Goal: Communication & Community: Answer question/provide support

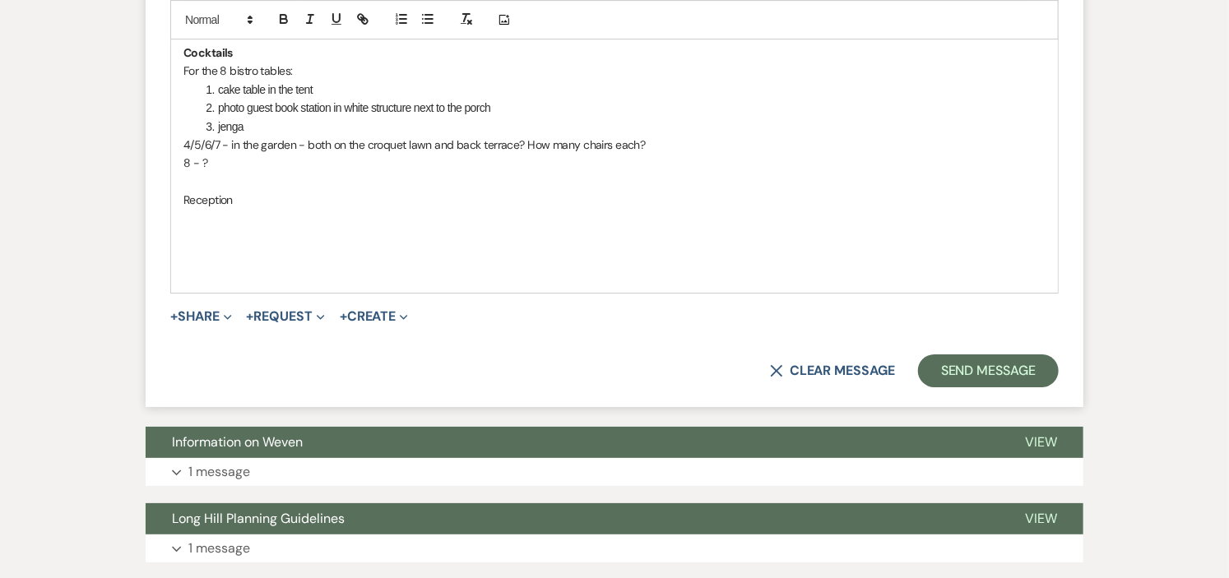
click at [268, 204] on p "Reception" at bounding box center [614, 200] width 862 height 18
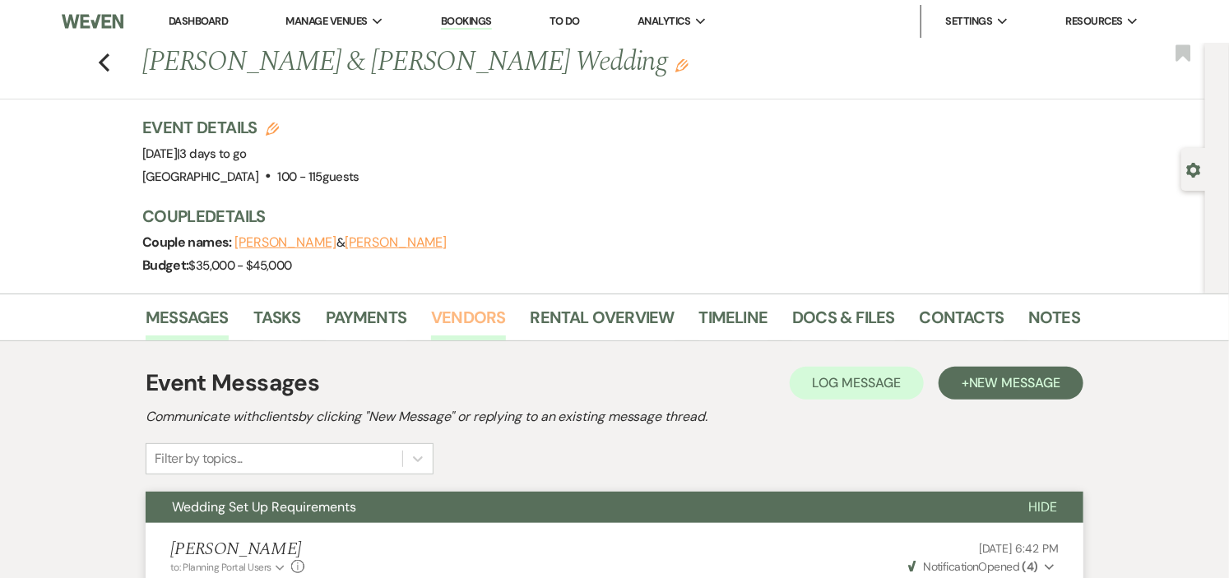
click at [478, 313] on link "Vendors" at bounding box center [468, 322] width 74 height 36
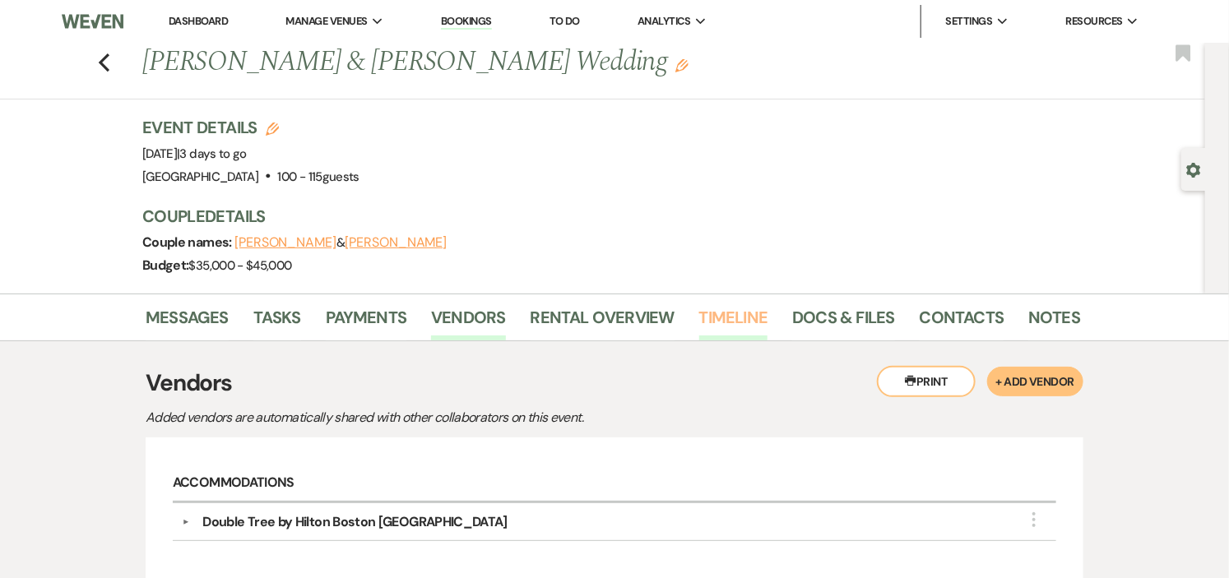
click at [746, 315] on link "Timeline" at bounding box center [733, 322] width 69 height 36
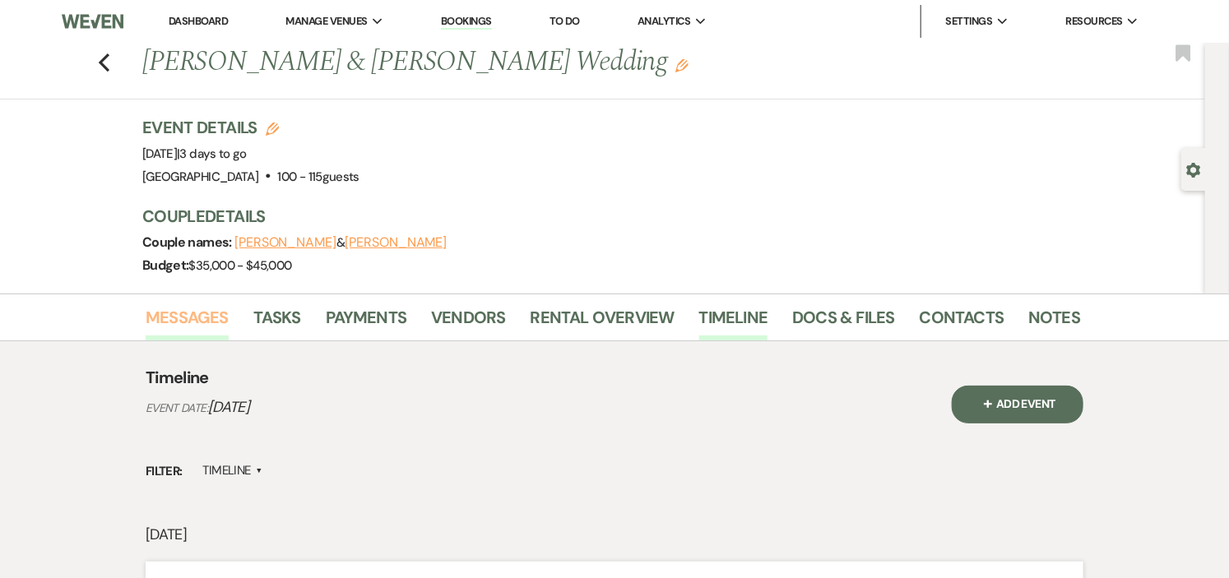
click at [193, 311] on link "Messages" at bounding box center [187, 322] width 83 height 36
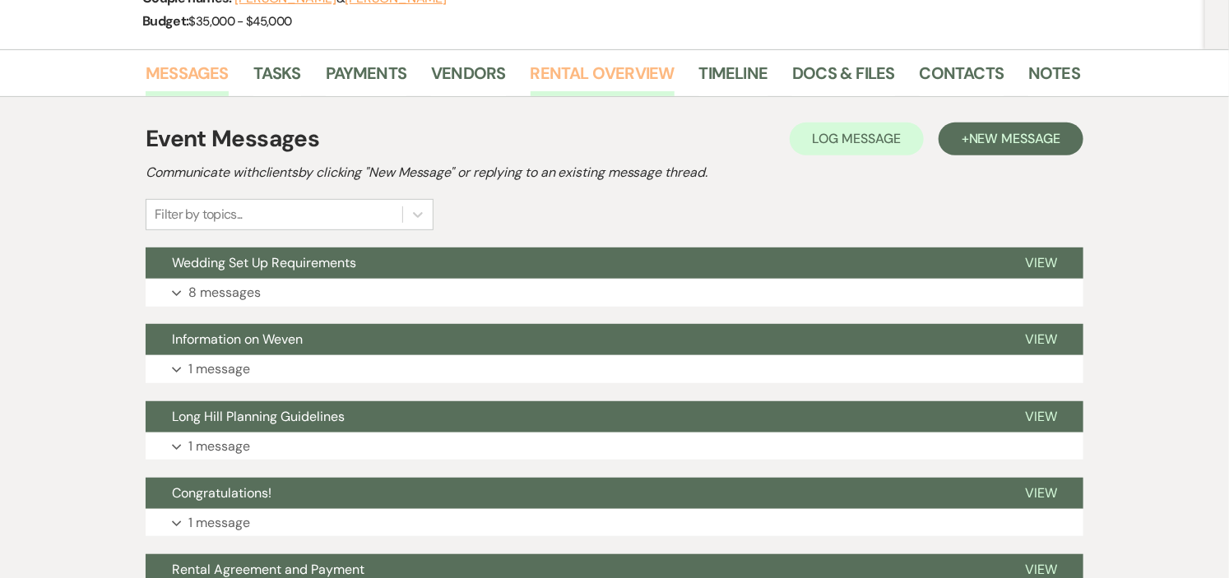
scroll to position [456, 0]
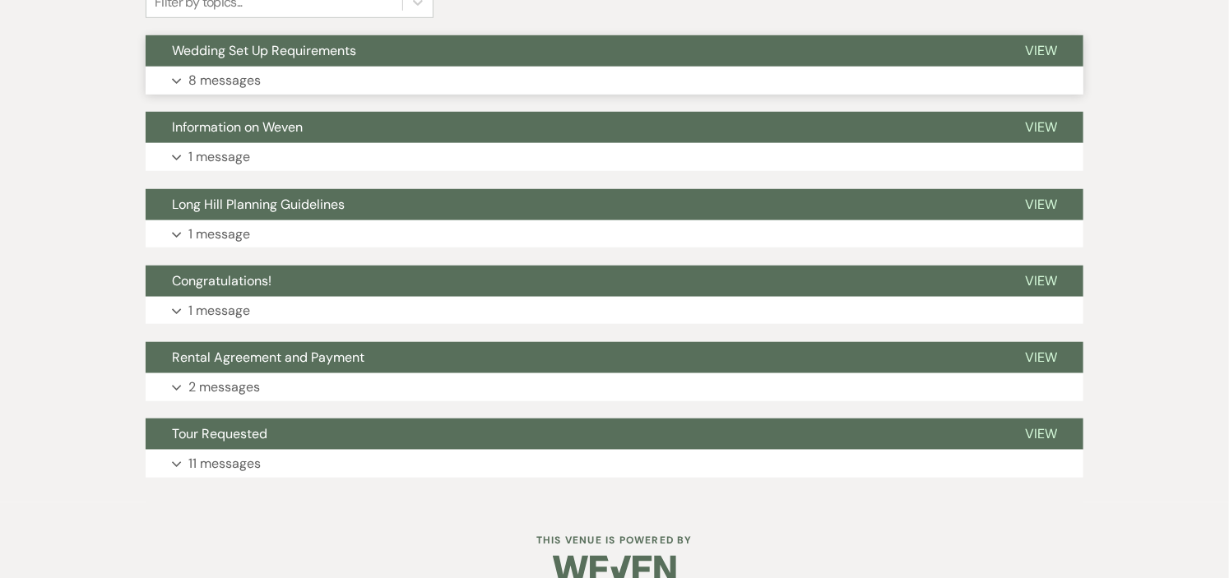
click at [549, 72] on button "Expand 8 messages" at bounding box center [615, 81] width 938 height 28
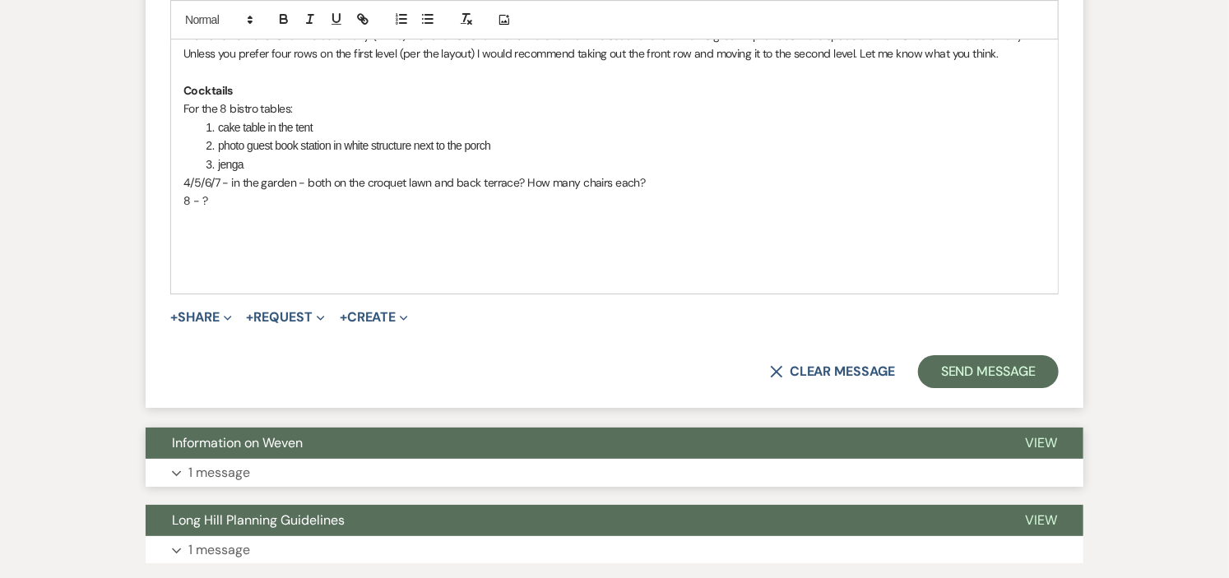
scroll to position [2501, 0]
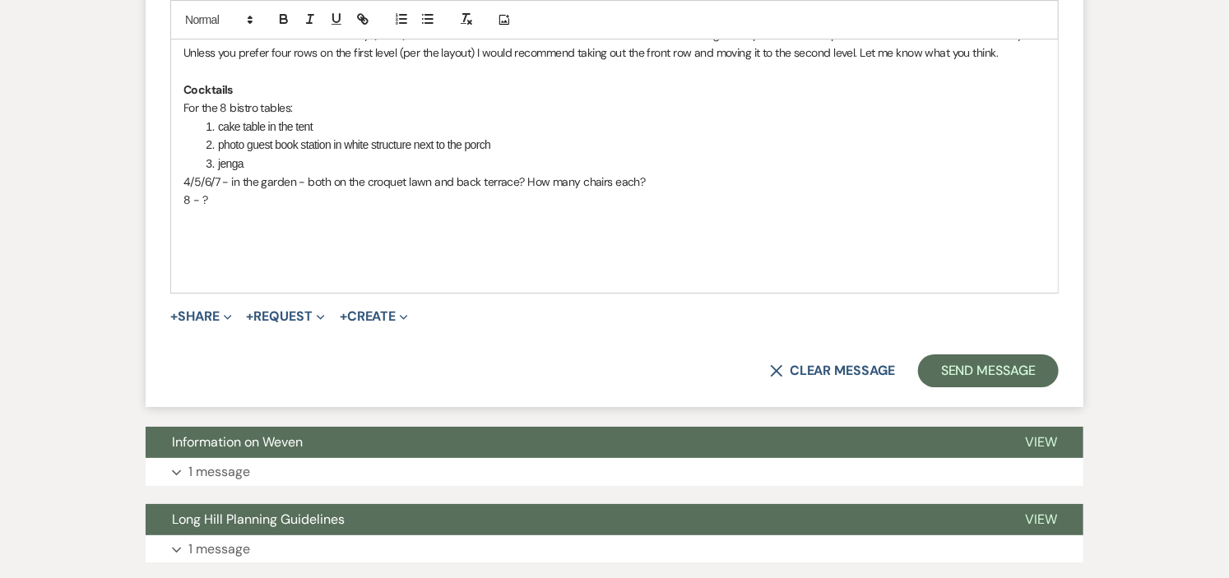
click at [282, 245] on p at bounding box center [614, 237] width 862 height 18
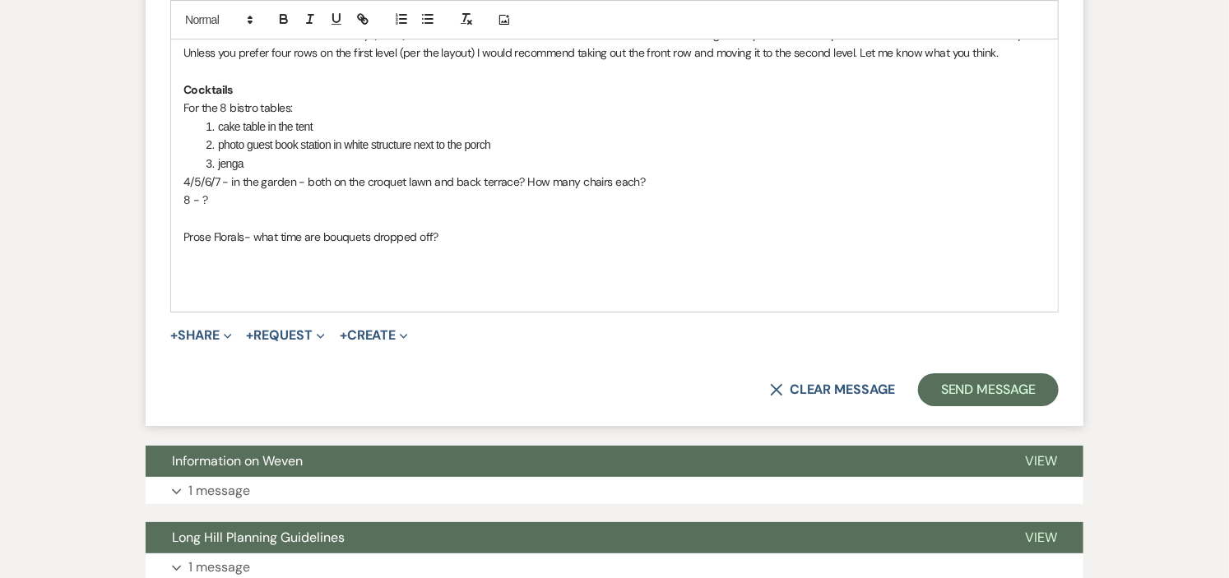
click at [483, 237] on p "Prose Florals- what time are bouquets dropped off?" at bounding box center [614, 237] width 862 height 18
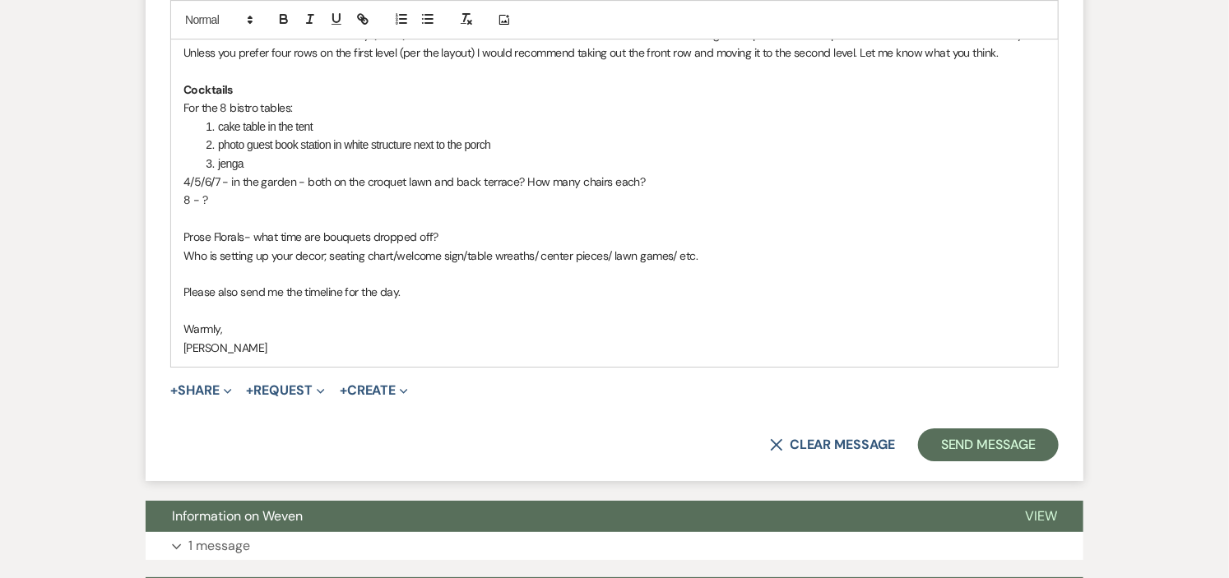
click at [395, 200] on p "8 - ?" at bounding box center [614, 200] width 862 height 18
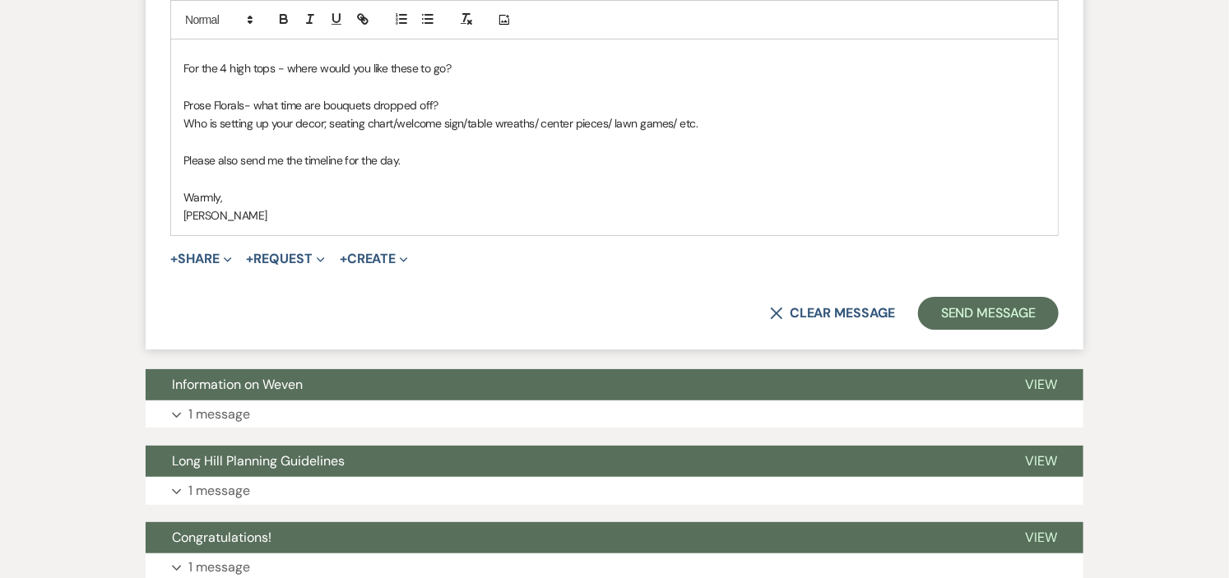
scroll to position [2683, 0]
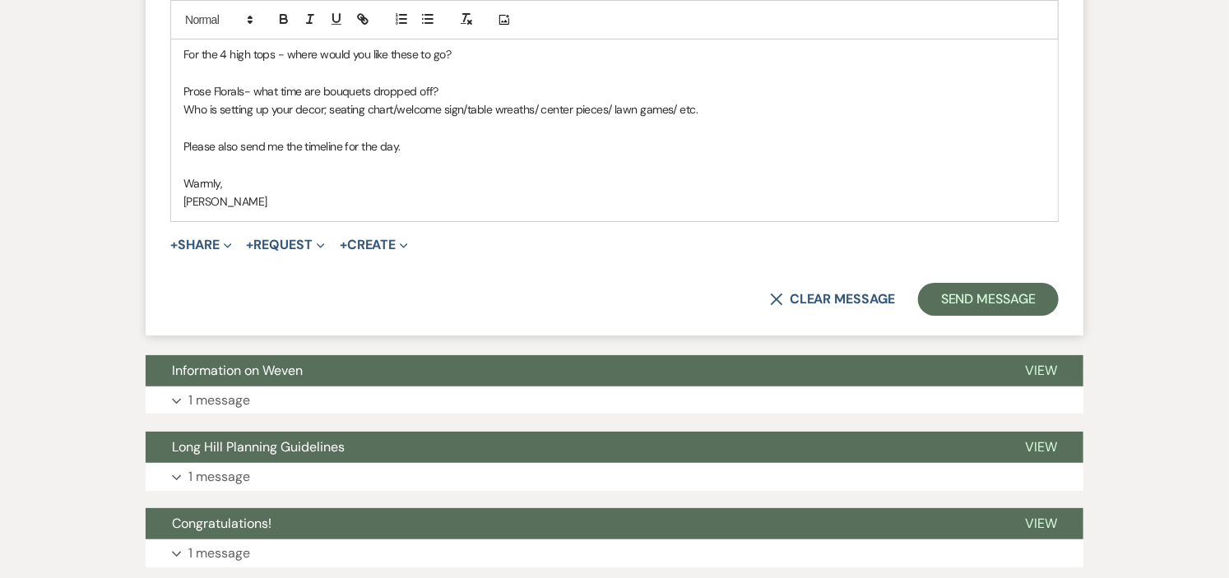
click at [817, 104] on p "Who is setting up your decor; seating chart/welcome sign/table wreaths/ center …" at bounding box center [614, 109] width 862 height 18
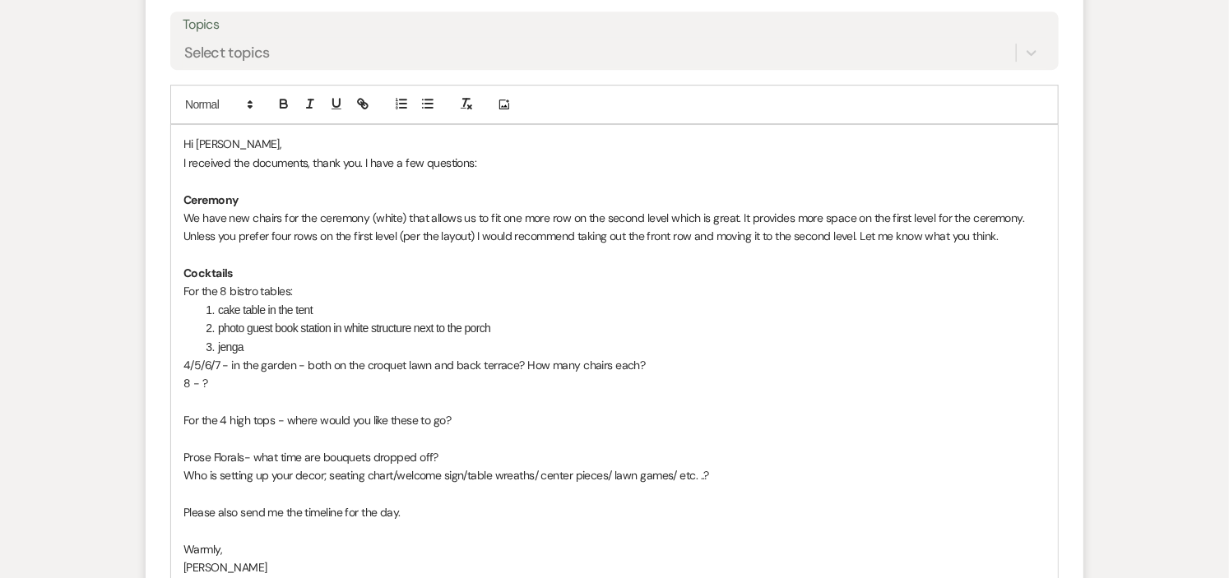
scroll to position [2775, 0]
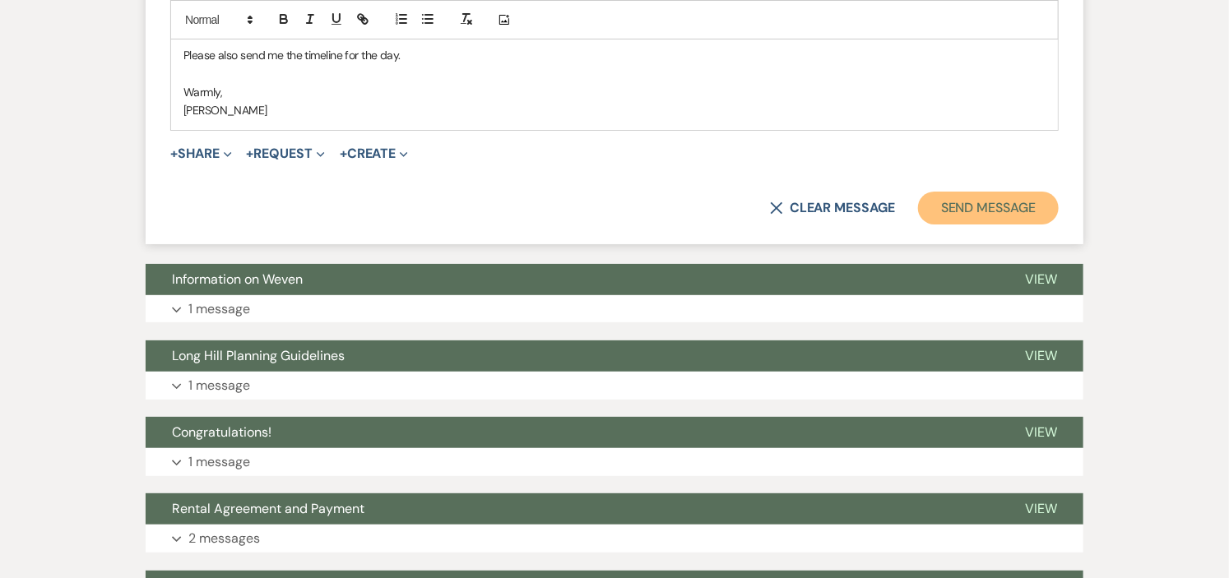
click at [975, 211] on button "Send Message" at bounding box center [988, 208] width 141 height 33
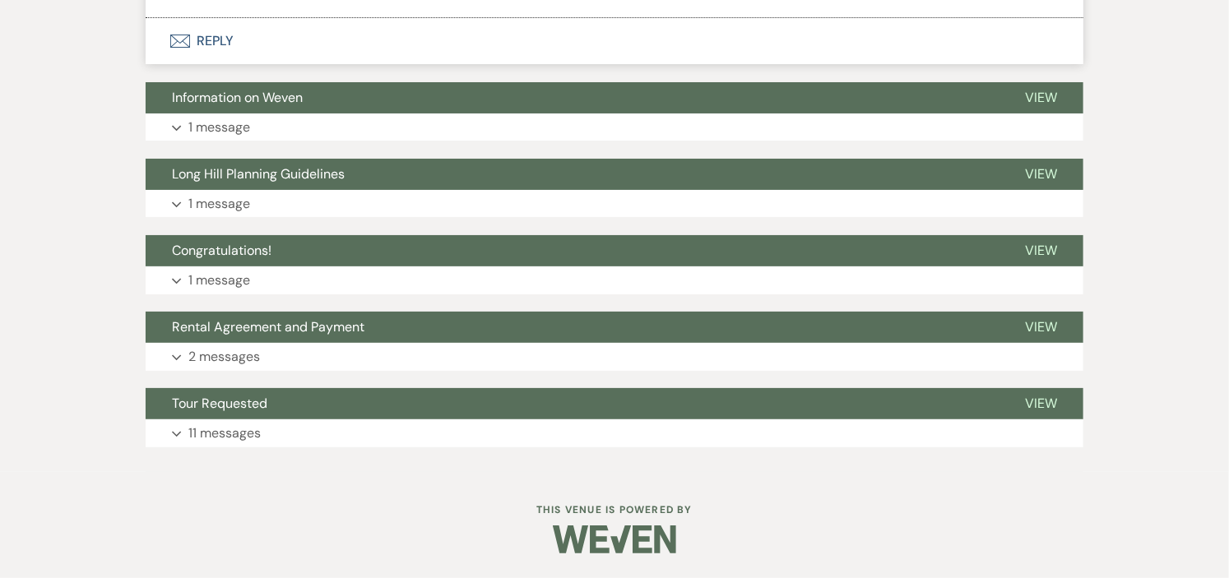
scroll to position [0, 0]
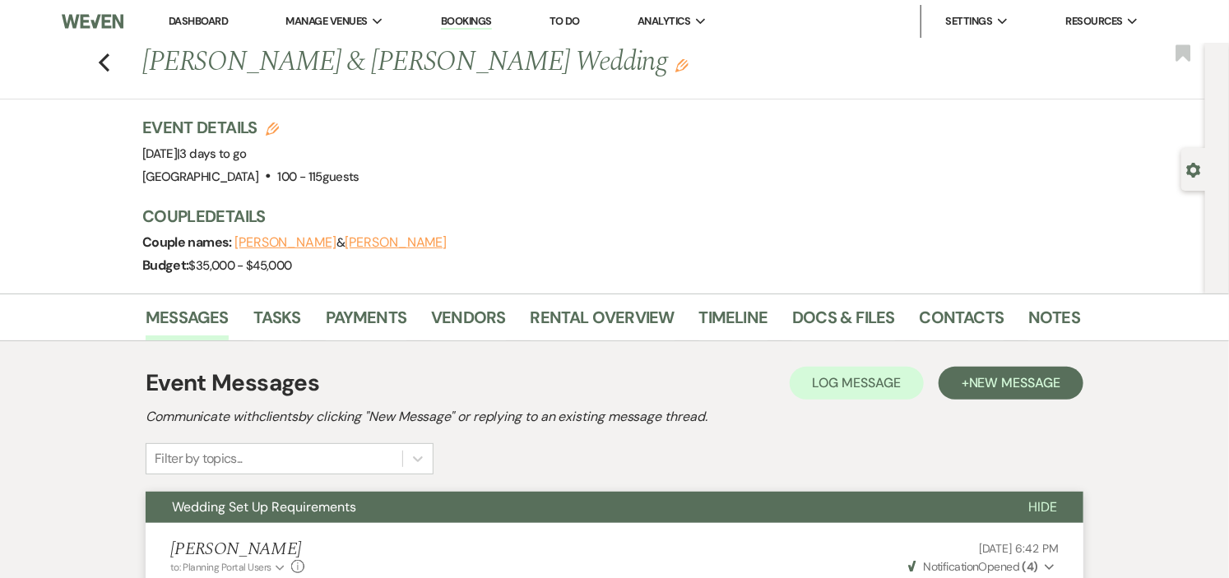
click at [210, 18] on link "Dashboard" at bounding box center [198, 21] width 59 height 14
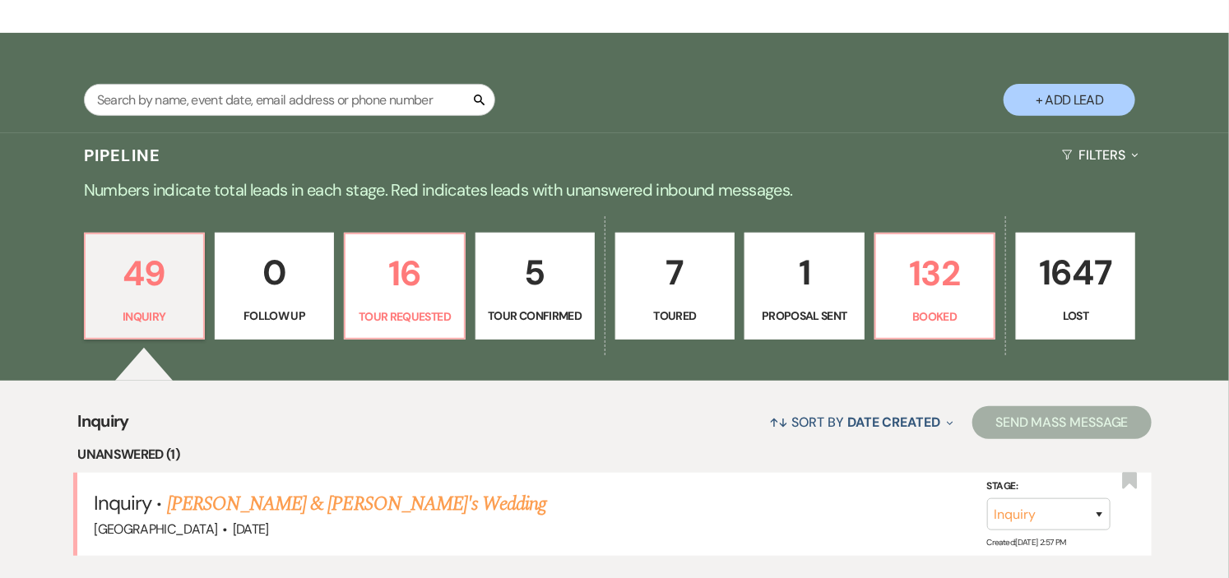
scroll to position [365, 0]
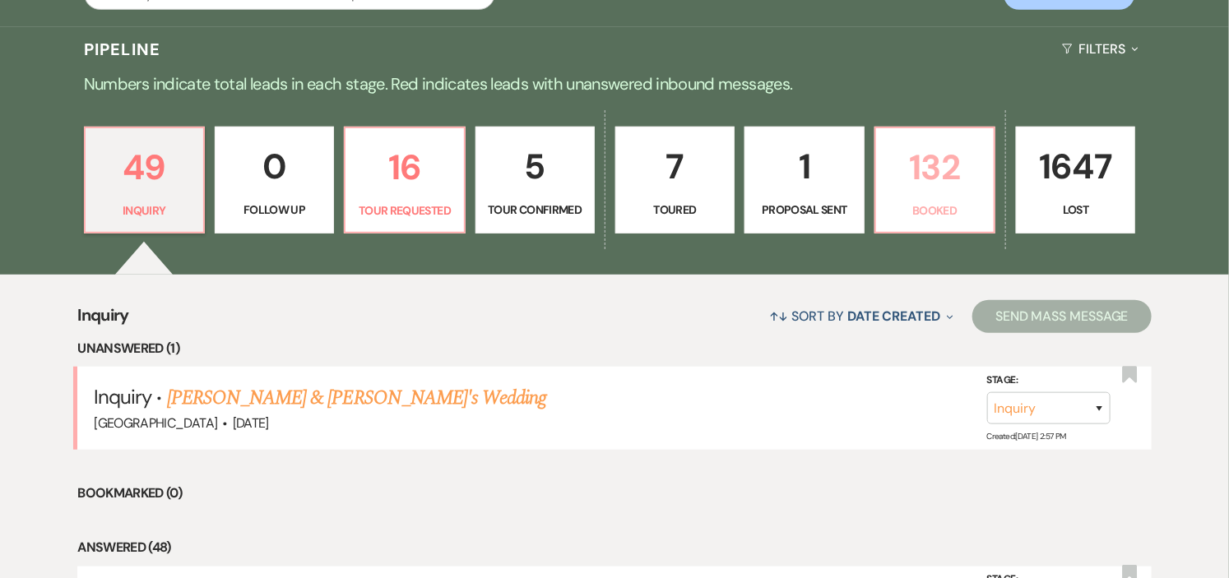
click at [921, 169] on p "132" at bounding box center [935, 167] width 98 height 55
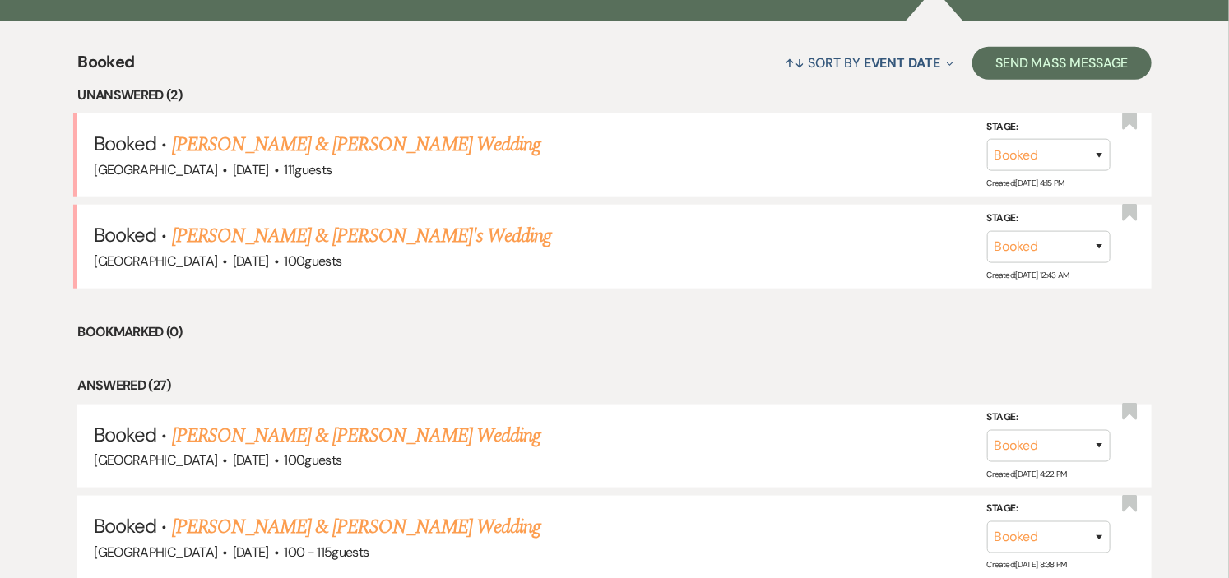
scroll to position [548, 0]
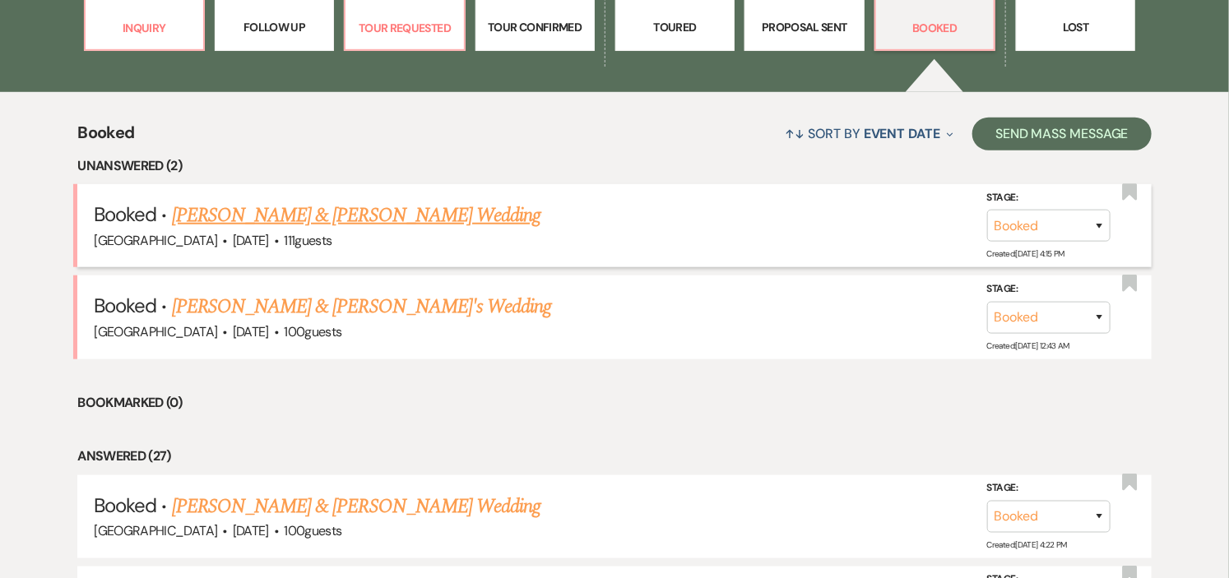
click at [479, 207] on link "[PERSON_NAME] & [PERSON_NAME] Wedding" at bounding box center [356, 216] width 368 height 30
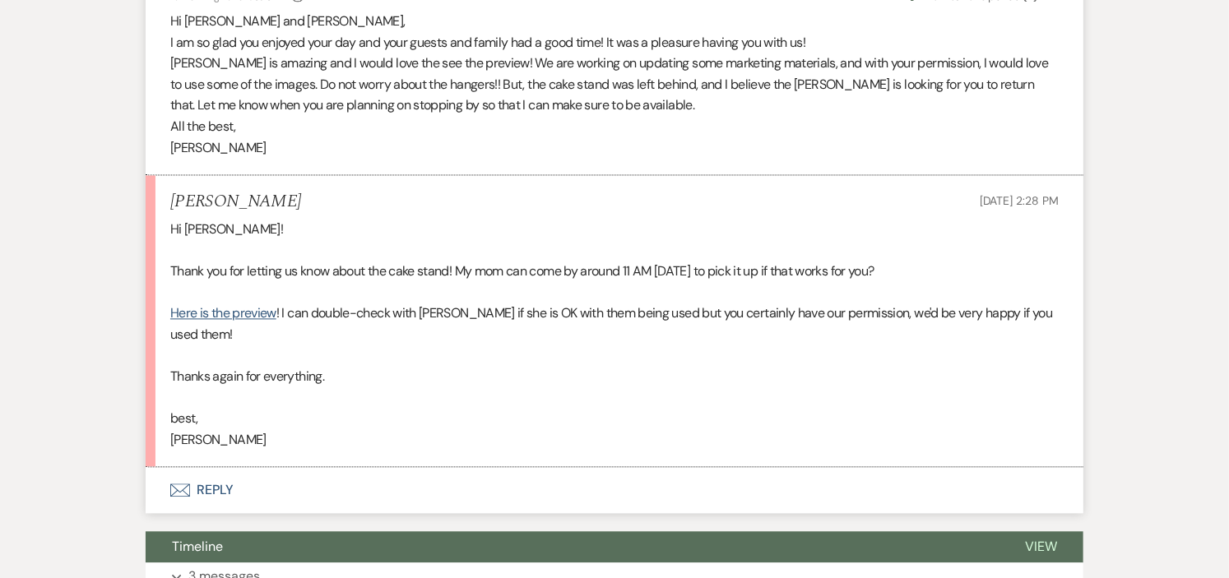
scroll to position [1279, 0]
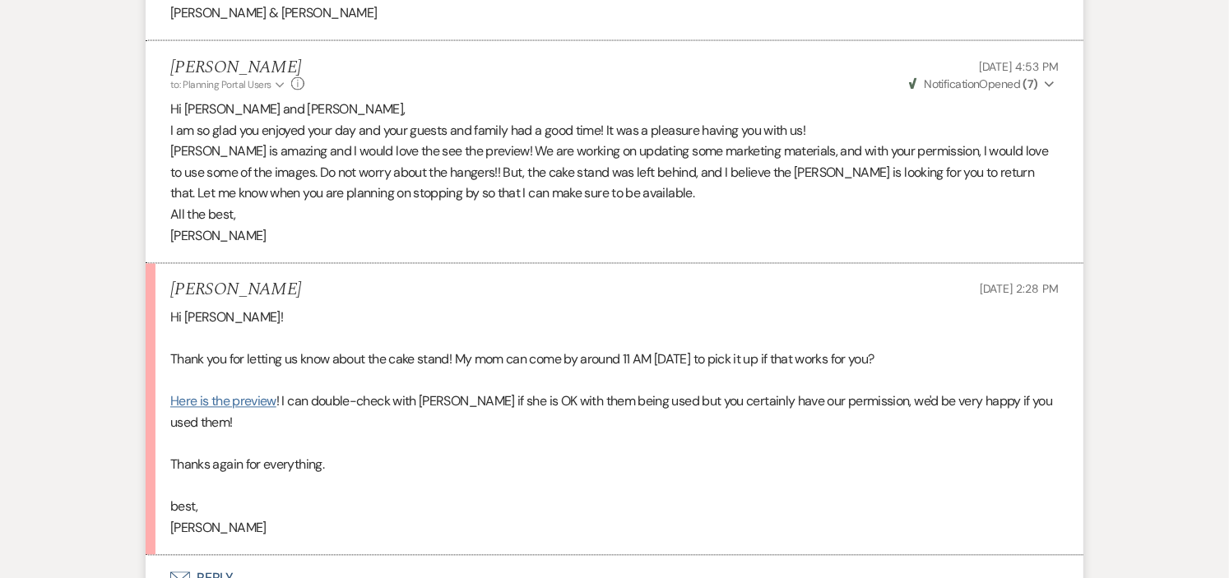
click at [237, 393] on link "Here is the preview" at bounding box center [223, 401] width 106 height 17
click at [215, 556] on button "Envelope Reply" at bounding box center [615, 579] width 938 height 46
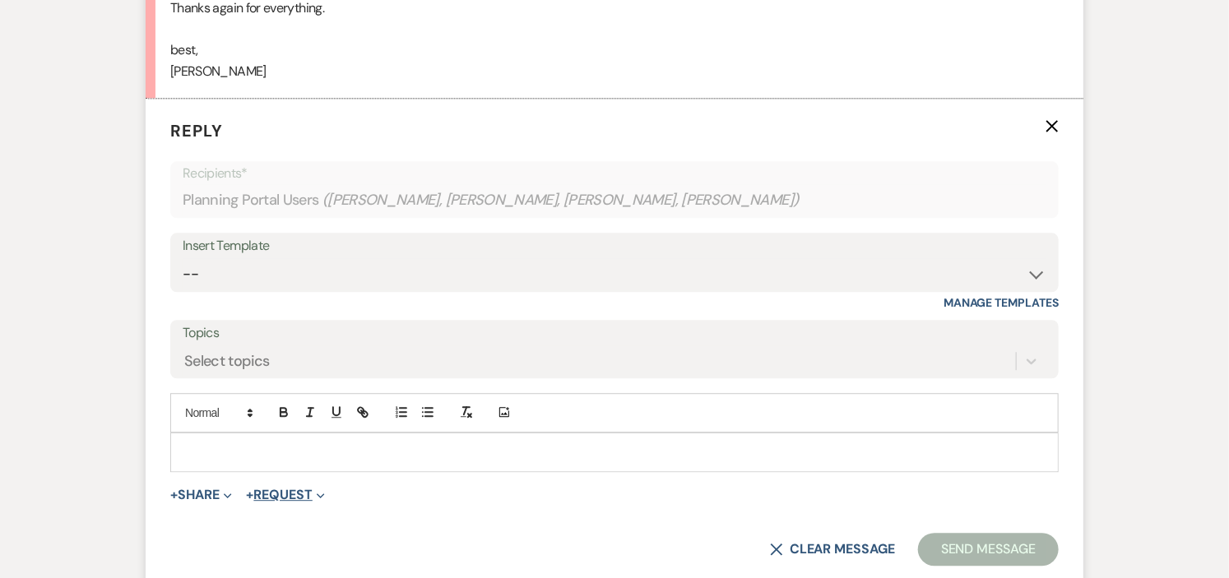
scroll to position [1748, 0]
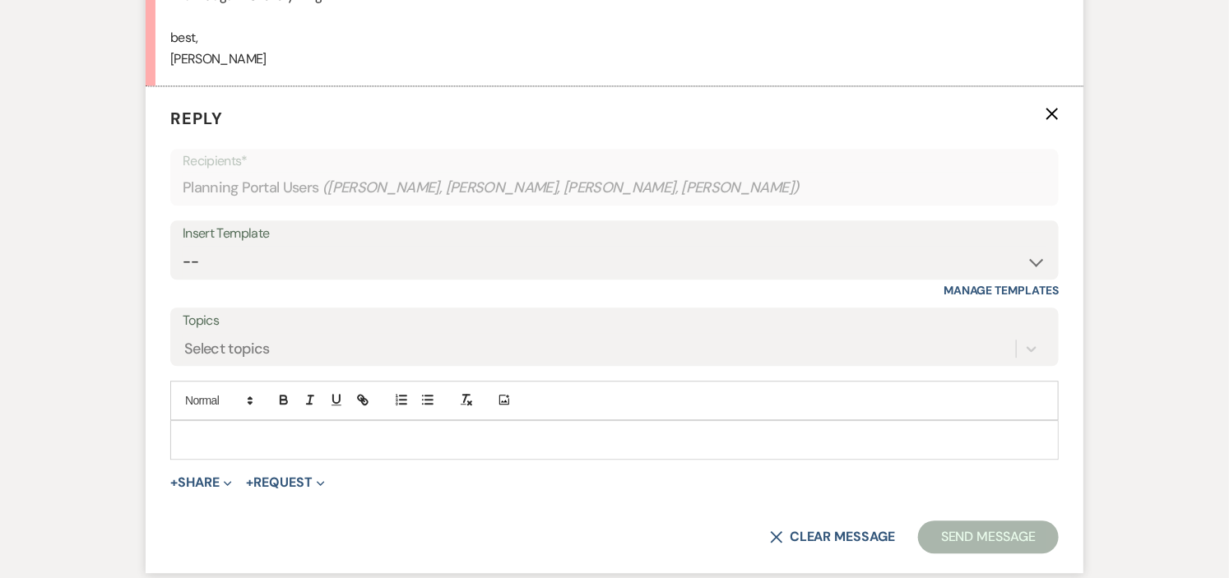
click at [463, 431] on p at bounding box center [614, 440] width 862 height 18
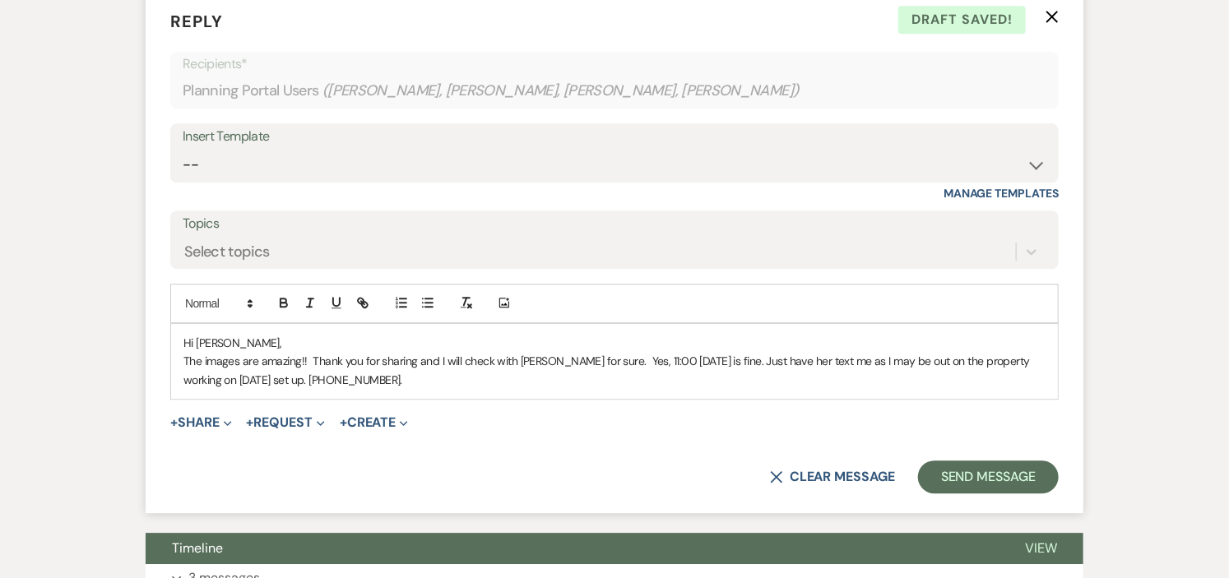
scroll to position [1840, 0]
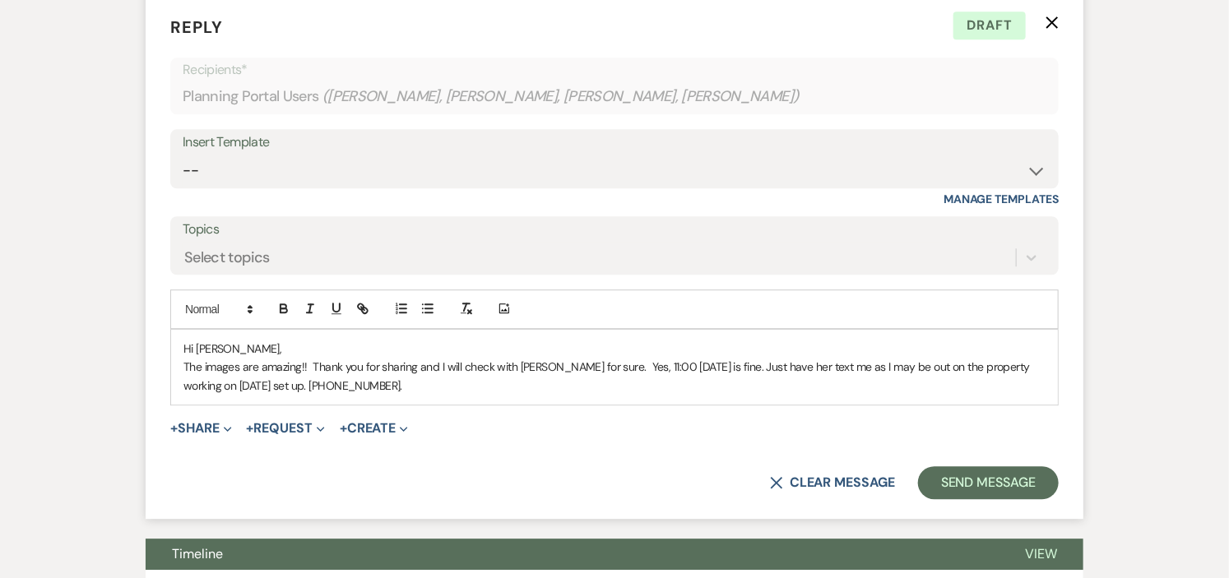
click at [607, 358] on p "The images are amazing!! Thank you for sharing and I will check with Christina …" at bounding box center [614, 376] width 862 height 37
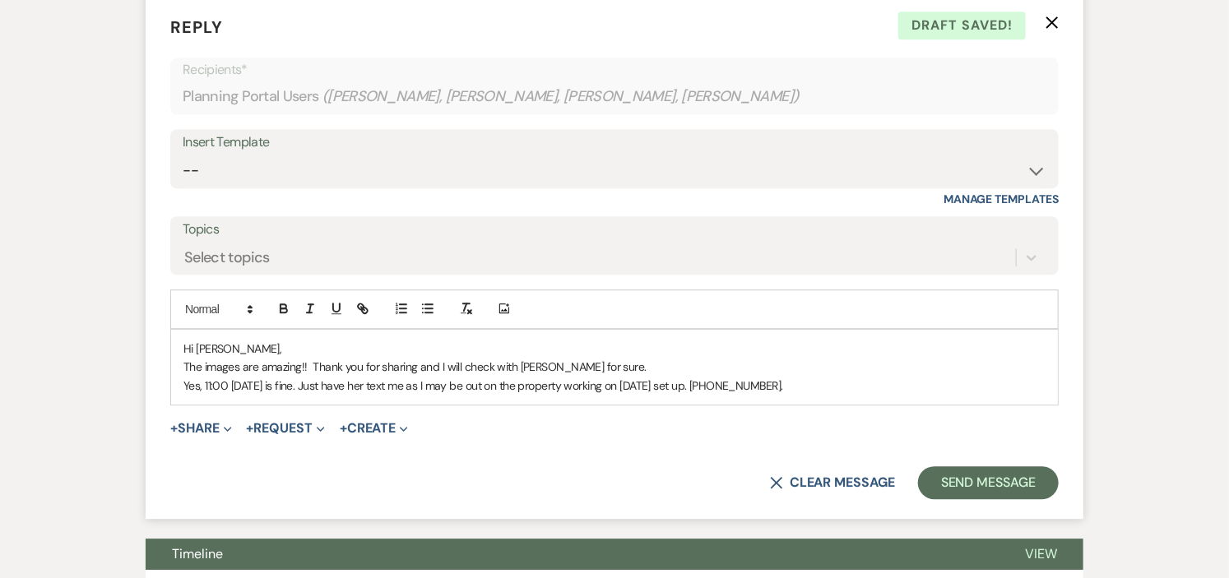
click at [417, 377] on p "Yes, 11:00 tomorrow is fine. Just have her text me as I may be out on the prope…" at bounding box center [614, 386] width 862 height 18
click at [928, 355] on div "Hi Hannah, The images are amazing!! Thank you for sharing and I will check with…" at bounding box center [614, 367] width 887 height 75
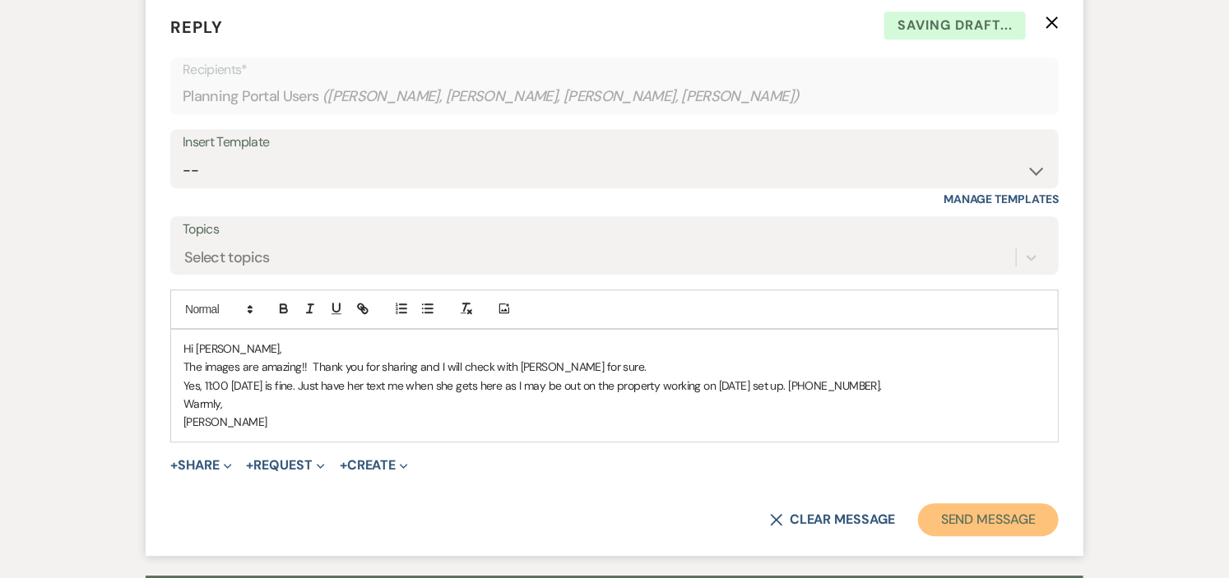
click at [1021, 503] on button "Send Message" at bounding box center [988, 519] width 141 height 33
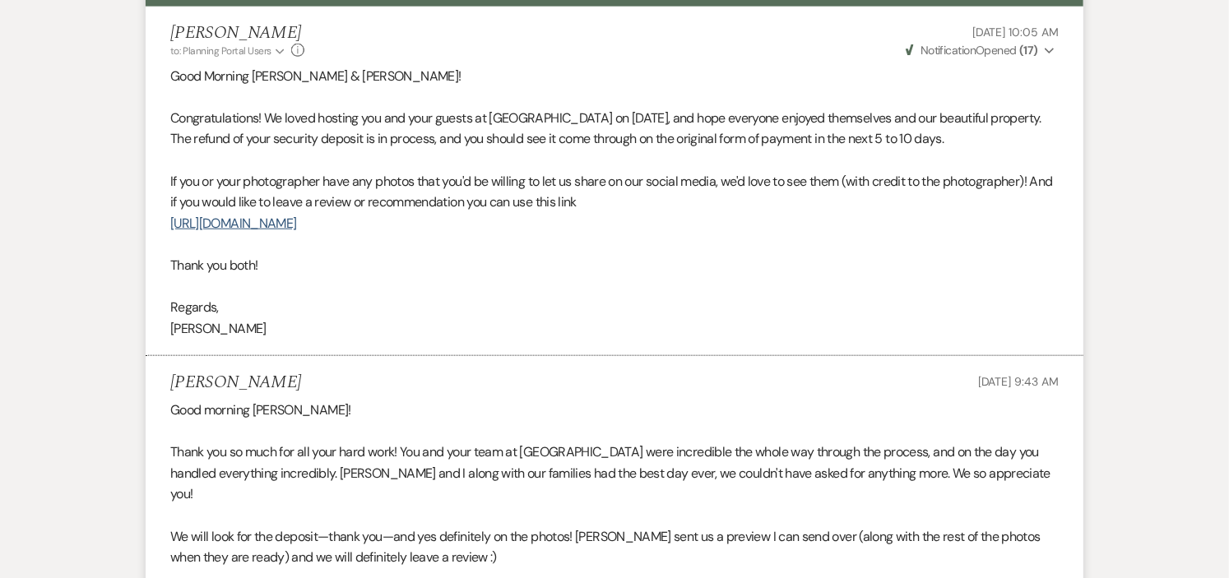
scroll to position [0, 0]
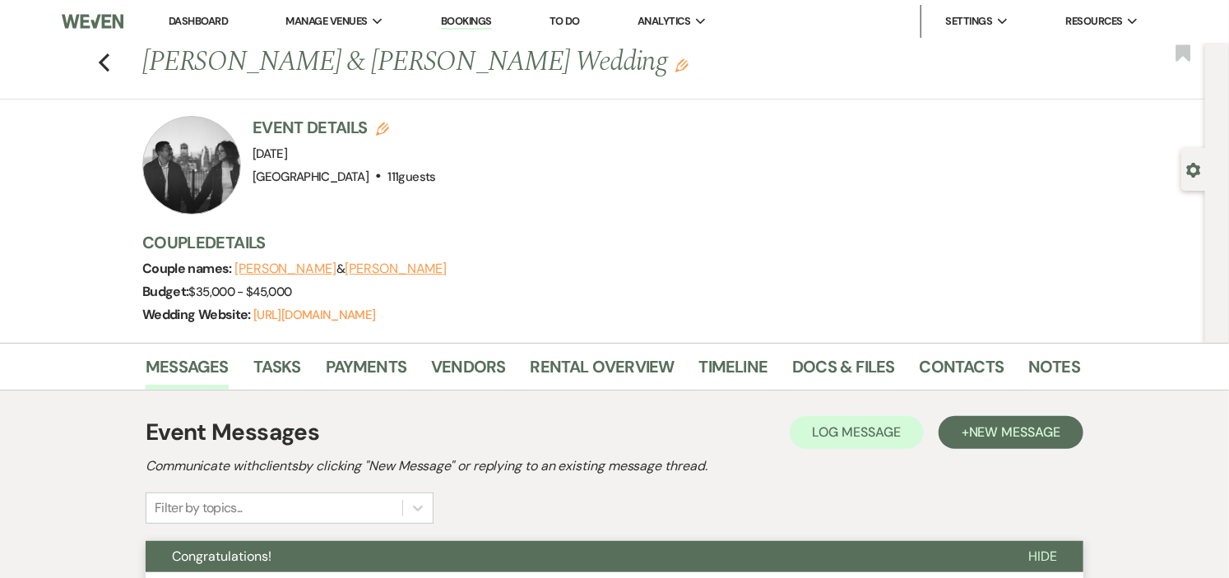
click at [206, 19] on link "Dashboard" at bounding box center [198, 21] width 59 height 14
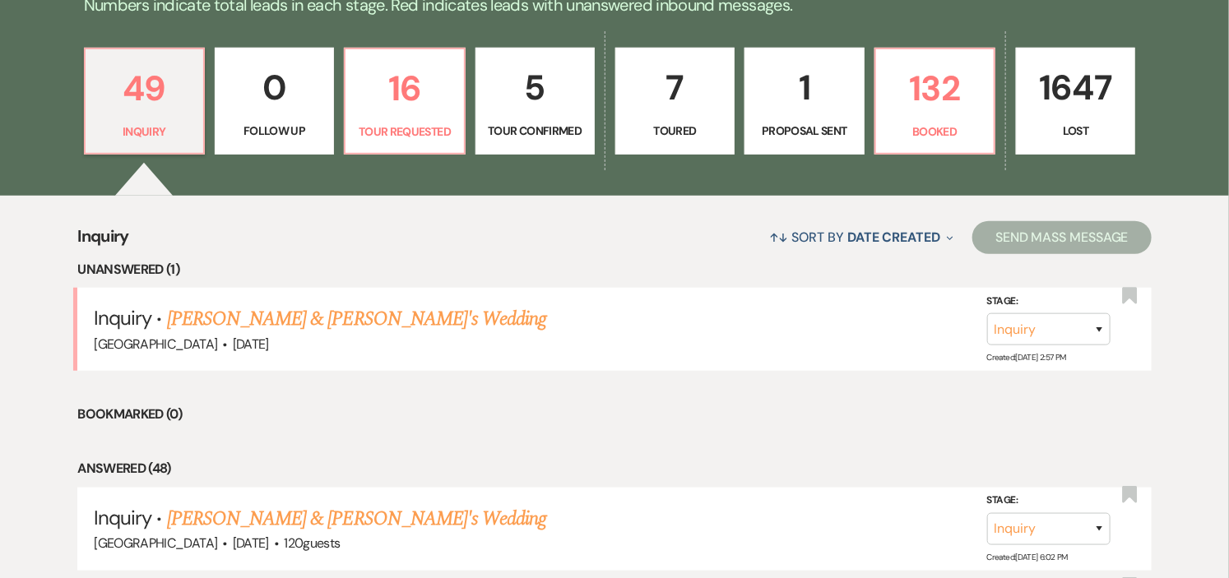
scroll to position [456, 0]
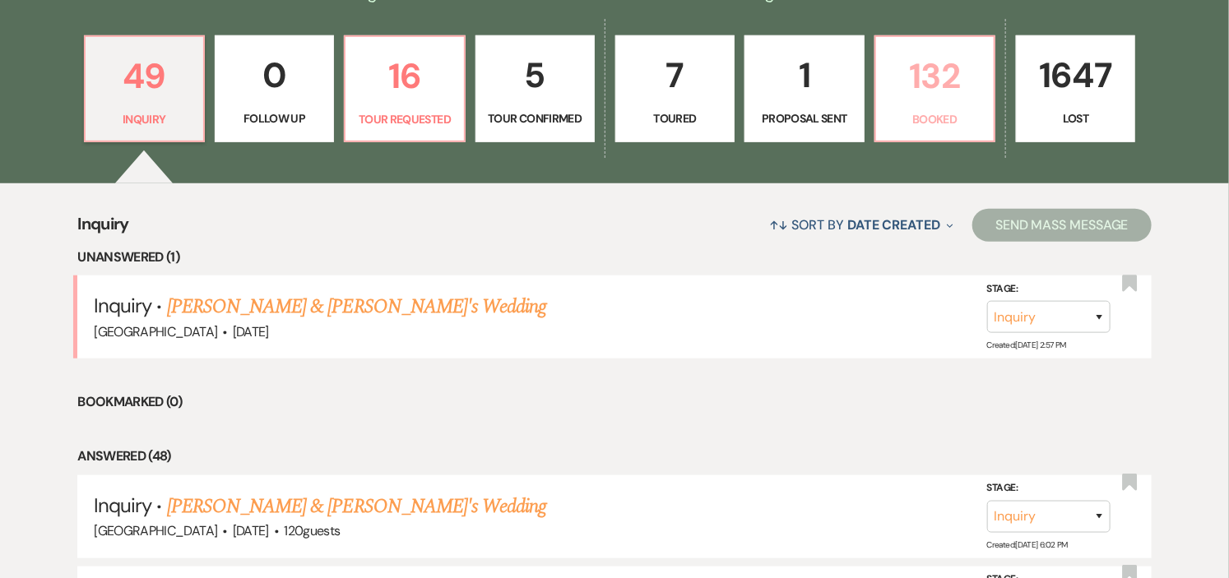
click at [922, 72] on p "132" at bounding box center [935, 76] width 98 height 55
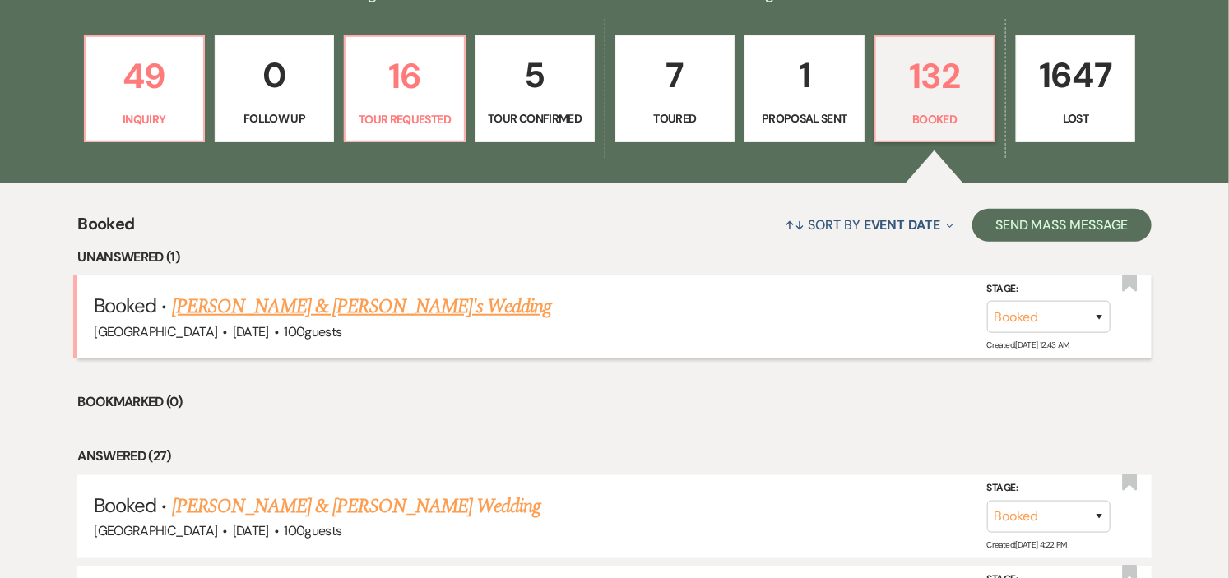
click at [350, 316] on link "[PERSON_NAME] & [PERSON_NAME]'s Wedding" at bounding box center [362, 307] width 380 height 30
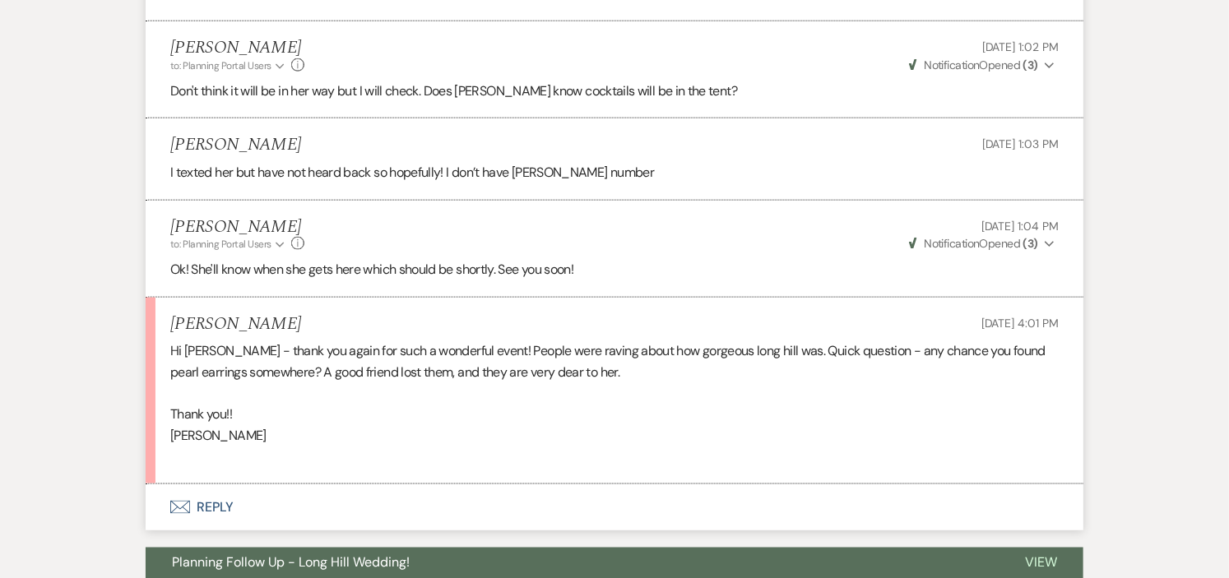
scroll to position [817, 0]
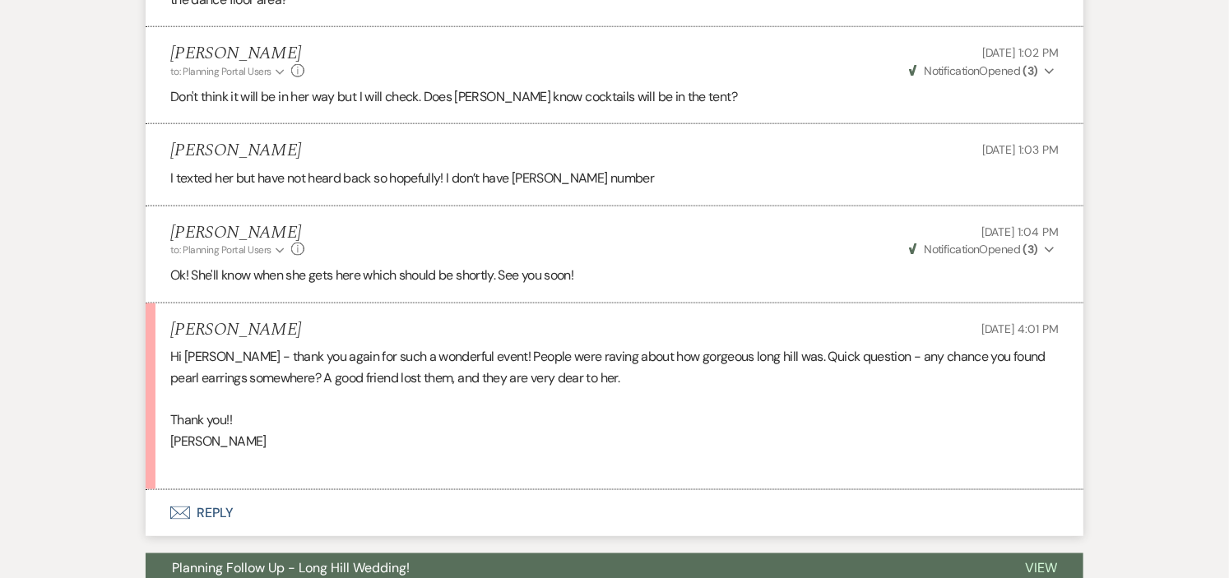
click at [215, 513] on button "Envelope Reply" at bounding box center [615, 513] width 938 height 46
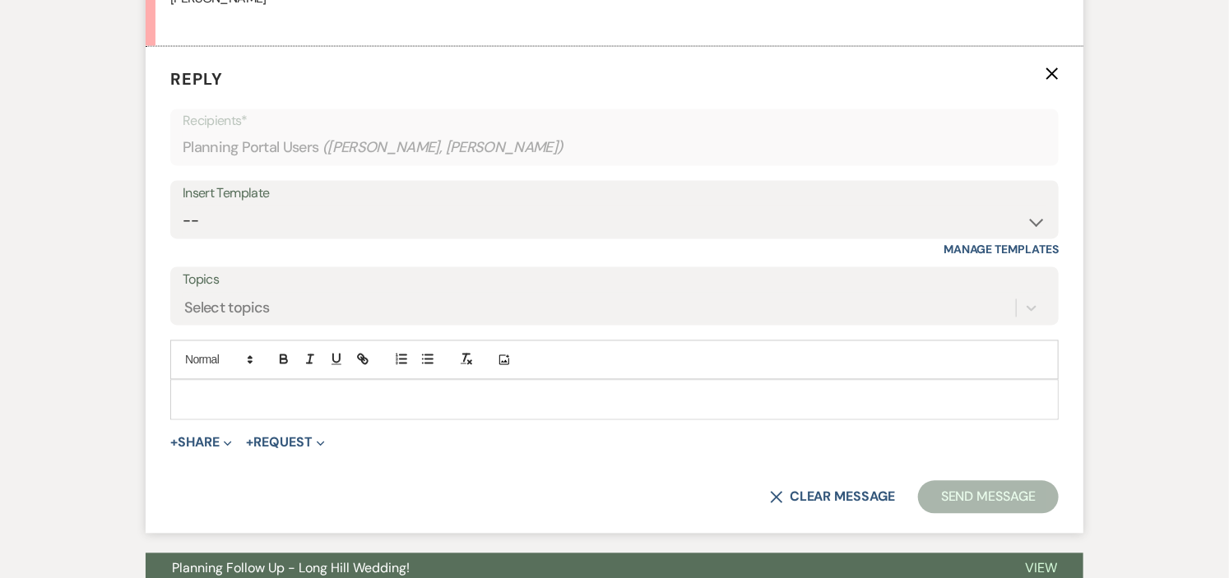
scroll to position [1262, 0]
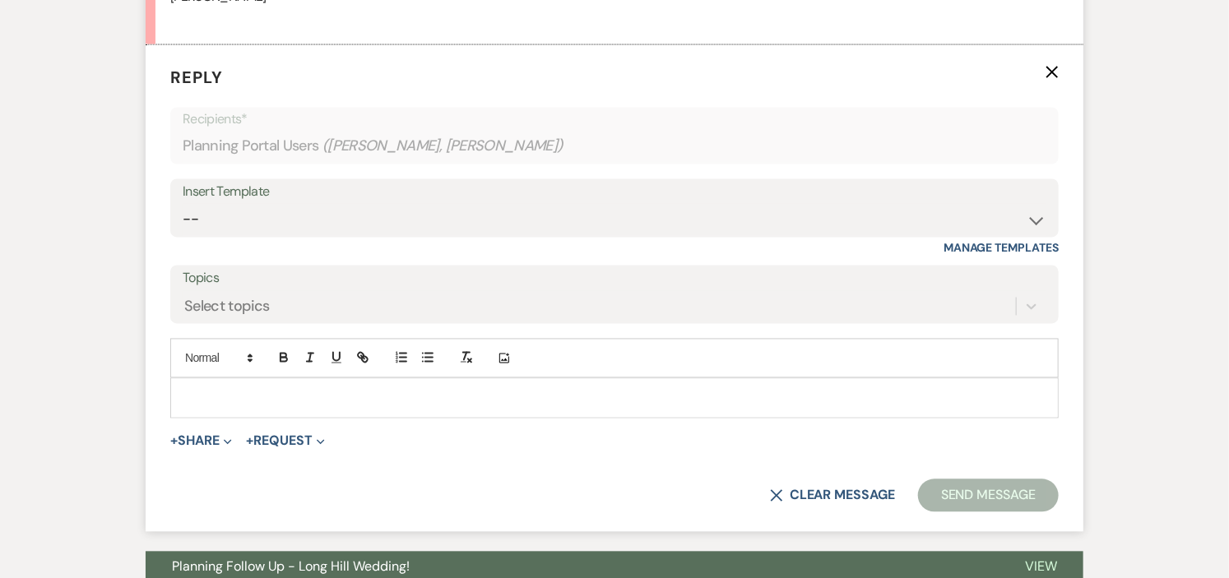
click at [467, 412] on div at bounding box center [614, 398] width 887 height 38
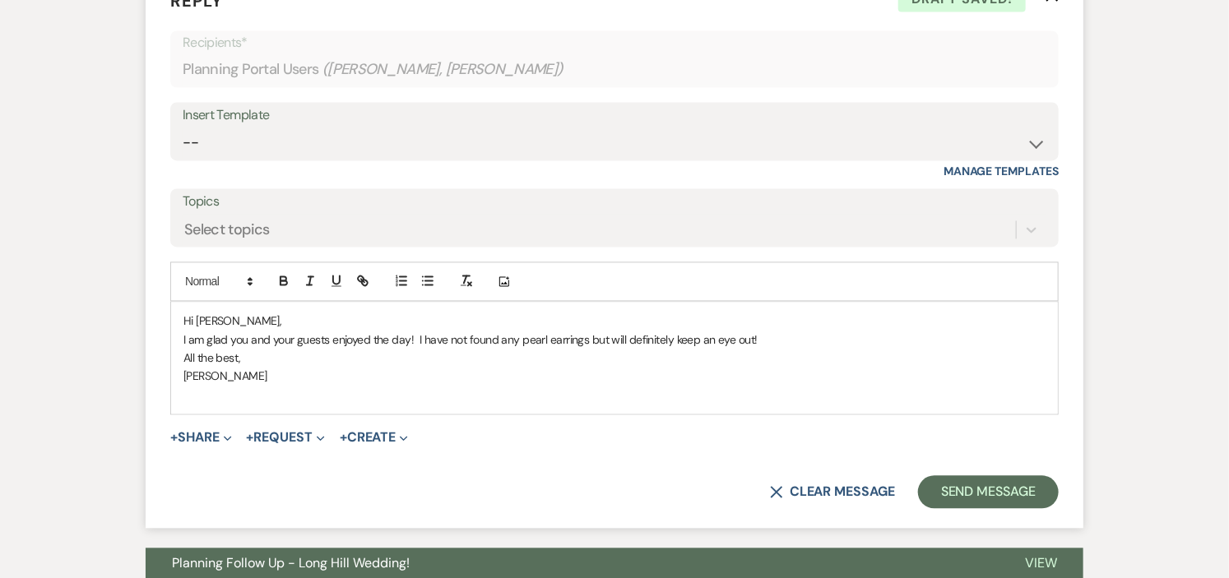
scroll to position [1354, 0]
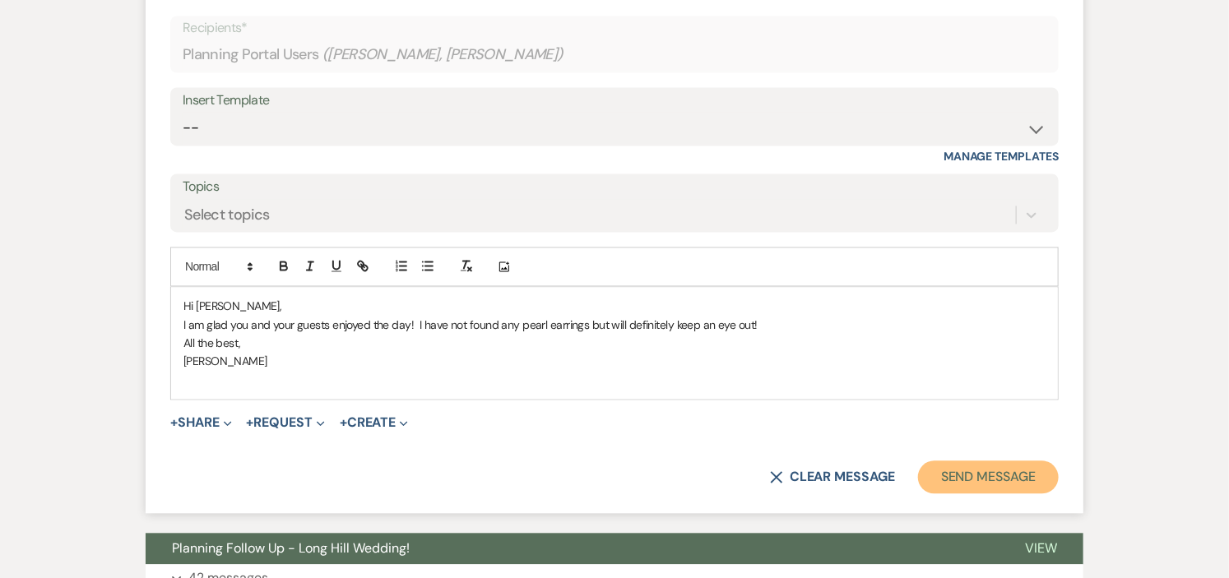
click at [947, 477] on button "Send Message" at bounding box center [988, 477] width 141 height 33
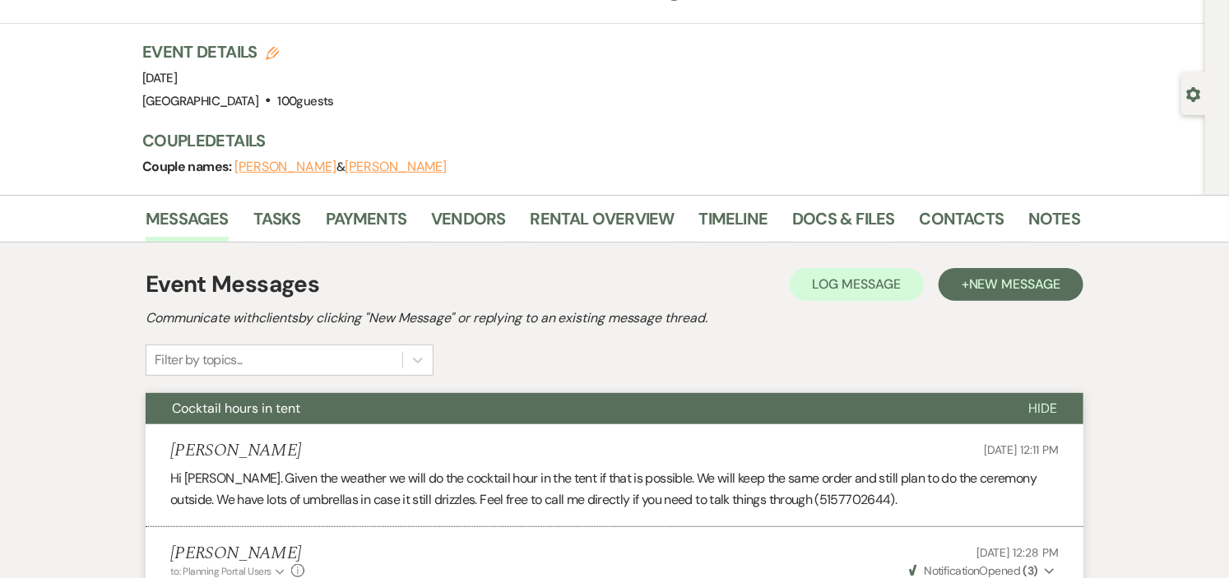
scroll to position [0, 0]
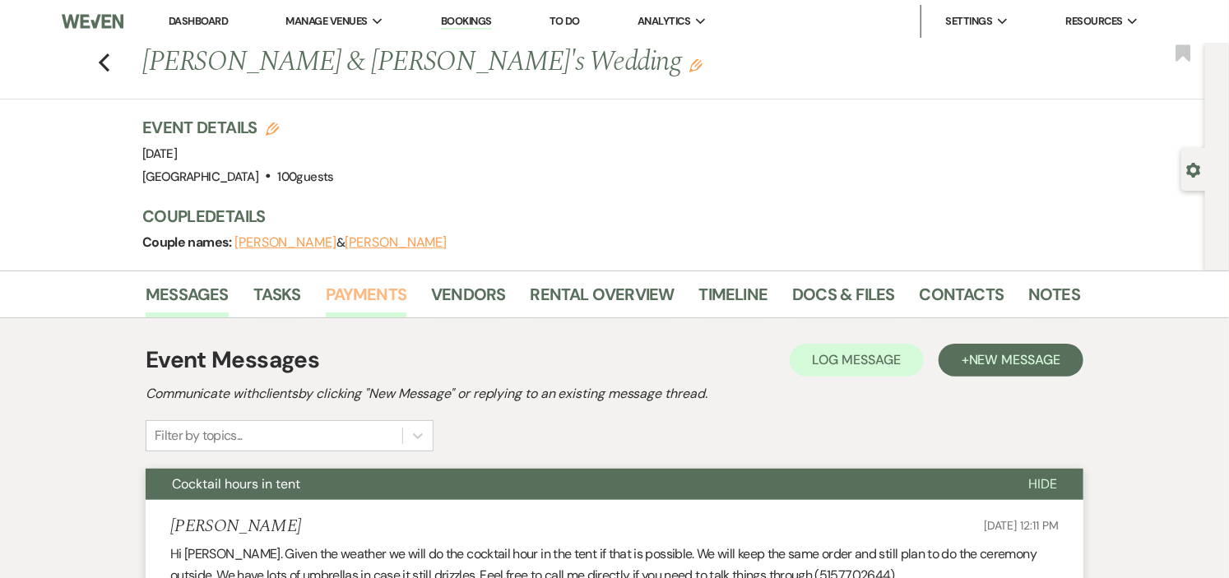
click at [378, 291] on link "Payments" at bounding box center [366, 299] width 81 height 36
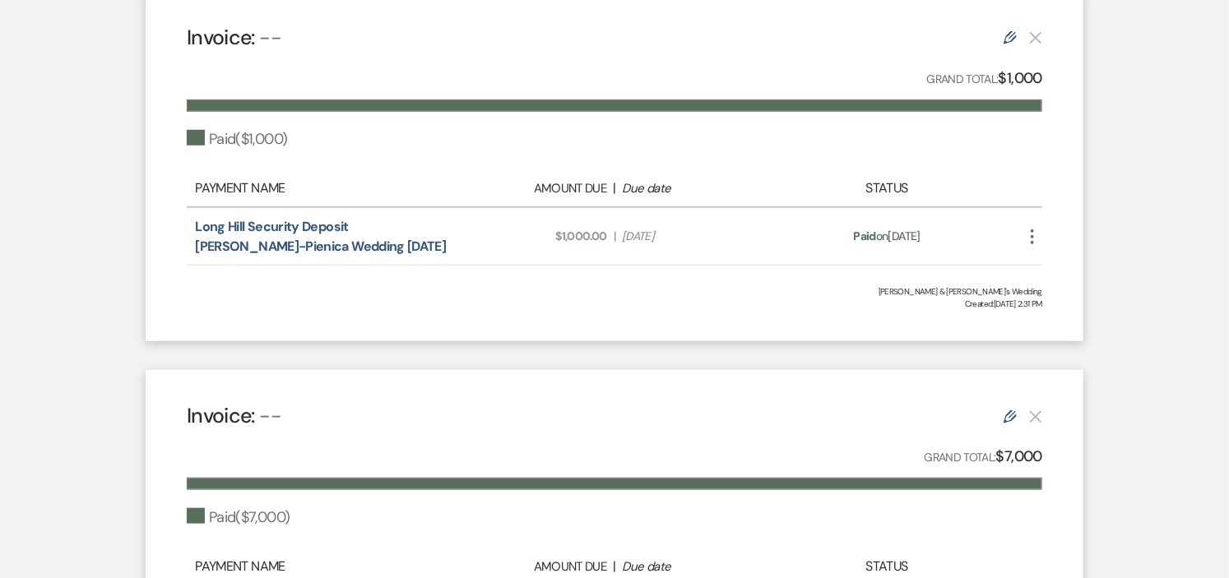
scroll to position [365, 0]
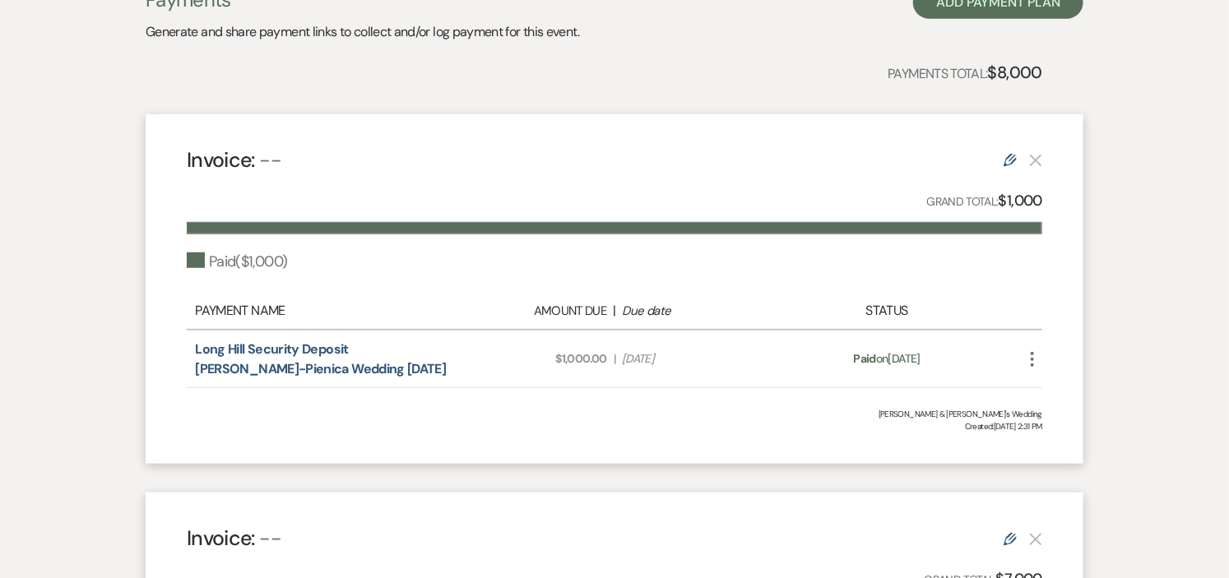
click at [1031, 362] on icon "More" at bounding box center [1032, 360] width 20 height 20
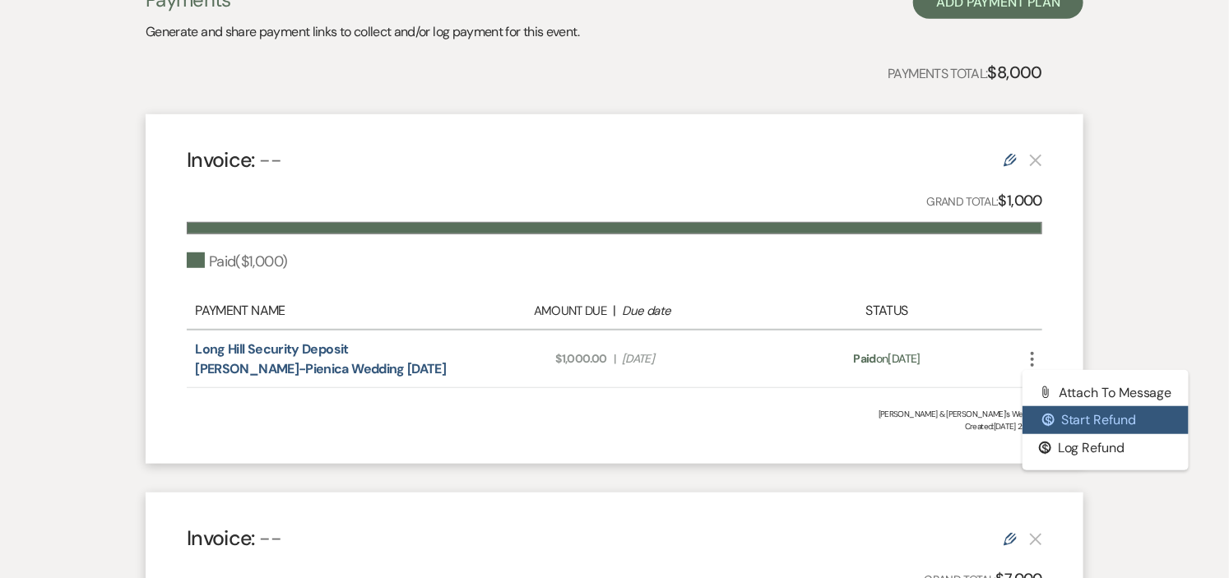
click at [1065, 420] on button "$ Start Refund" at bounding box center [1105, 420] width 166 height 28
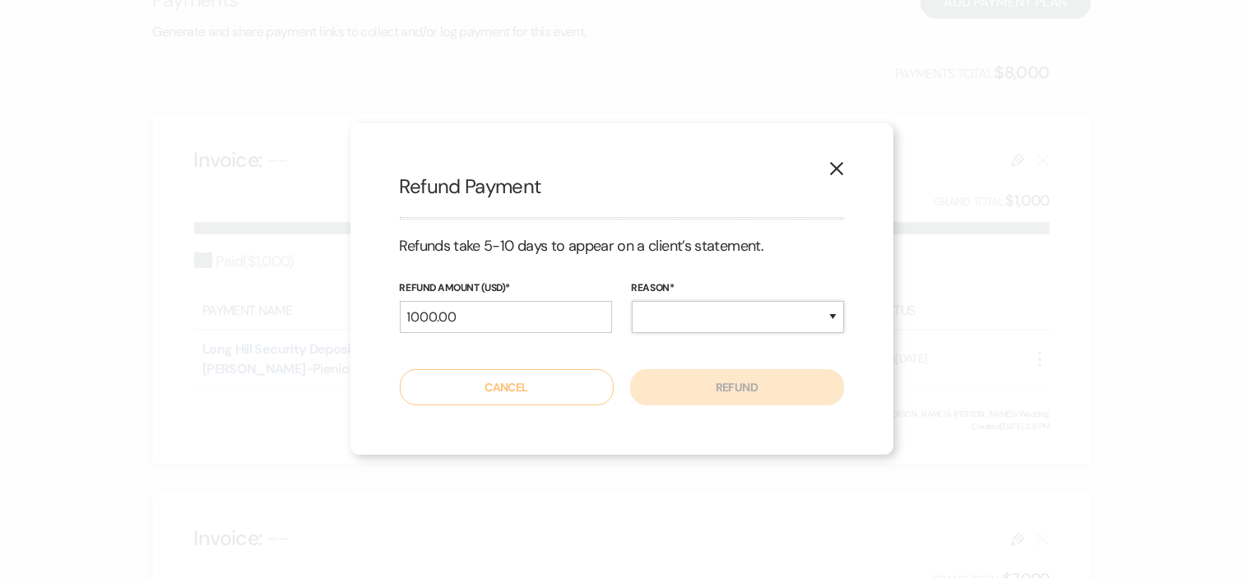
click at [791, 310] on select "Duplicate Fraudulent Requested by Customer Other" at bounding box center [738, 317] width 212 height 32
select select "other"
click at [632, 301] on select "Duplicate Fraudulent Requested by Customer Other" at bounding box center [738, 317] width 212 height 32
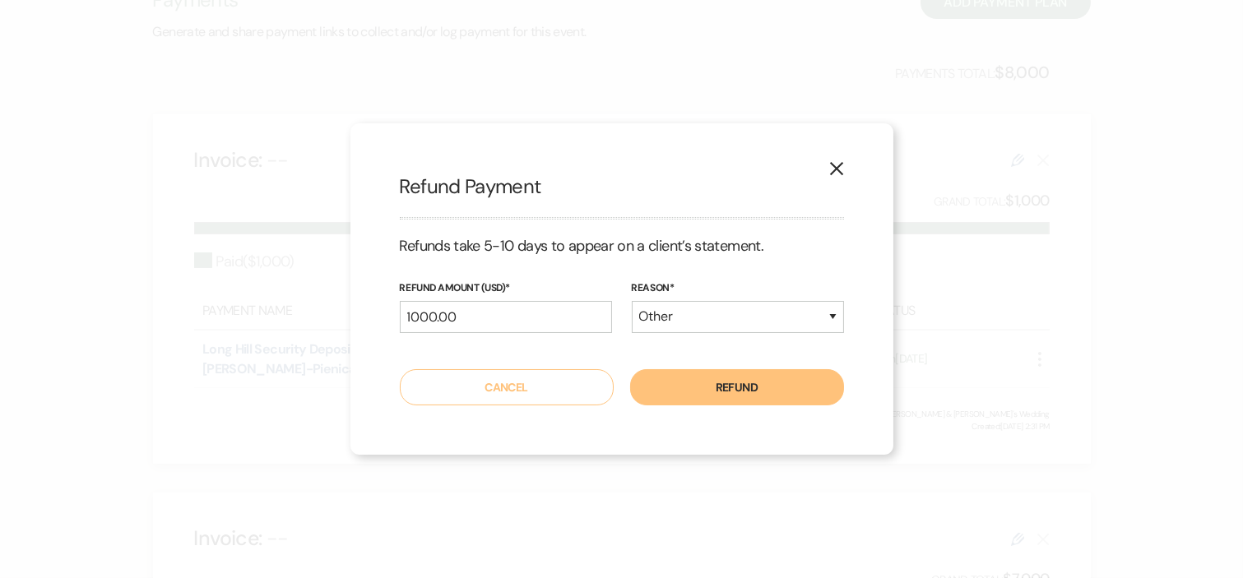
click at [753, 391] on button "Refund" at bounding box center [737, 387] width 214 height 36
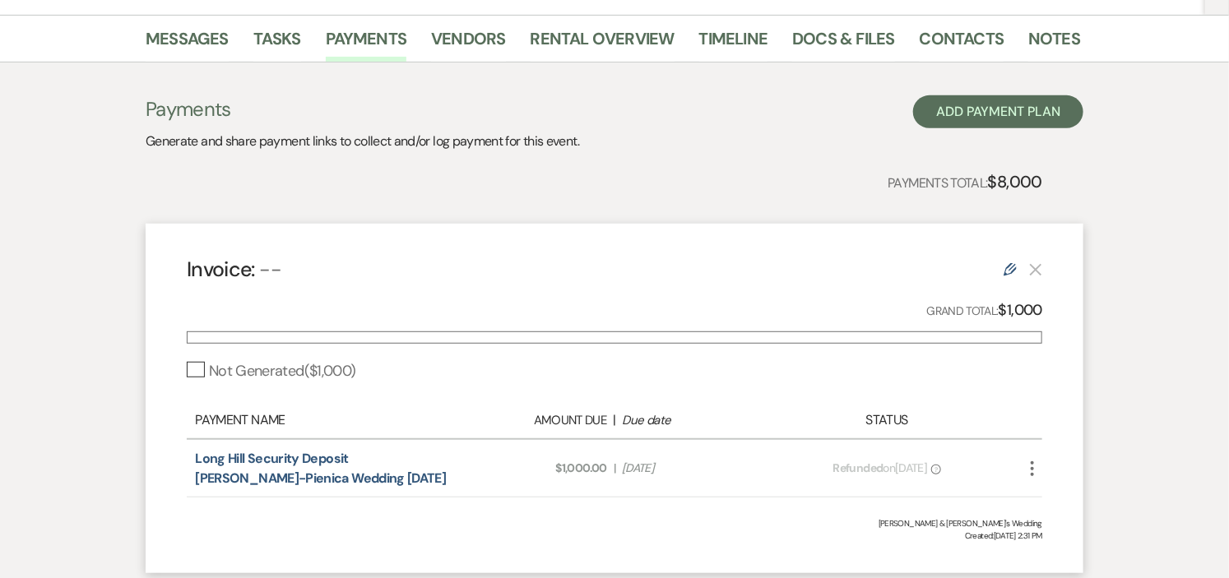
scroll to position [91, 0]
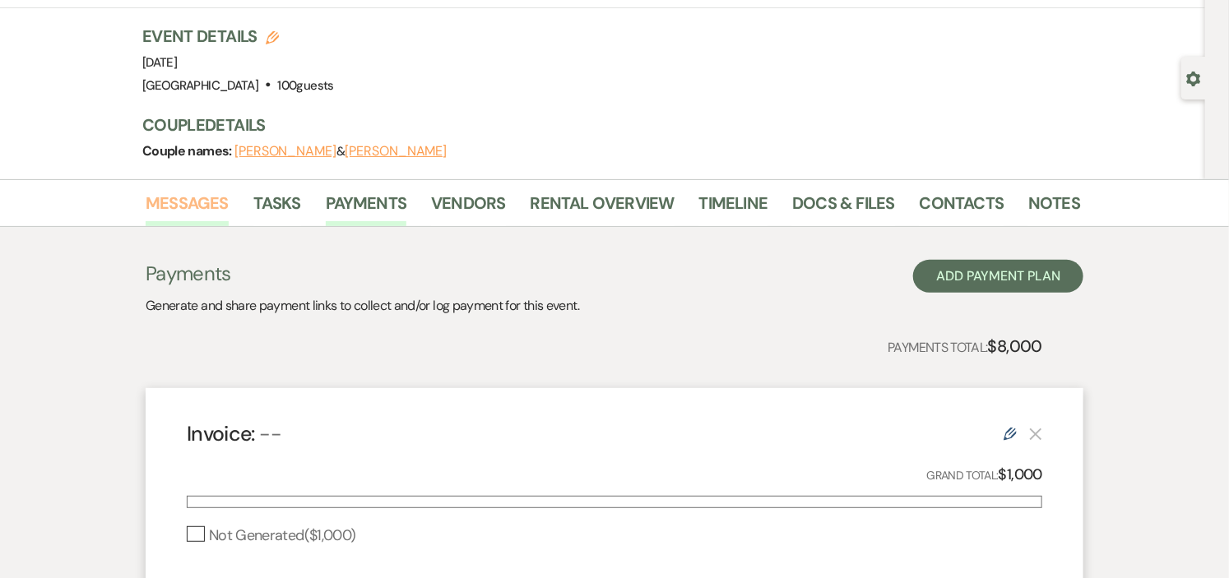
click at [215, 202] on link "Messages" at bounding box center [187, 208] width 83 height 36
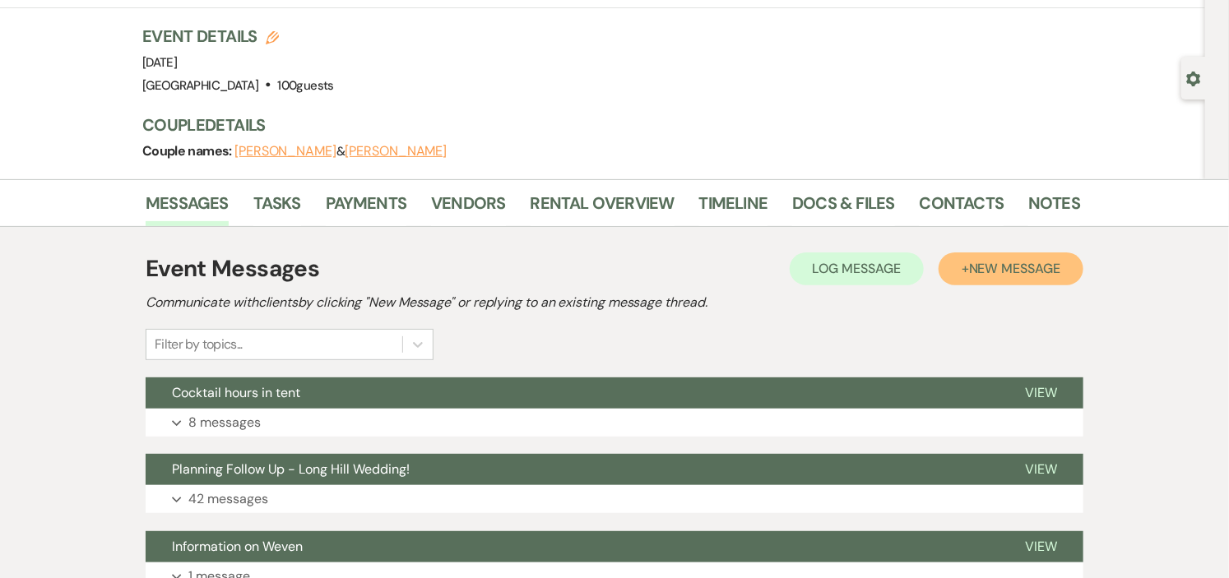
click at [973, 273] on span "New Message" at bounding box center [1014, 268] width 91 height 17
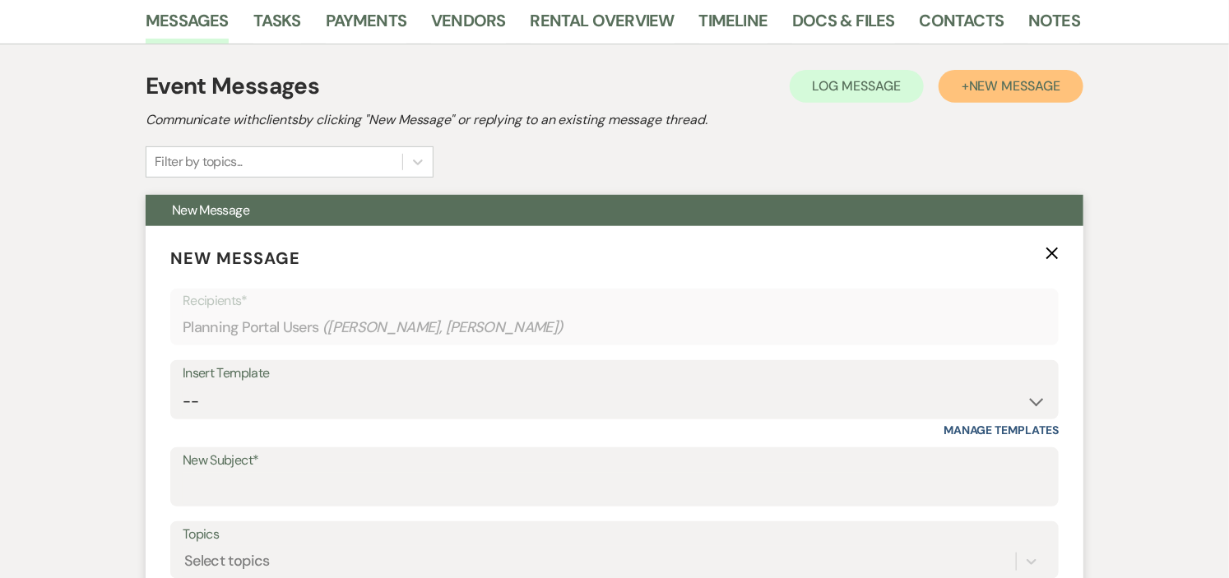
scroll to position [456, 0]
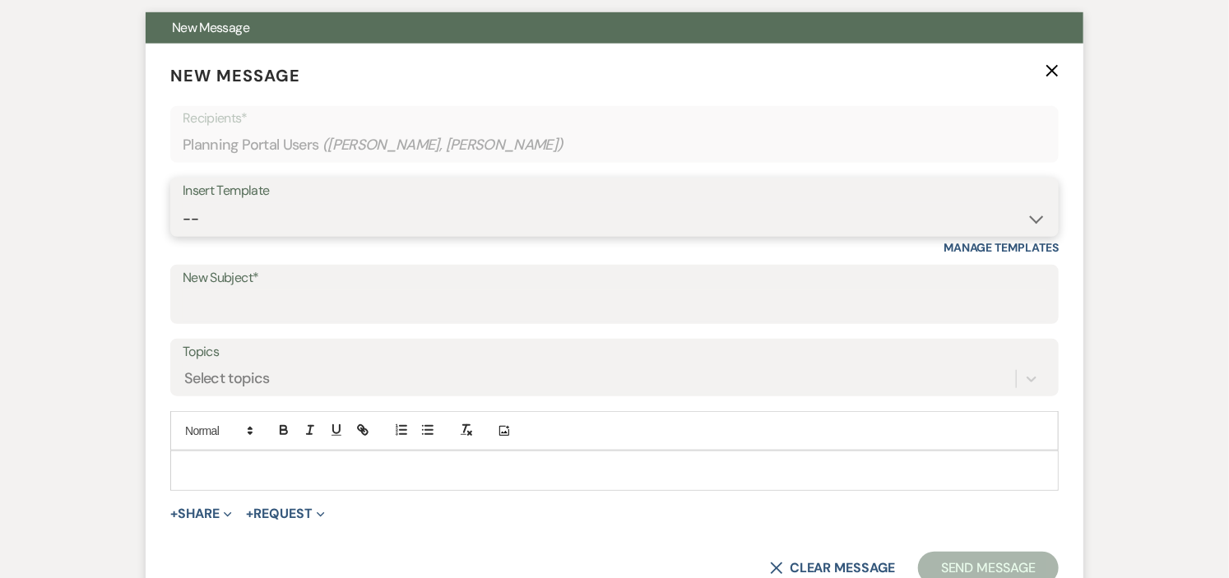
click at [1034, 211] on select "-- Weven Planning Portal Introduction (Booked Events) Initial Inquiry Response …" at bounding box center [615, 219] width 864 height 32
select select "531"
click at [183, 203] on select "-- Weven Planning Portal Introduction (Booked Events) Initial Inquiry Response …" at bounding box center [615, 219] width 864 height 32
type input "Congratulations!"
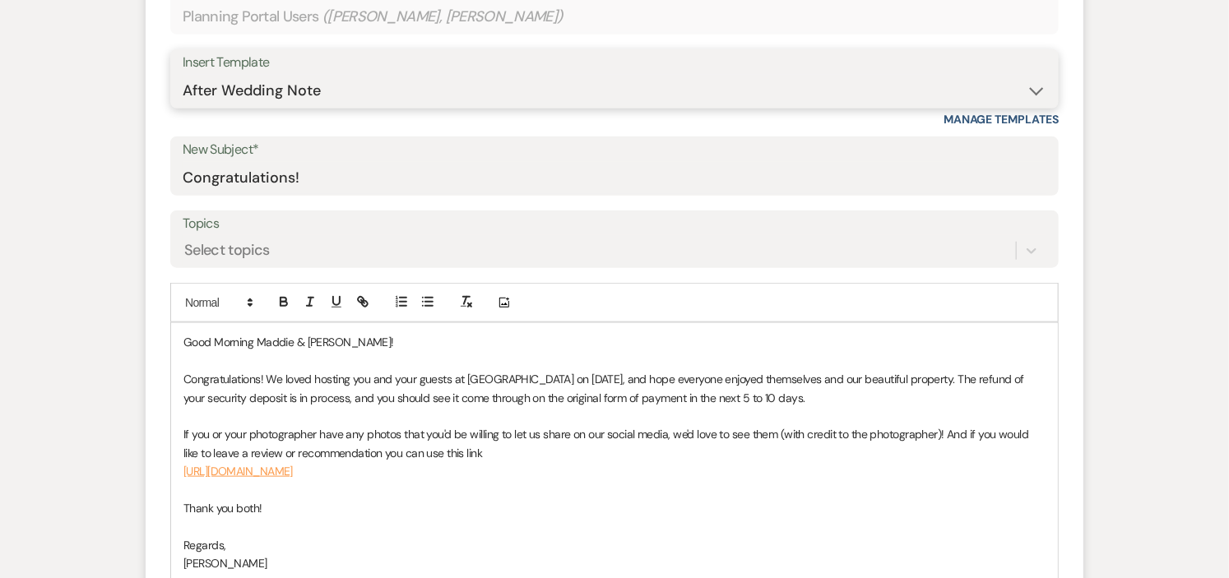
scroll to position [639, 0]
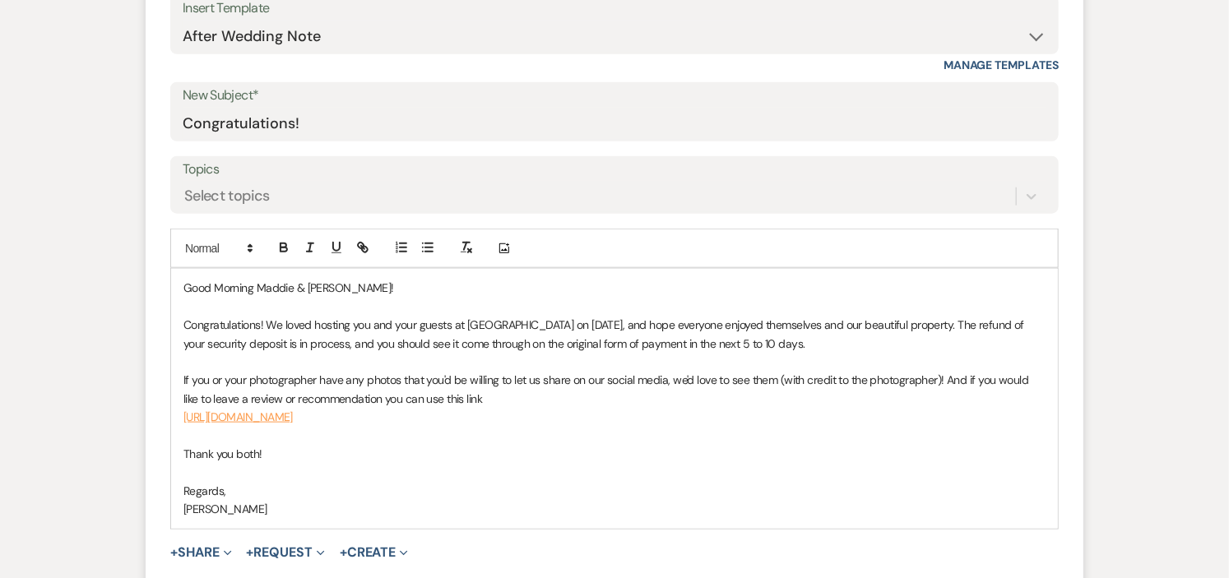
click at [252, 289] on p "Good Morning Maddie & Claudia!" at bounding box center [614, 288] width 862 height 18
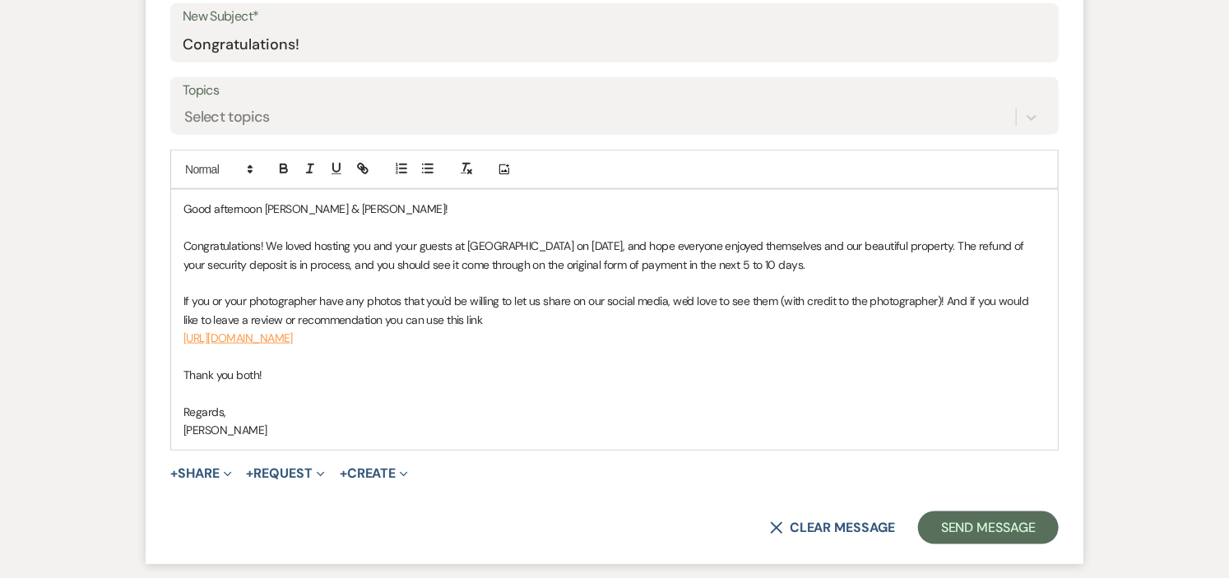
scroll to position [822, 0]
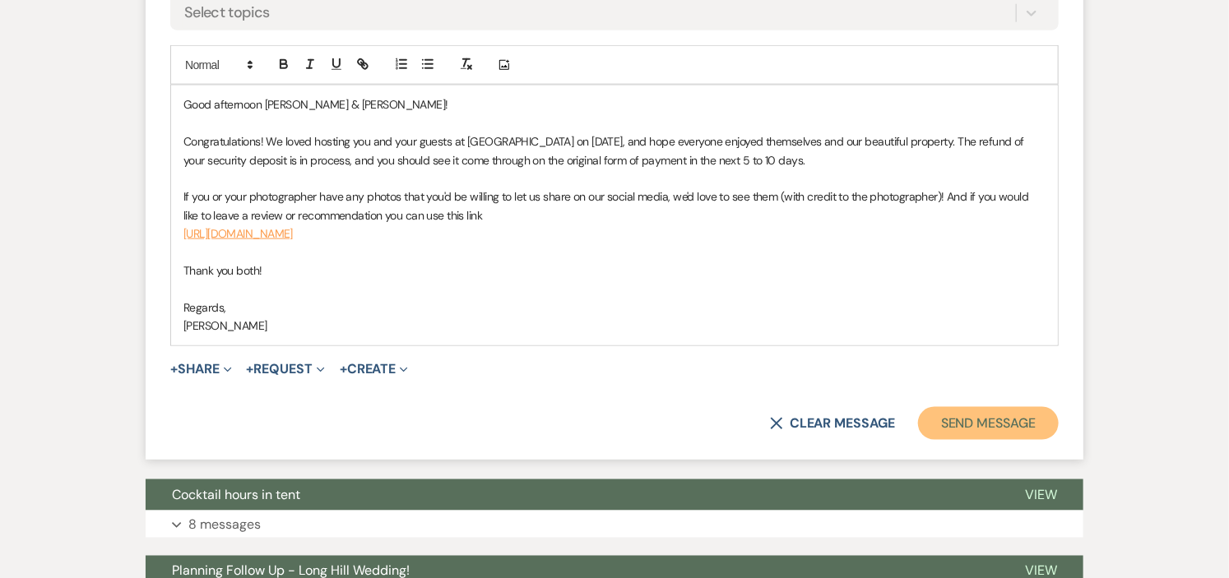
click at [981, 422] on button "Send Message" at bounding box center [988, 423] width 141 height 33
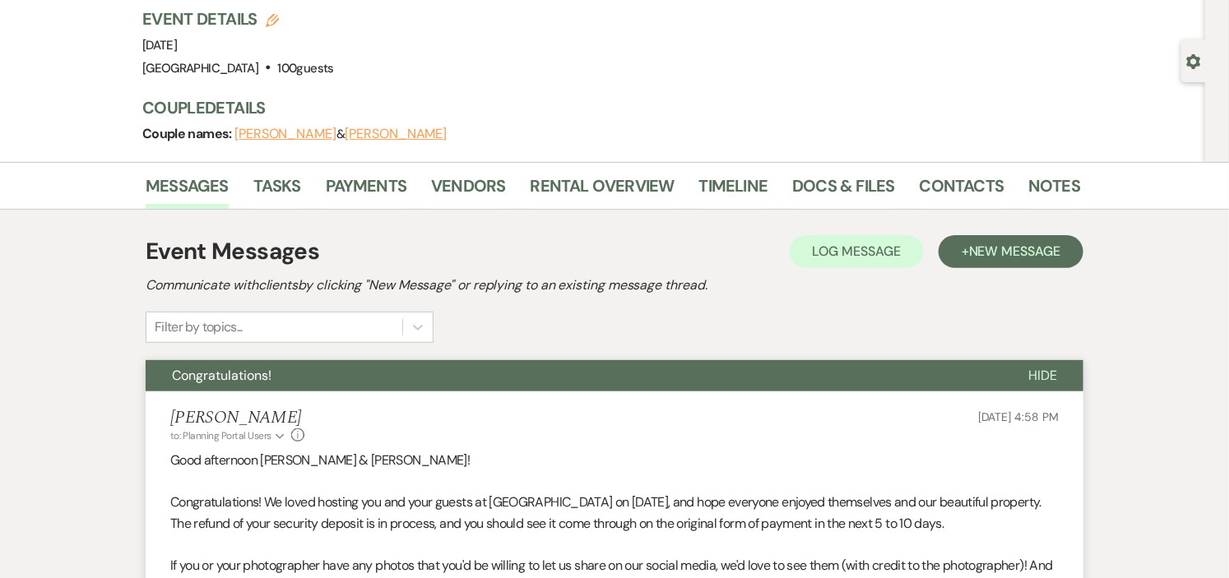
scroll to position [0, 0]
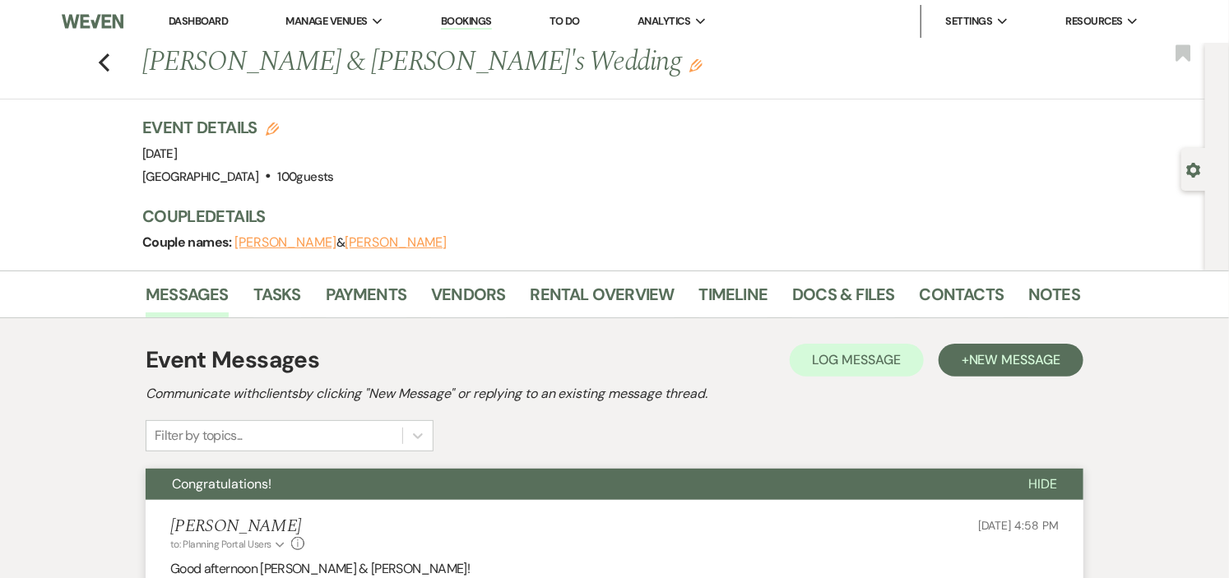
click at [206, 17] on link "Dashboard" at bounding box center [198, 21] width 59 height 14
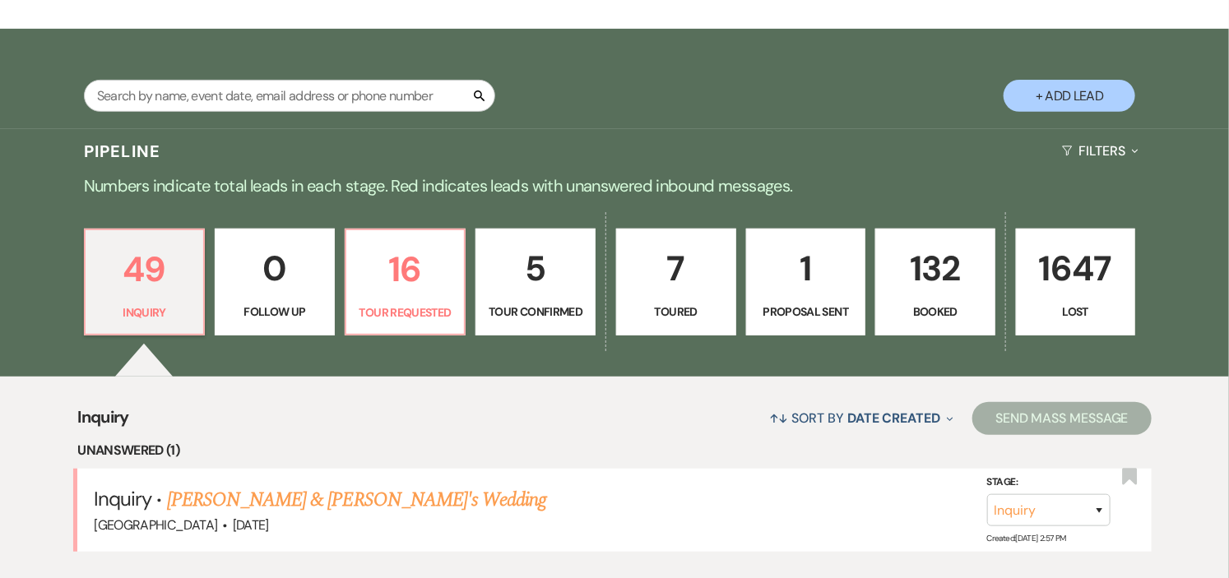
scroll to position [274, 0]
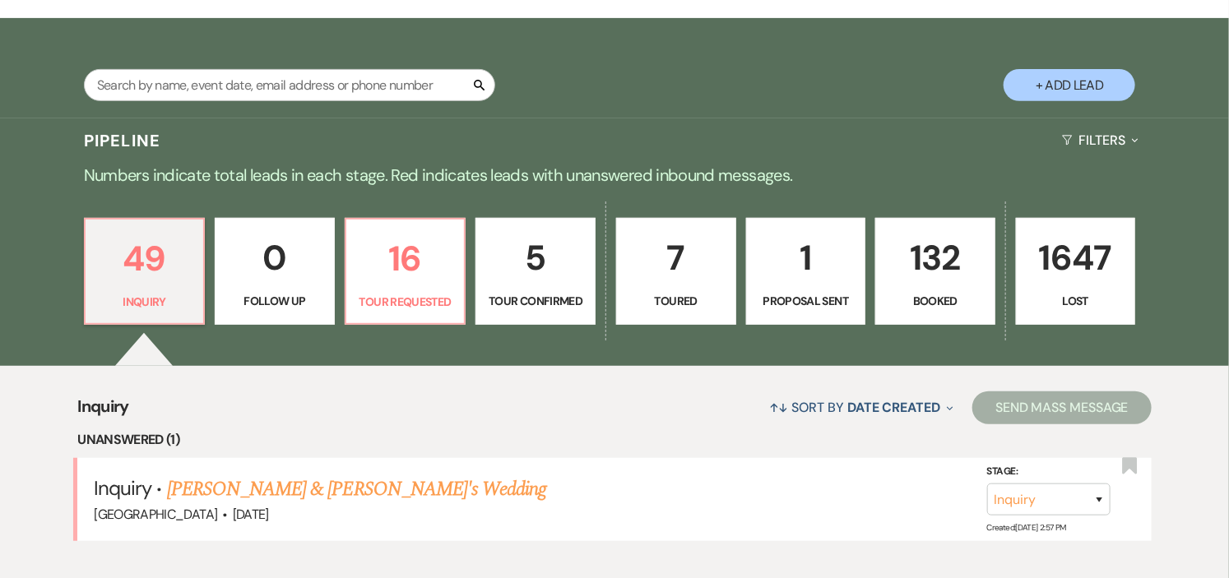
click at [927, 276] on p "132" at bounding box center [935, 257] width 99 height 55
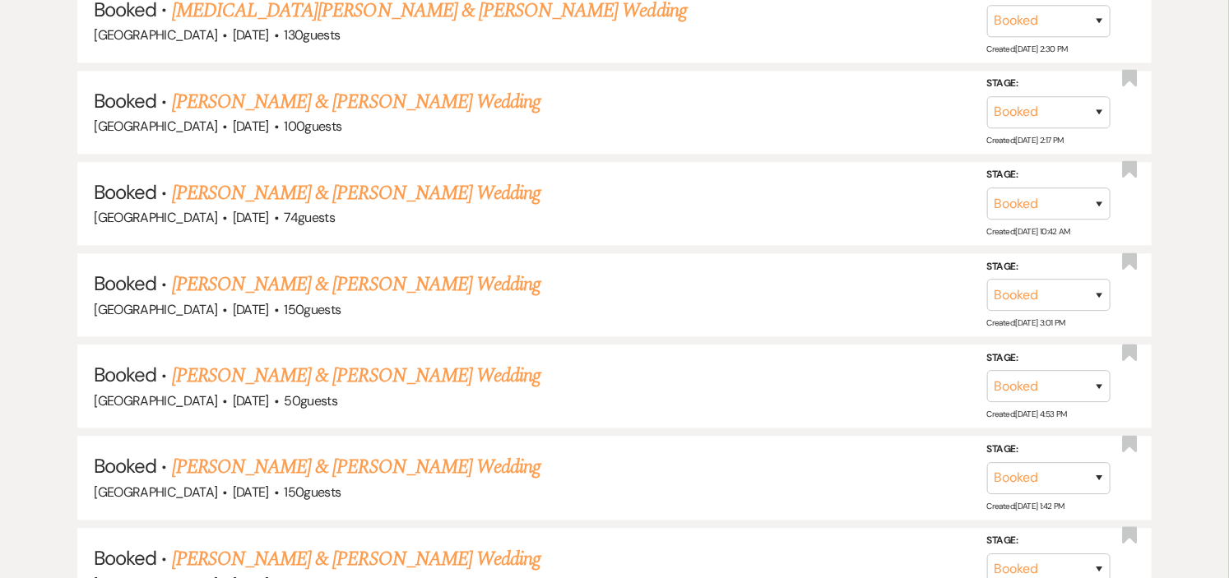
scroll to position [7564, 0]
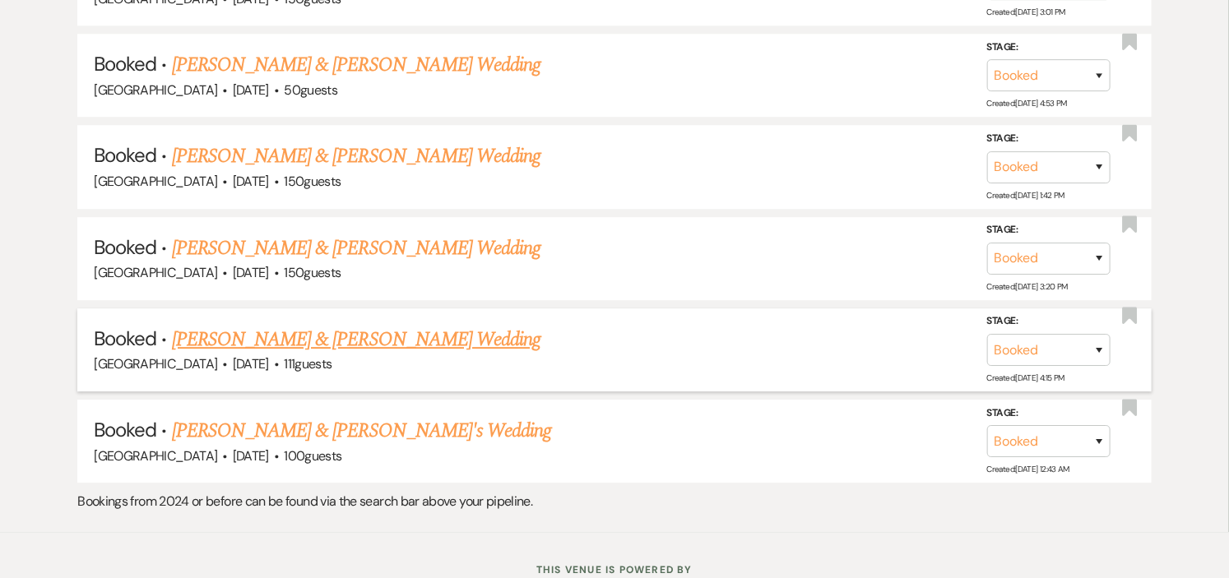
click at [260, 325] on link "[PERSON_NAME] & [PERSON_NAME] Wedding" at bounding box center [356, 340] width 368 height 30
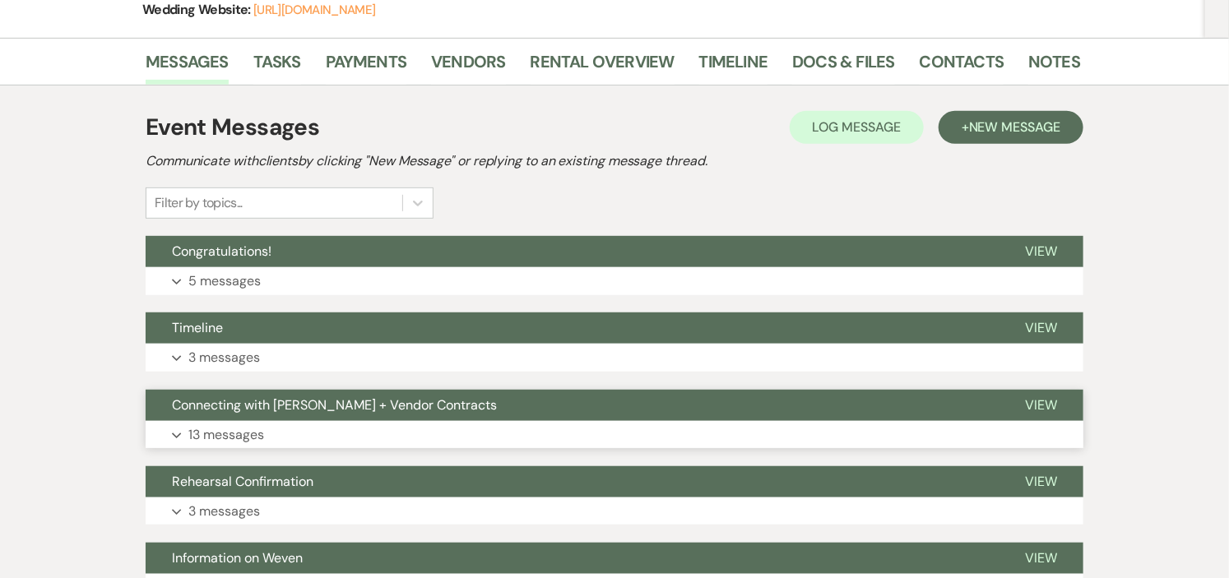
scroll to position [81, 0]
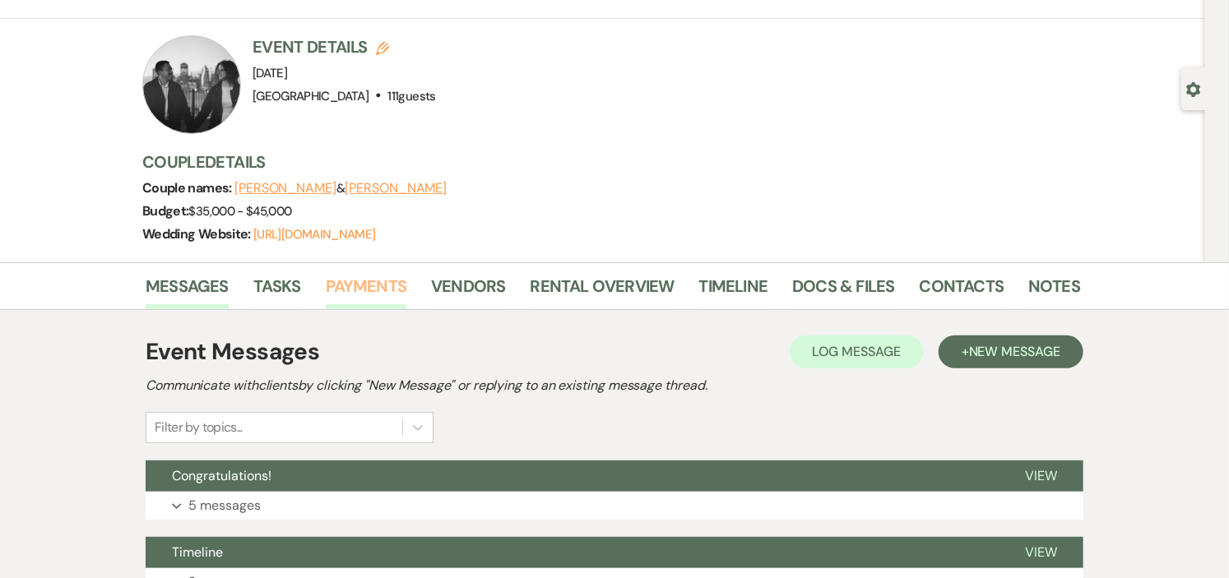
click at [344, 289] on link "Payments" at bounding box center [366, 291] width 81 height 36
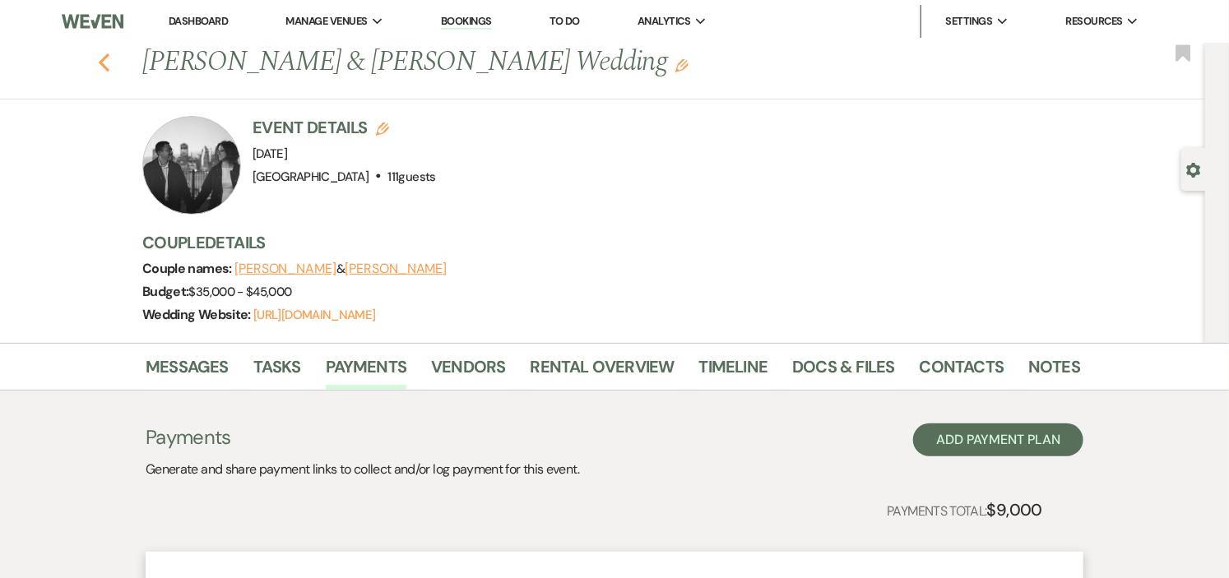
click at [110, 61] on icon "Previous" at bounding box center [104, 63] width 12 height 20
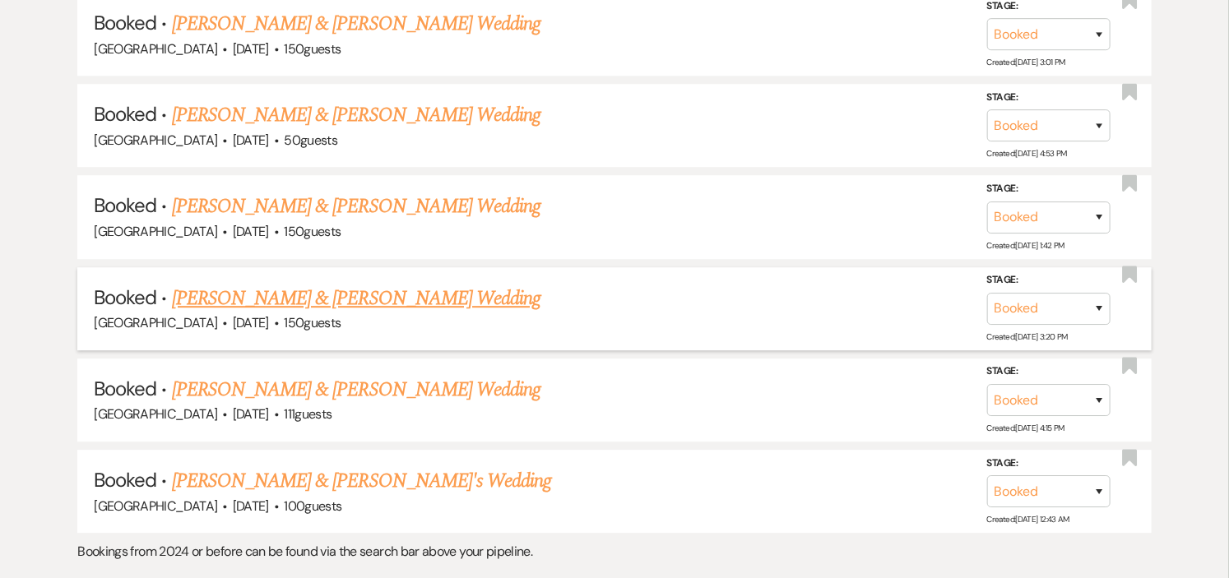
scroll to position [7544, 0]
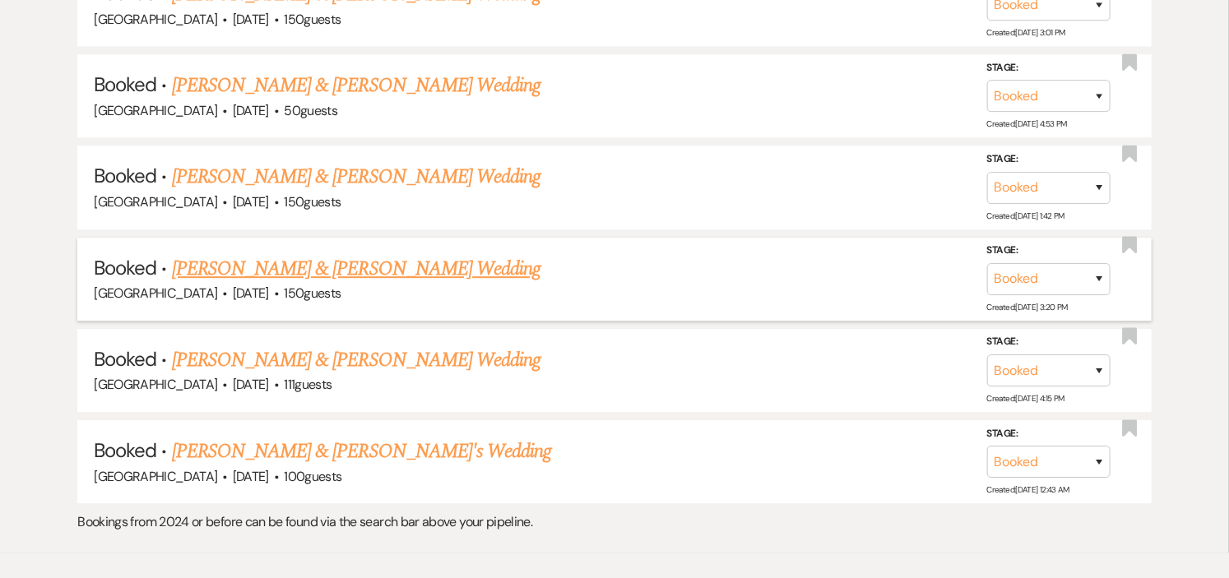
click at [357, 254] on link "[PERSON_NAME] & [PERSON_NAME] Wedding" at bounding box center [356, 269] width 368 height 30
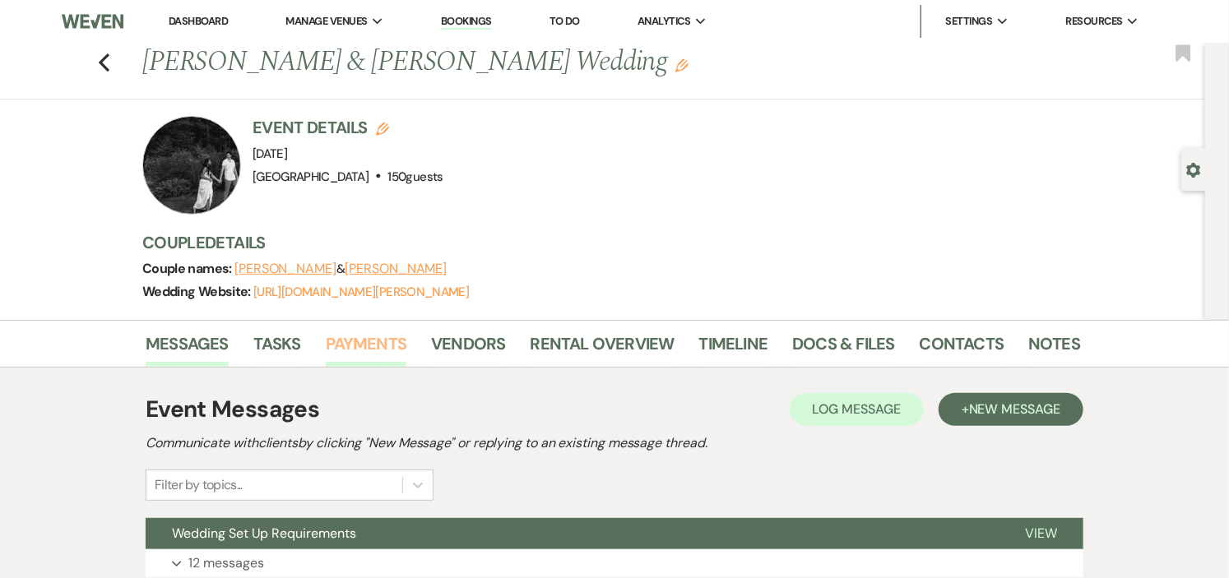
click at [359, 344] on link "Payments" at bounding box center [366, 349] width 81 height 36
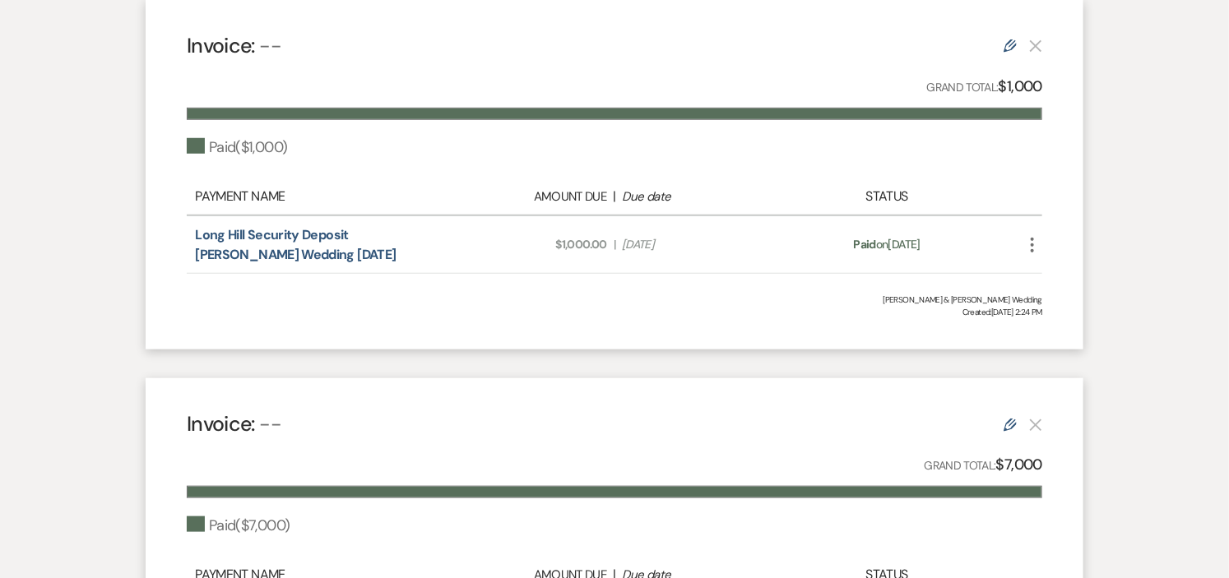
scroll to position [548, 0]
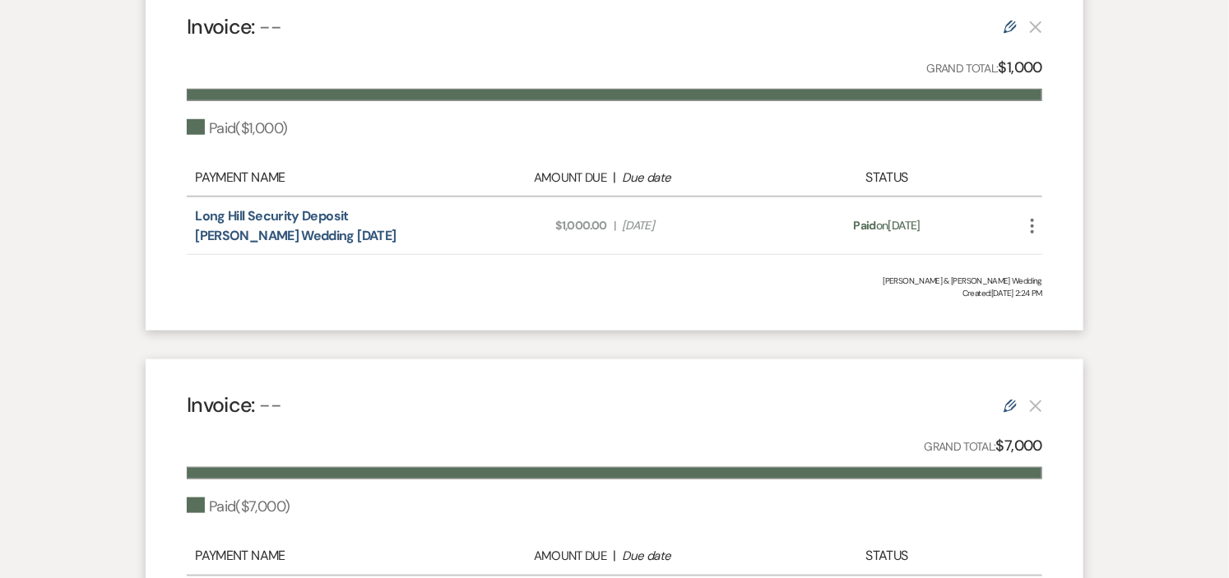
click at [1032, 223] on use "button" at bounding box center [1031, 226] width 3 height 15
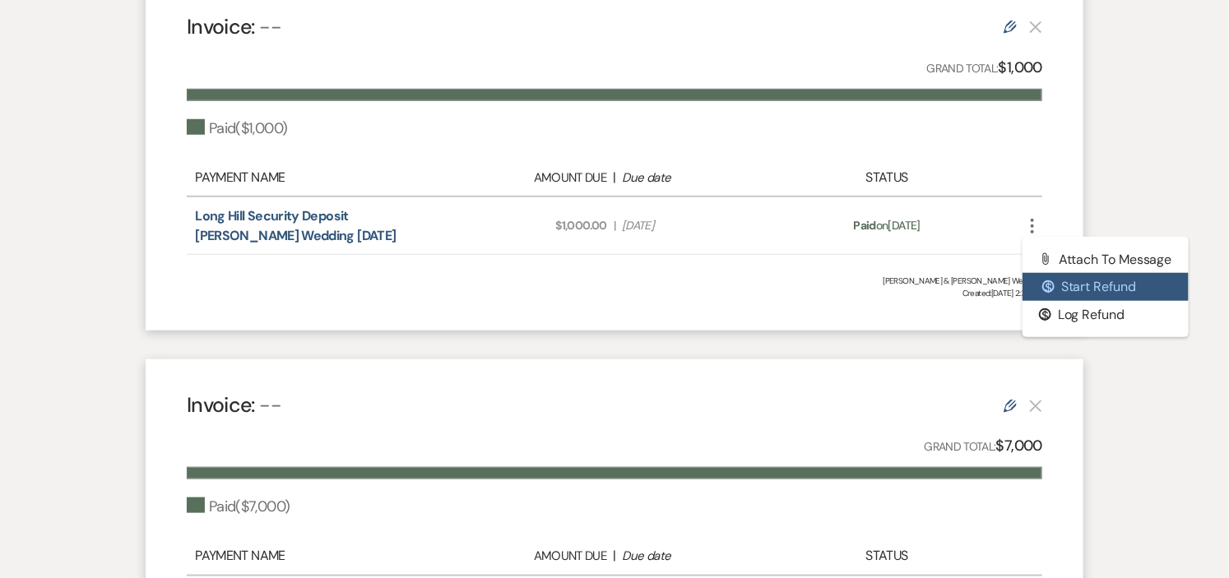
click at [1041, 286] on button "$ Start Refund" at bounding box center [1105, 287] width 166 height 28
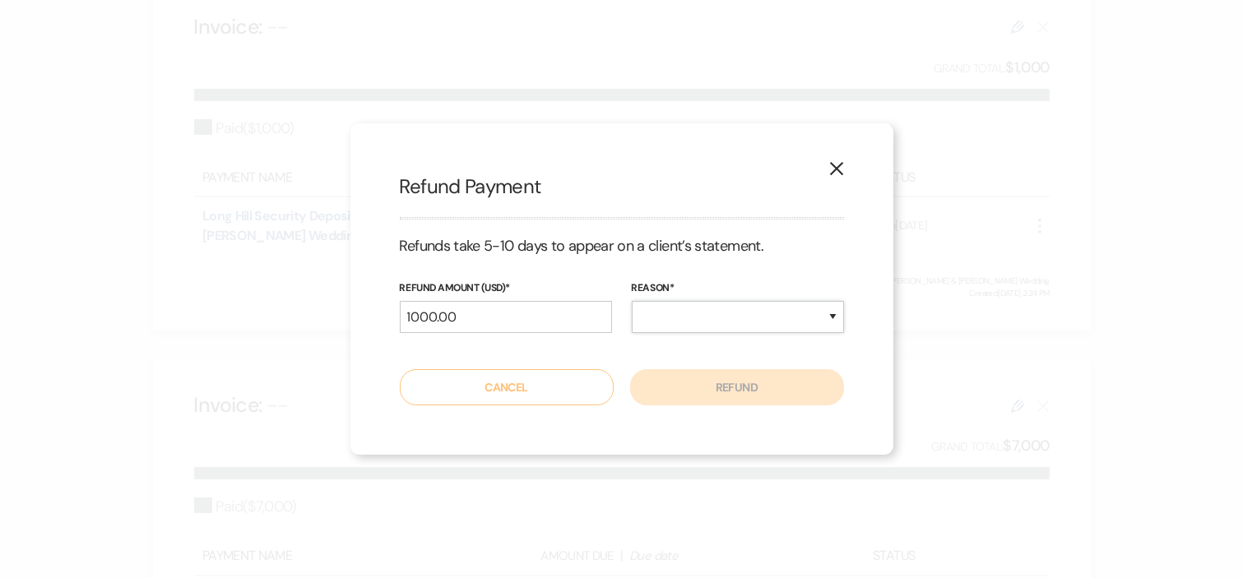
click at [721, 310] on select "Duplicate Fraudulent Requested by Customer Other" at bounding box center [738, 317] width 212 height 32
select select "other"
click at [632, 301] on select "Duplicate Fraudulent Requested by Customer Other" at bounding box center [738, 317] width 212 height 32
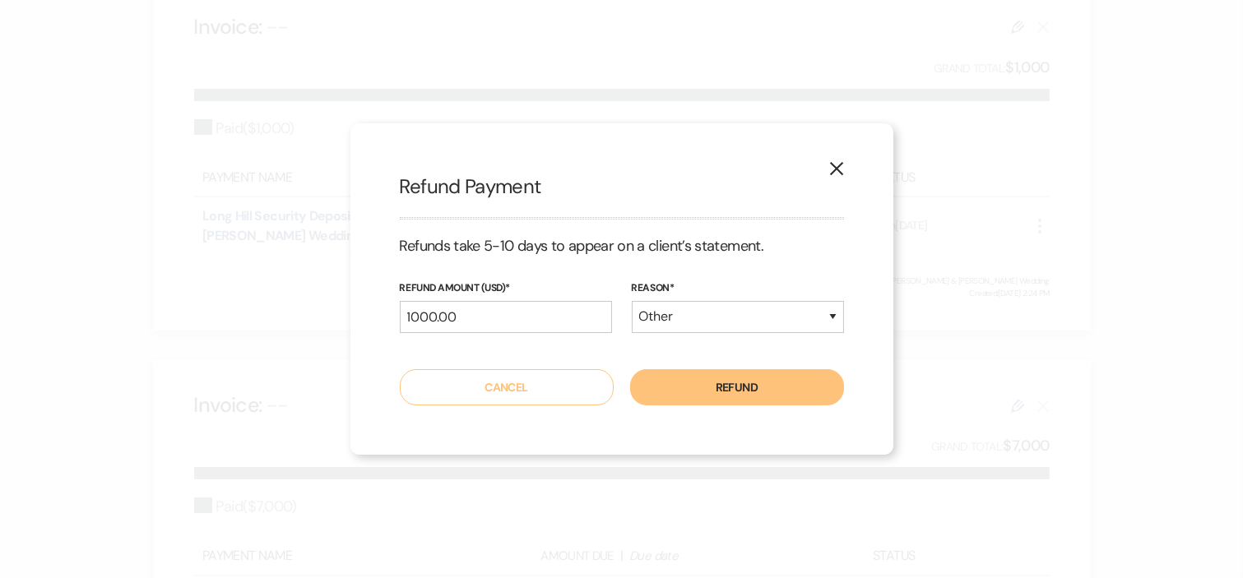
click at [719, 385] on button "Refund" at bounding box center [737, 387] width 214 height 36
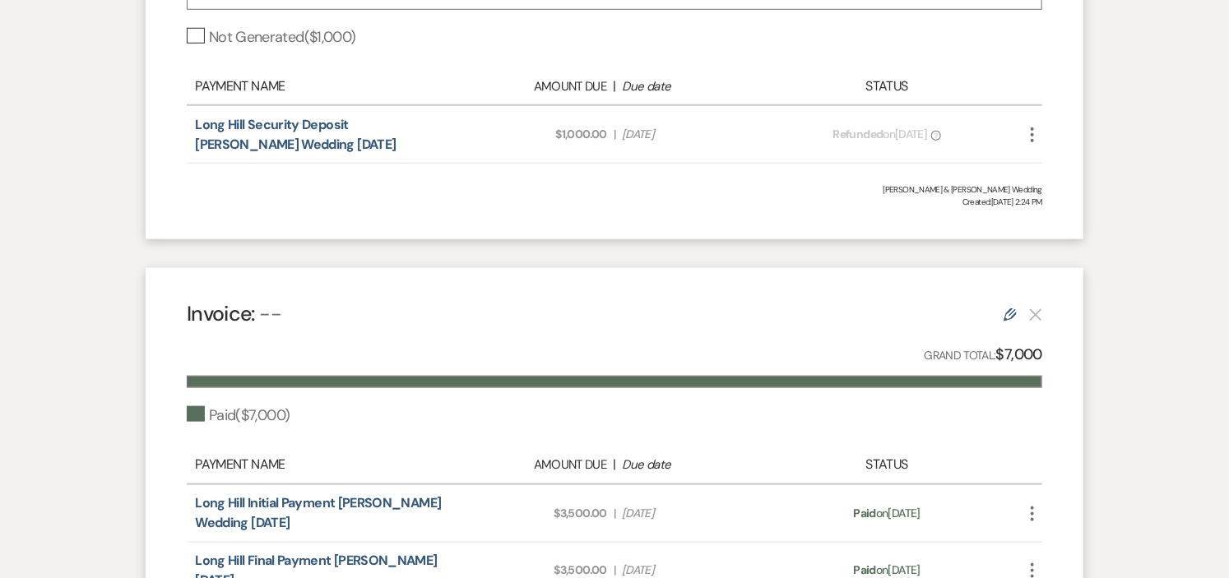
scroll to position [183, 0]
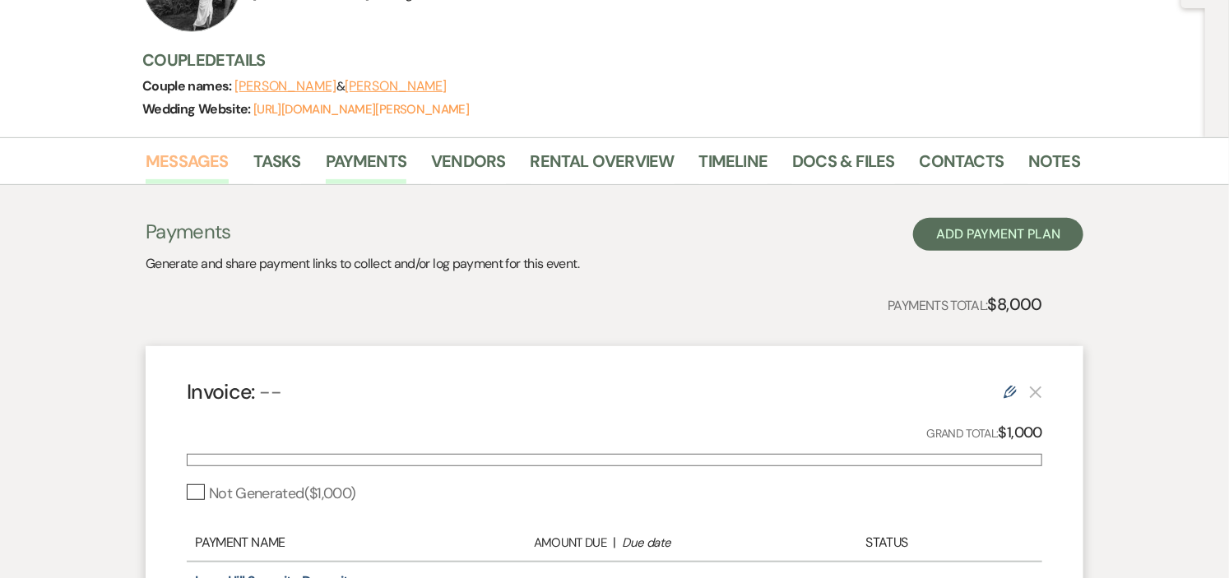
click at [208, 155] on link "Messages" at bounding box center [187, 166] width 83 height 36
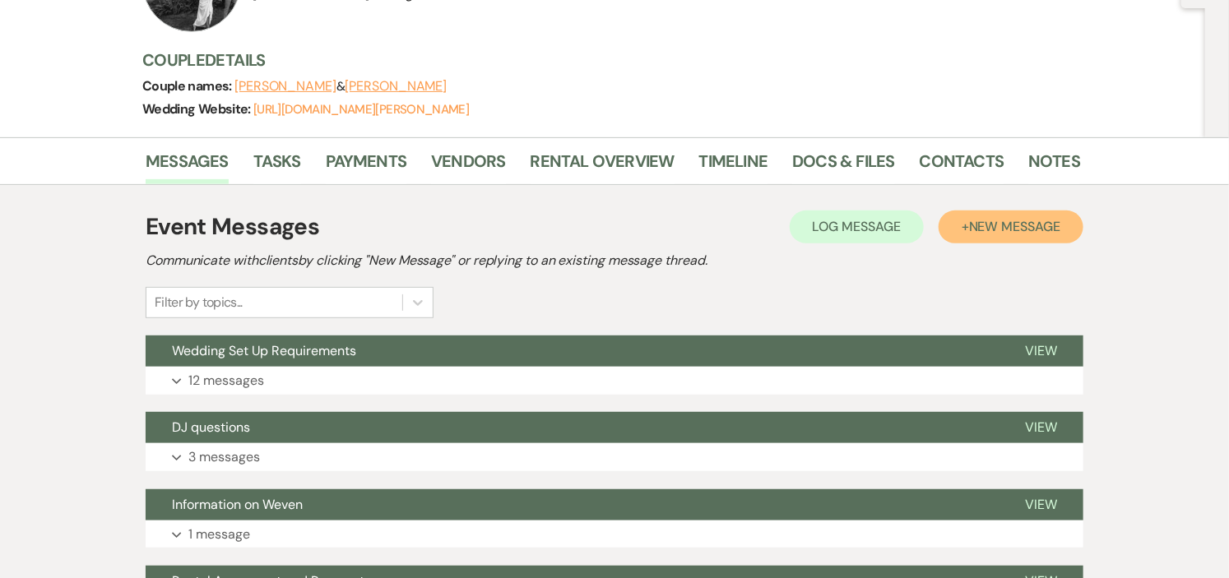
click at [956, 222] on button "+ New Message" at bounding box center [1010, 227] width 145 height 33
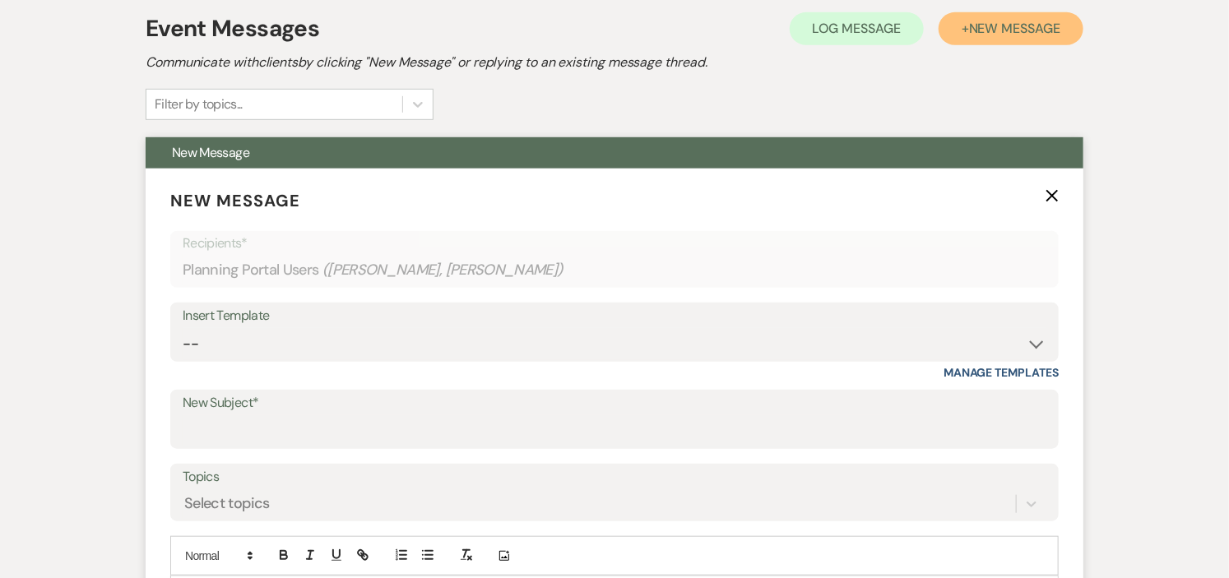
scroll to position [456, 0]
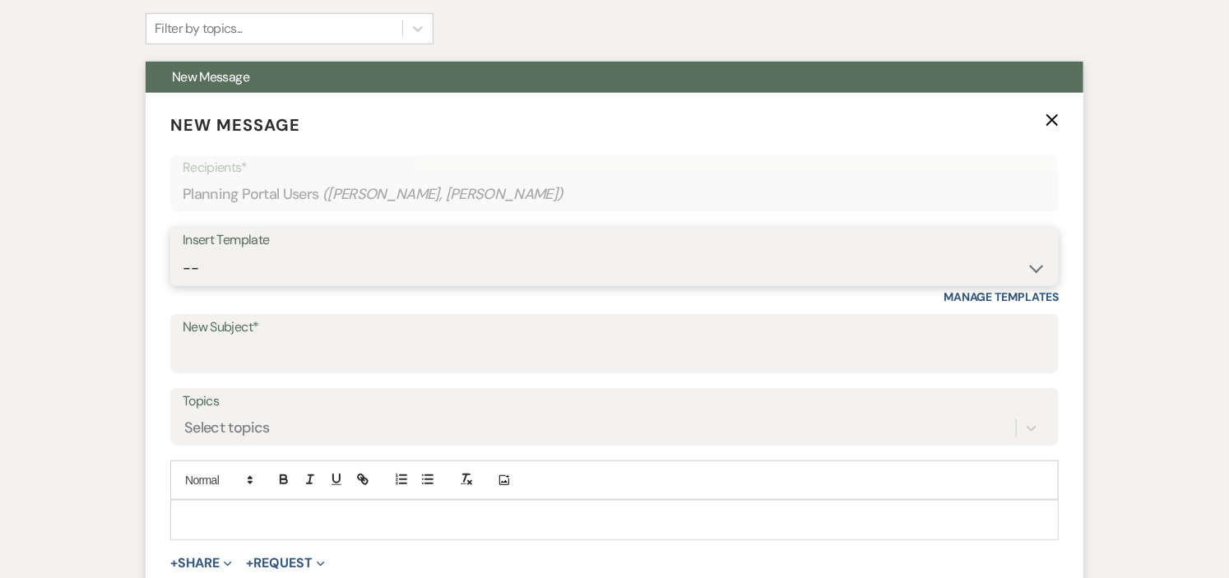
click at [971, 272] on select "-- Weven Planning Portal Introduction (Booked Events) Initial Inquiry Response …" at bounding box center [615, 268] width 864 height 32
select select "531"
click at [183, 252] on select "-- Weven Planning Portal Introduction (Booked Events) Initial Inquiry Response …" at bounding box center [615, 268] width 864 height 32
type input "Congratulations!"
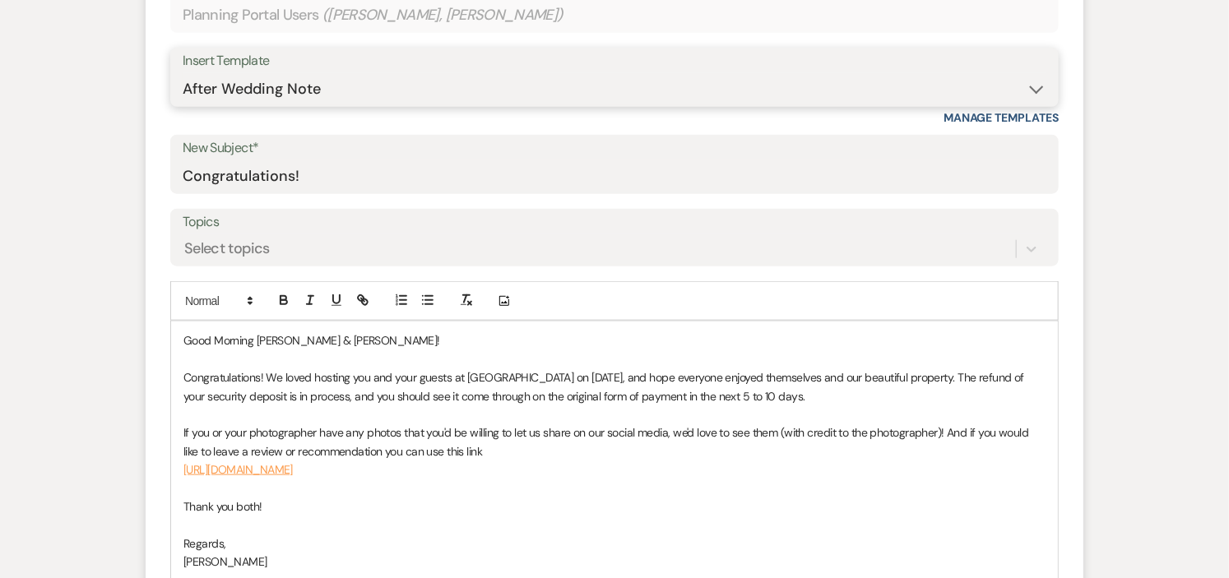
scroll to position [639, 0]
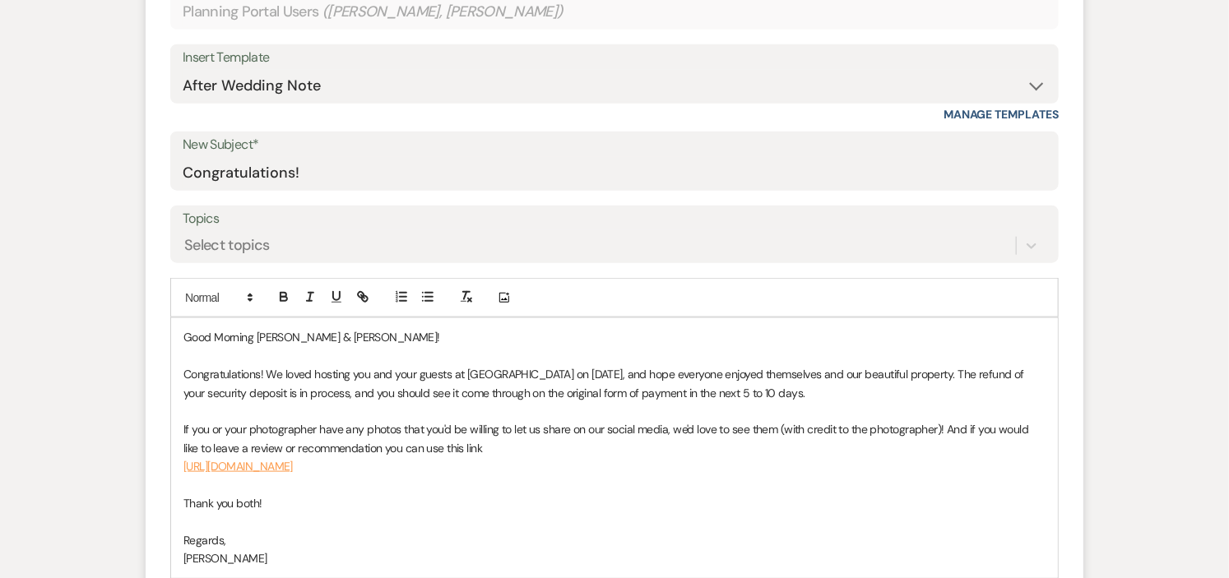
click at [252, 340] on p "Good Morning Jackie & Antonio!" at bounding box center [614, 337] width 862 height 18
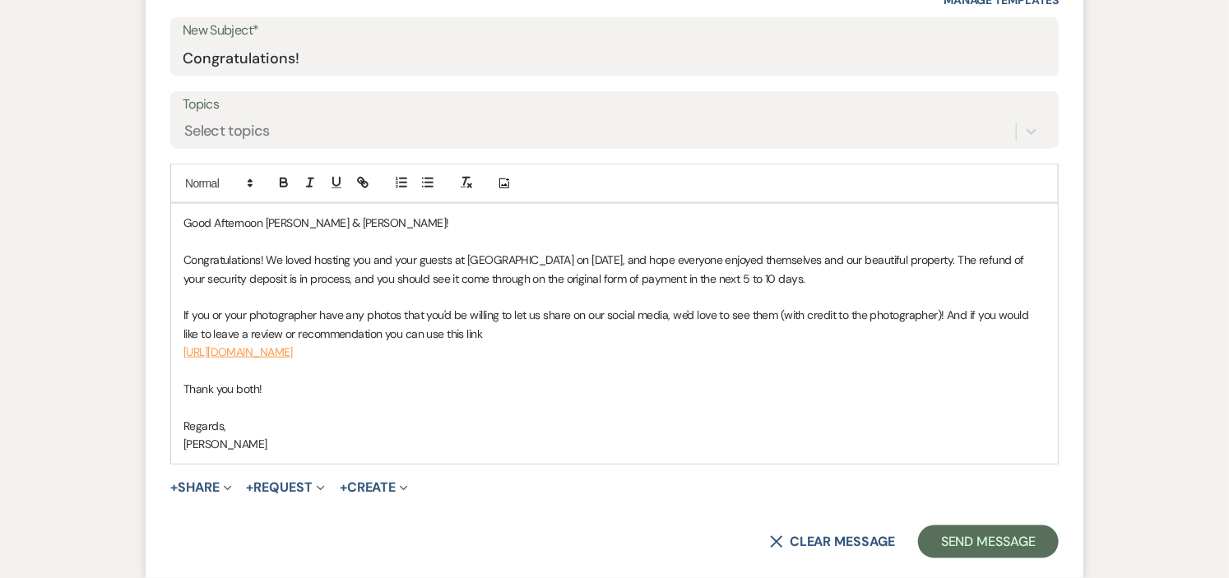
scroll to position [914, 0]
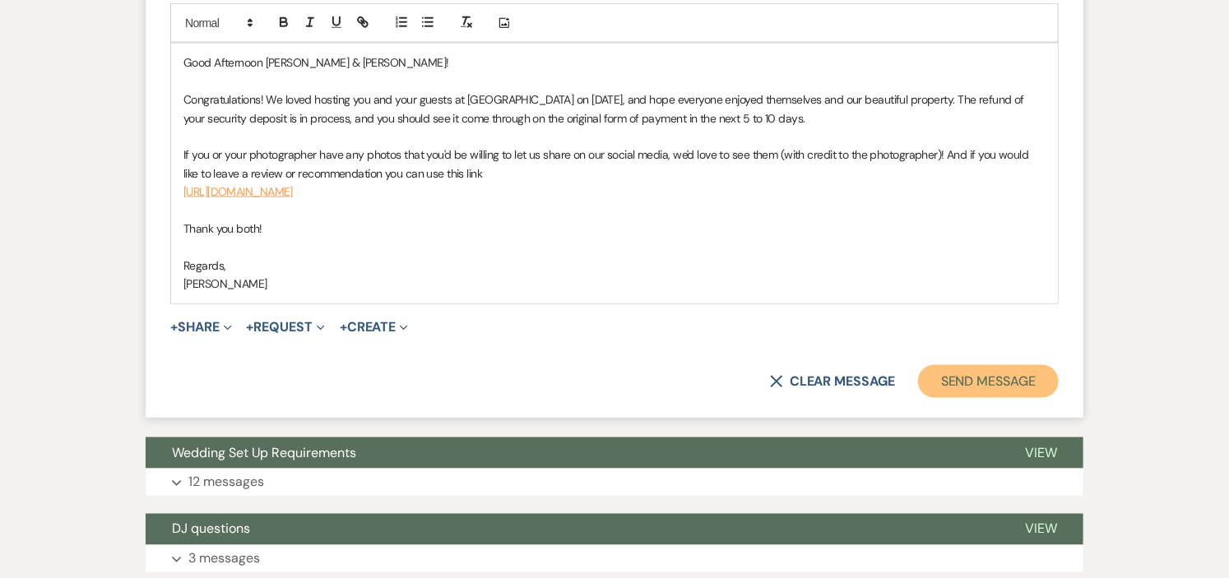
click at [972, 381] on button "Send Message" at bounding box center [988, 381] width 141 height 33
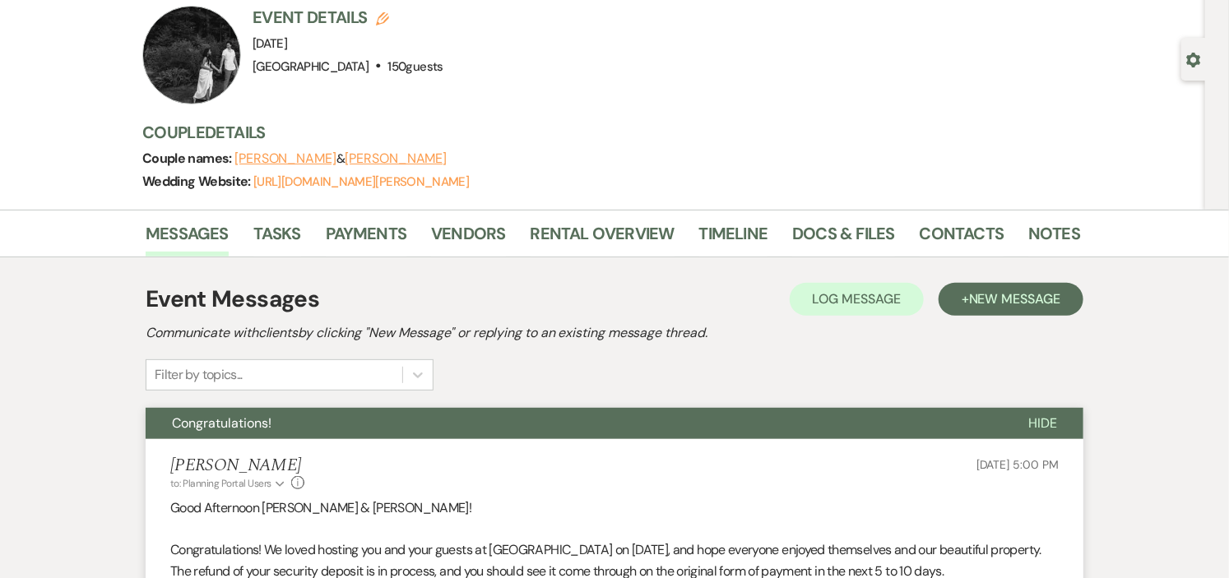
scroll to position [0, 0]
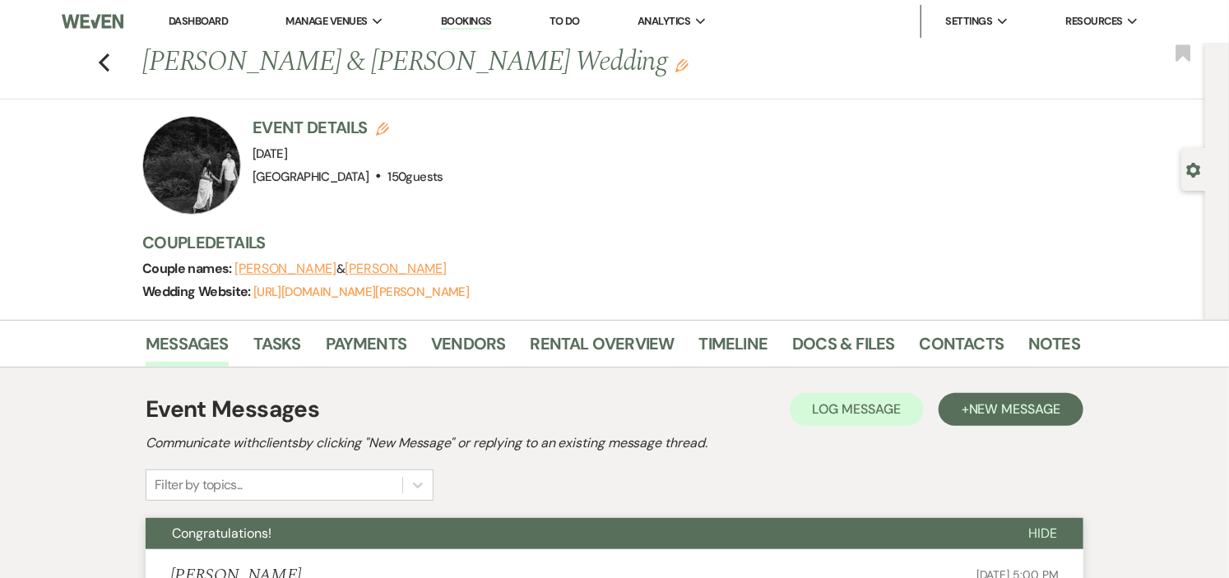
click at [189, 16] on link "Dashboard" at bounding box center [198, 21] width 59 height 14
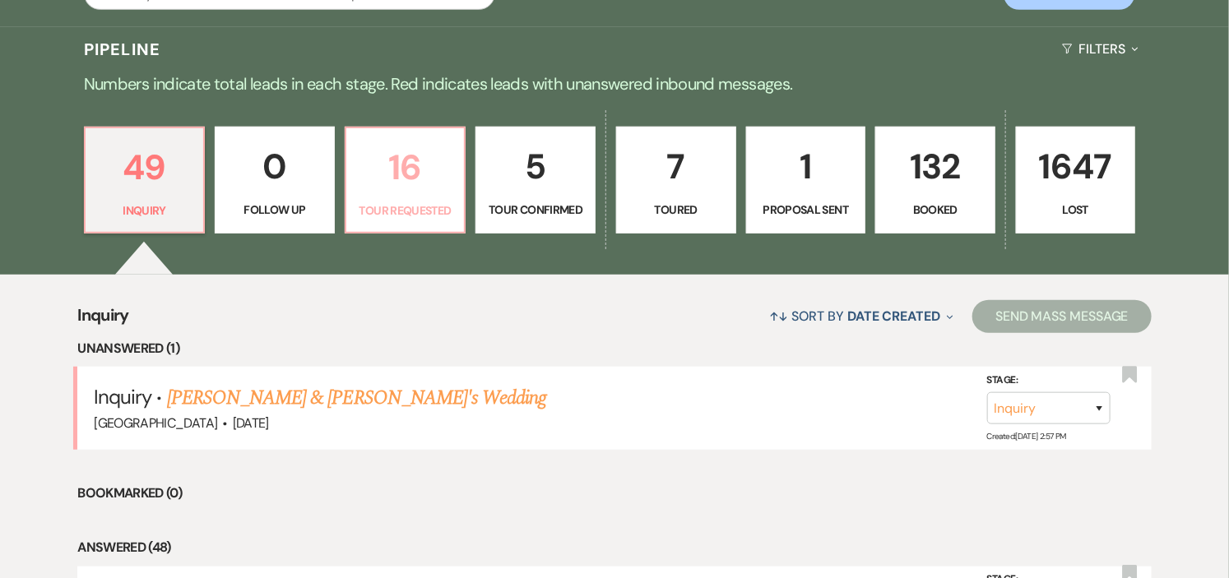
click at [390, 196] on link "16 Tour Requested" at bounding box center [406, 180] width 122 height 107
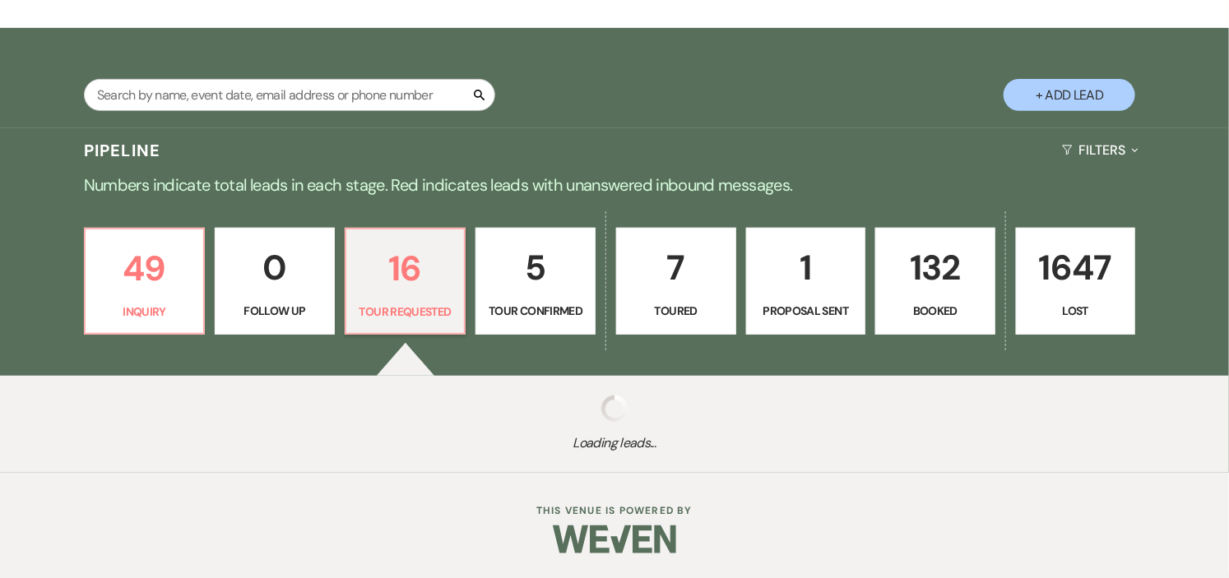
scroll to position [365, 0]
select select "2"
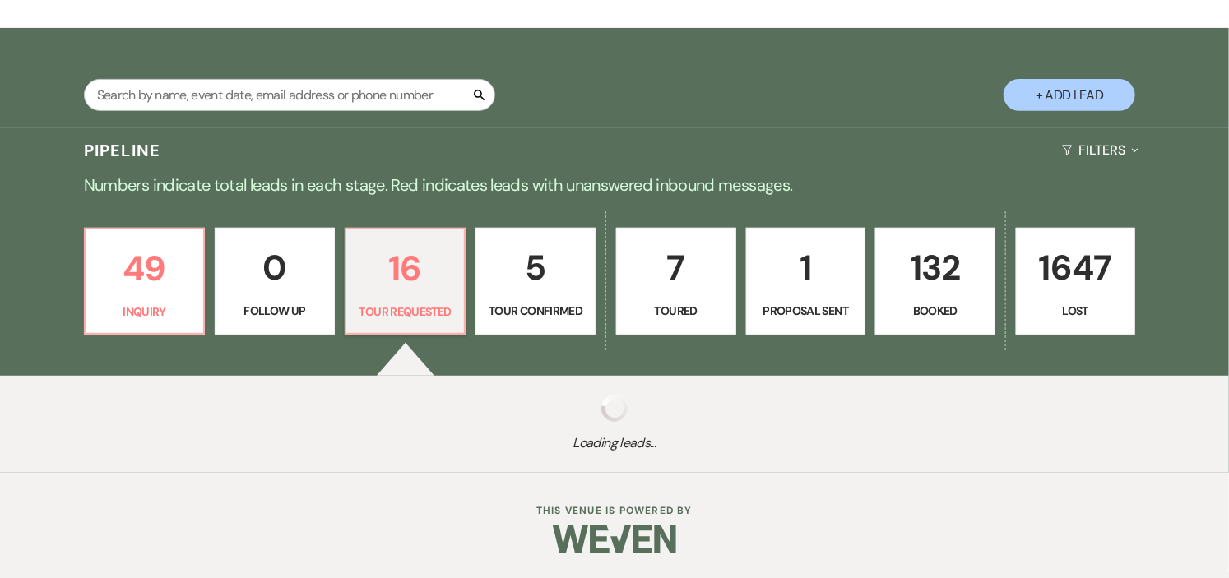
select select "2"
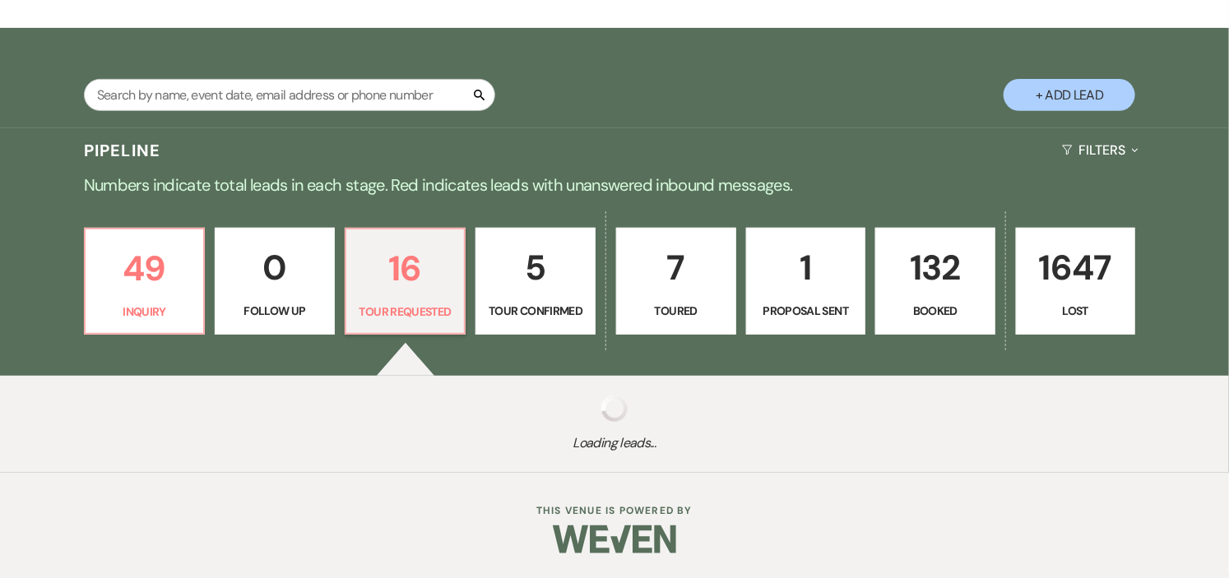
select select "2"
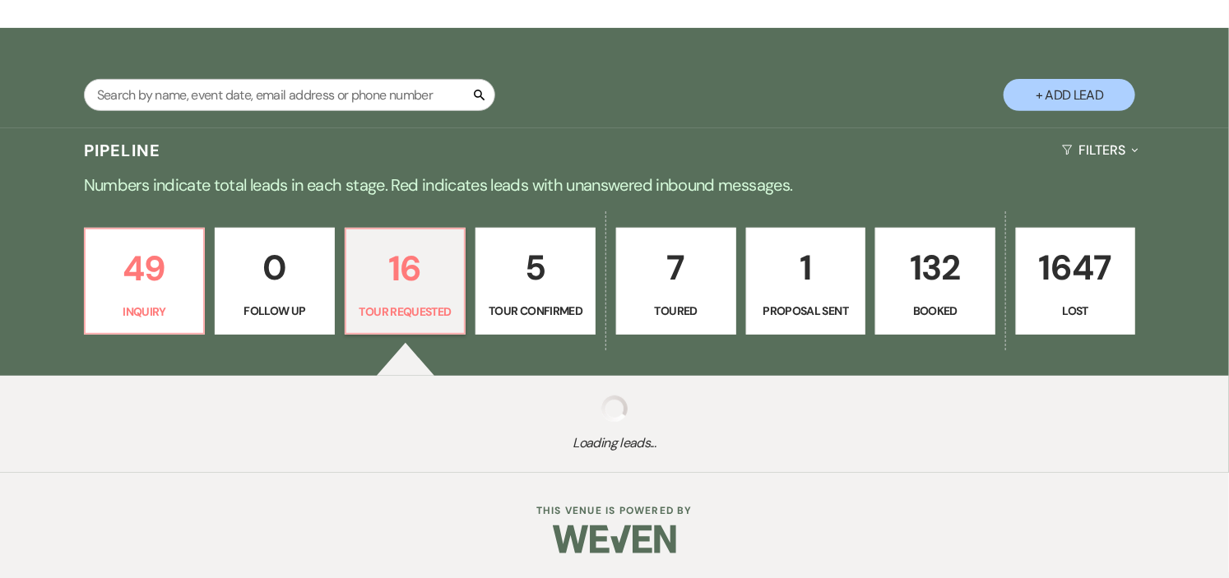
select select "2"
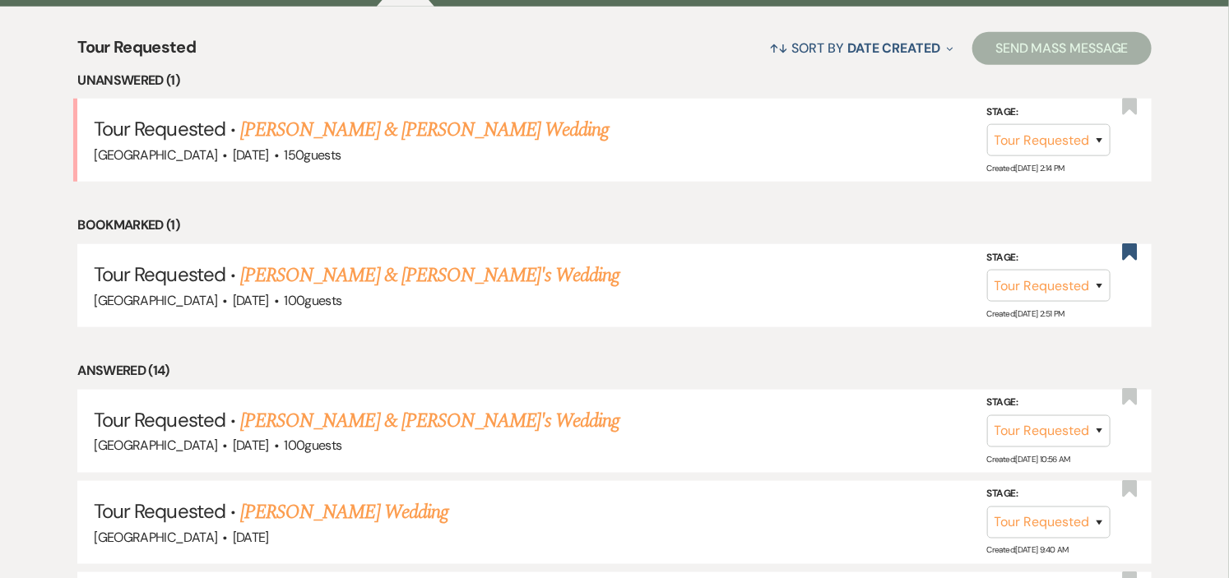
scroll to position [639, 0]
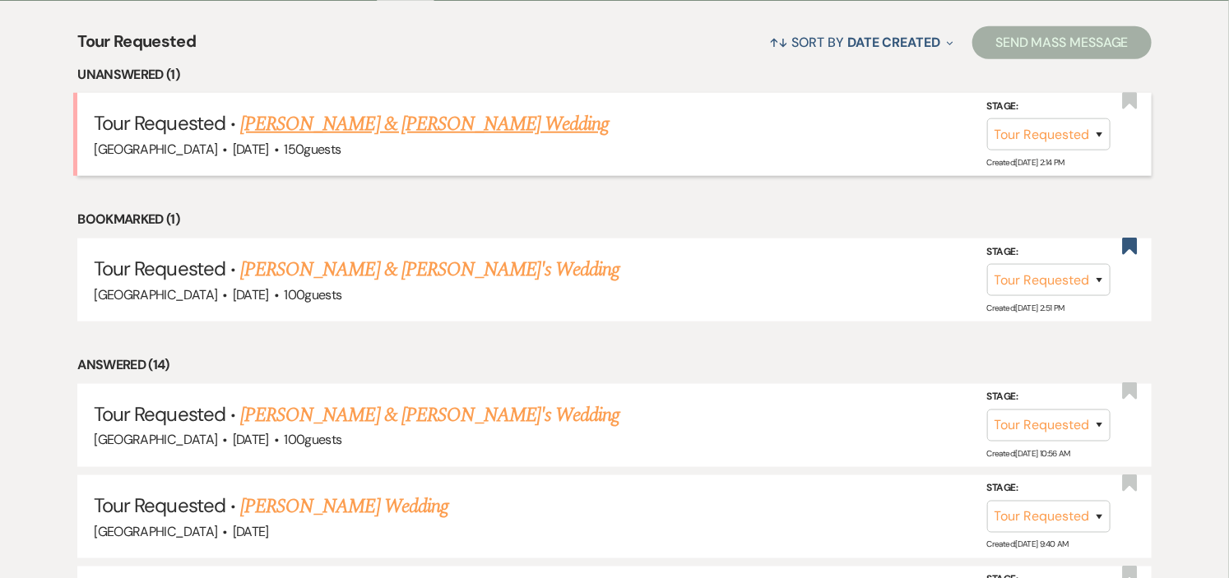
click at [398, 120] on link "[PERSON_NAME] & [PERSON_NAME] Wedding" at bounding box center [424, 124] width 368 height 30
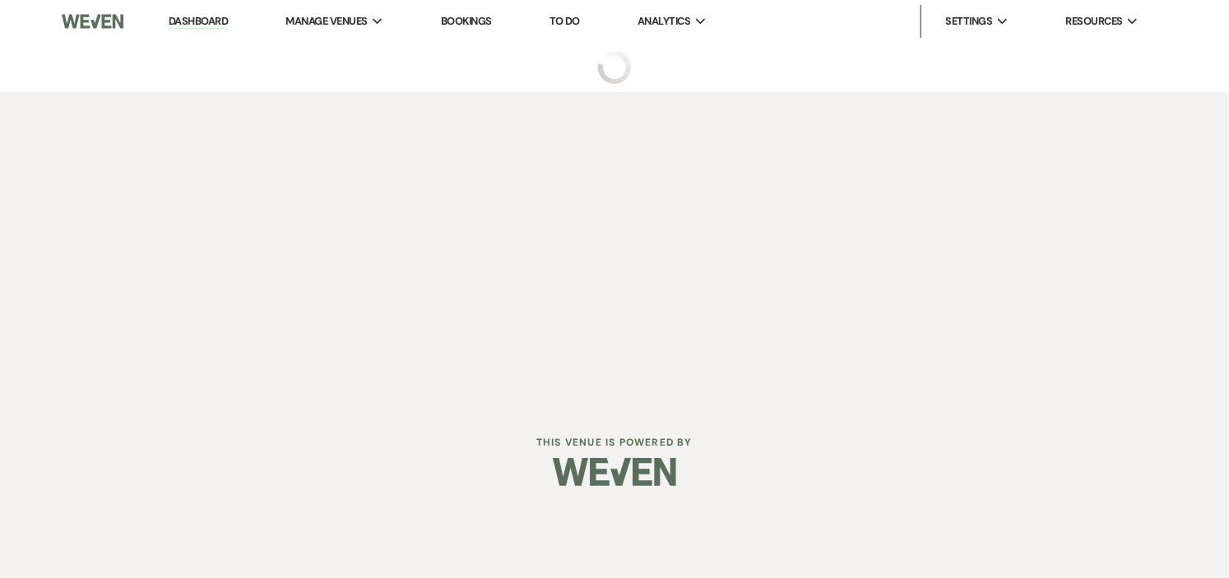
select select "2"
select select "1"
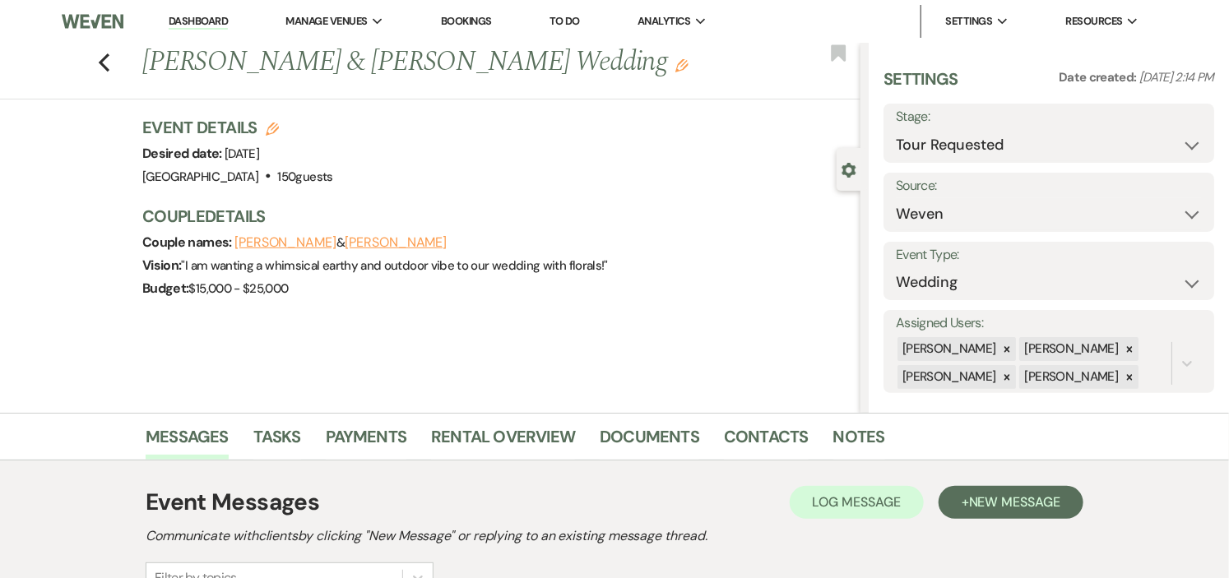
click at [211, 25] on link "Dashboard" at bounding box center [198, 22] width 59 height 16
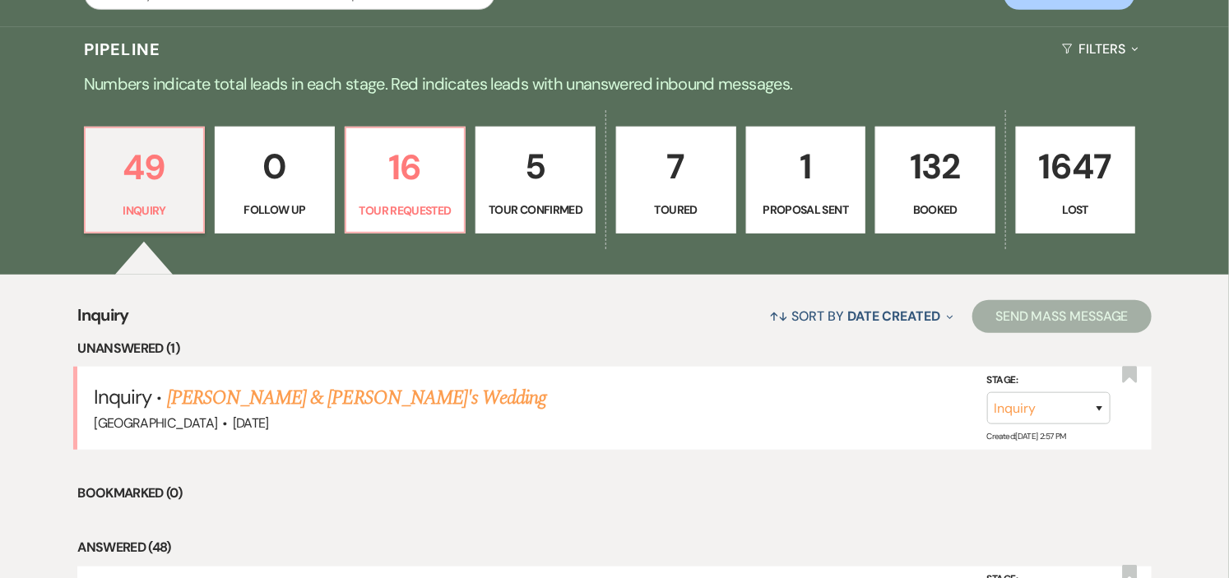
click at [922, 203] on p "Booked" at bounding box center [935, 210] width 99 height 18
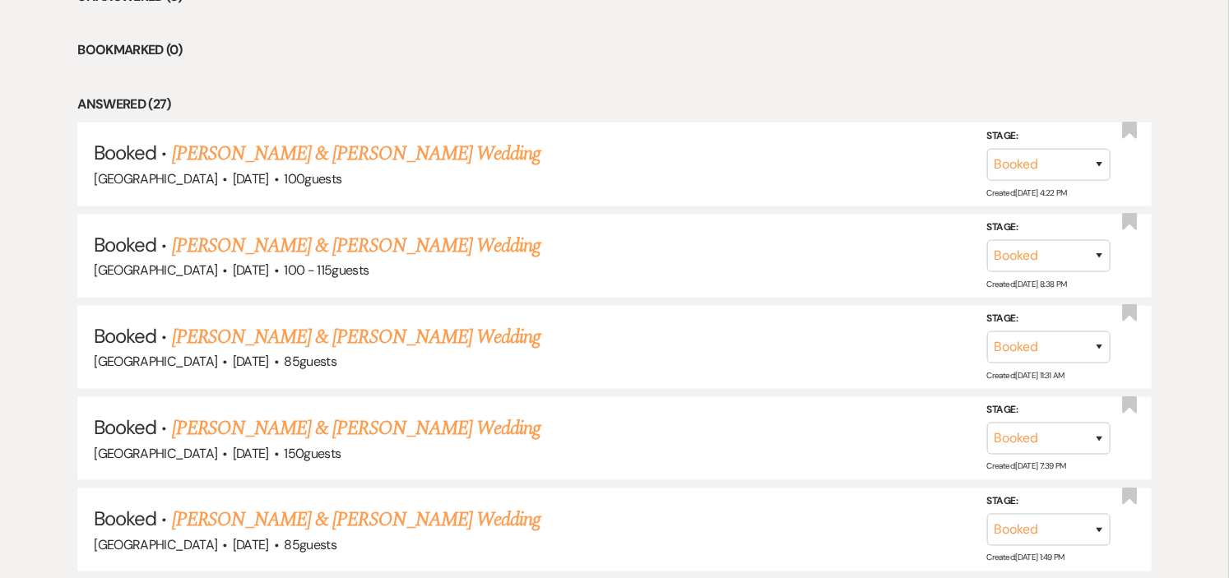
scroll to position [730, 0]
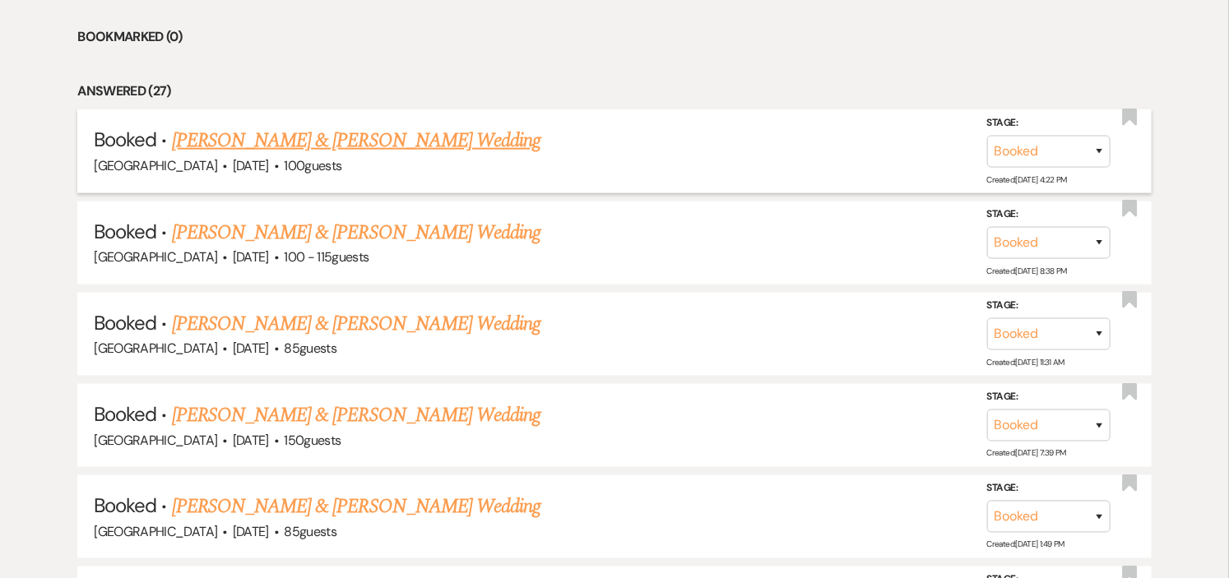
click at [401, 140] on link "[PERSON_NAME] & [PERSON_NAME] Wedding" at bounding box center [356, 141] width 368 height 30
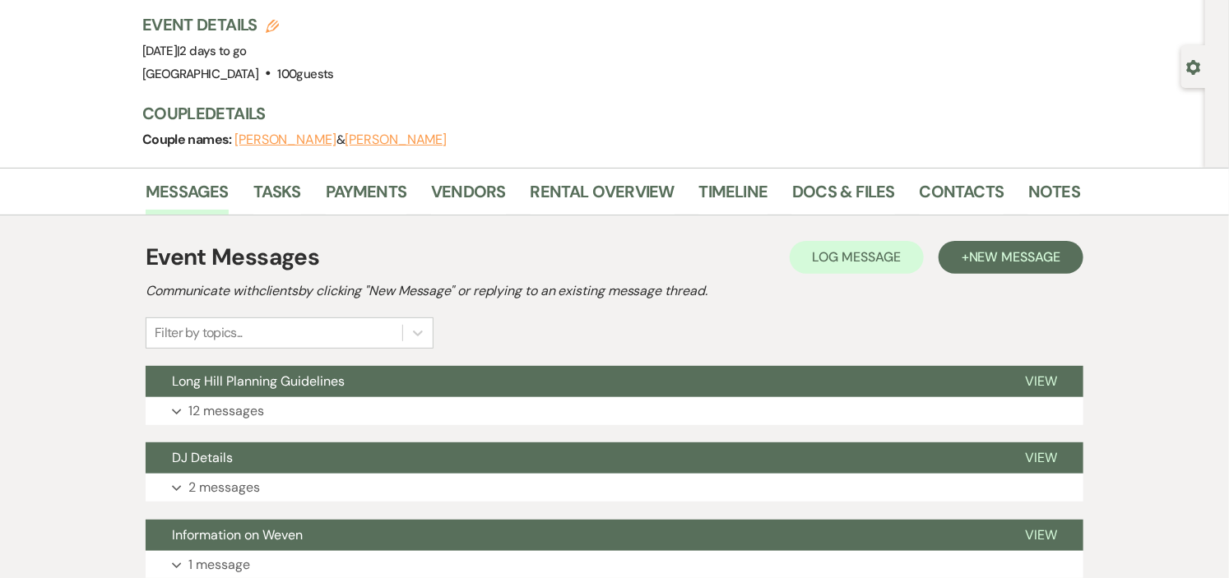
scroll to position [274, 0]
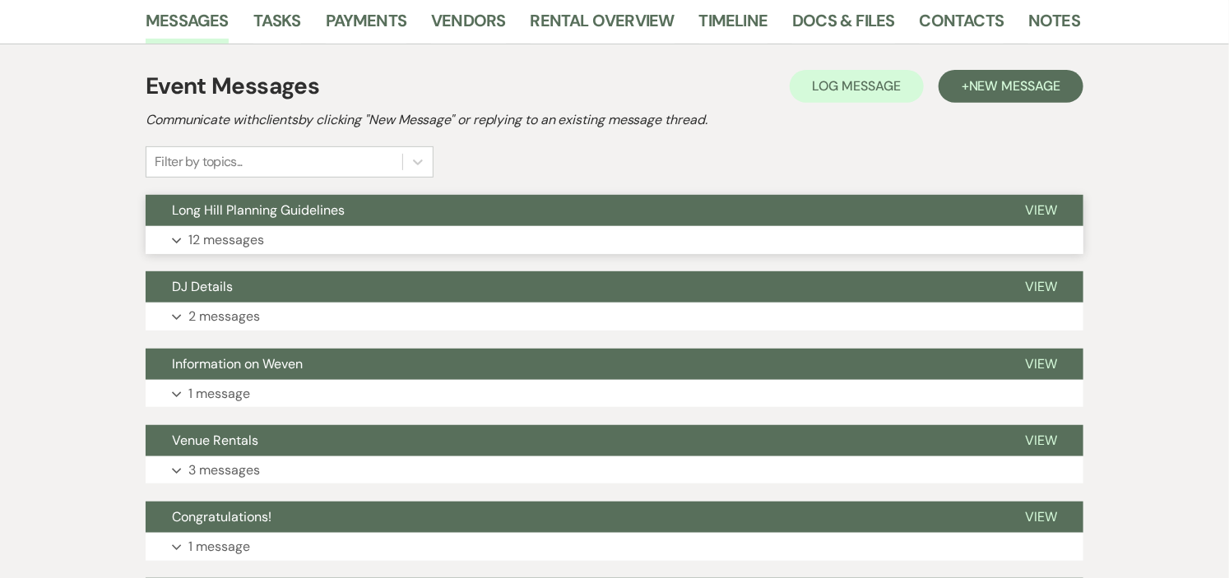
click at [530, 220] on button "Long Hill Planning Guidelines" at bounding box center [572, 210] width 853 height 31
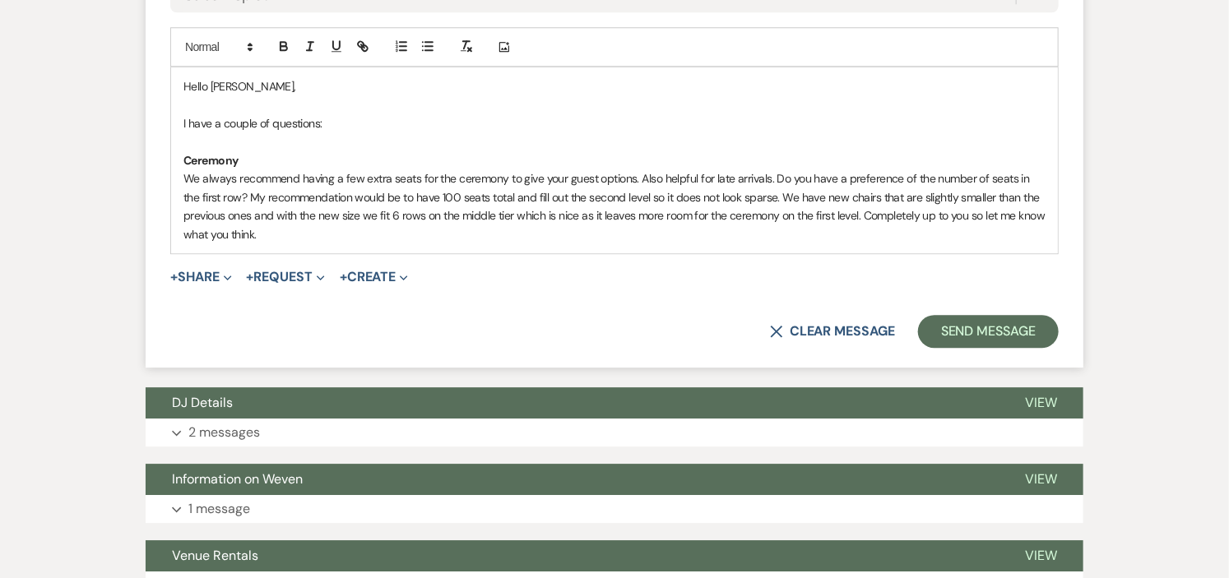
scroll to position [4766, 0]
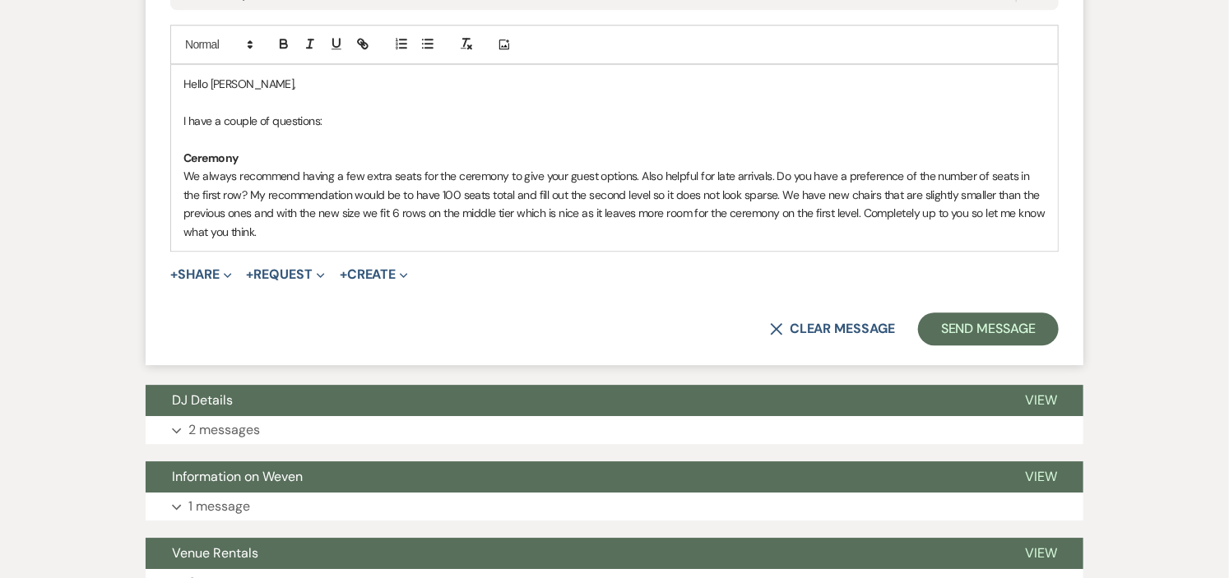
click at [290, 241] on p "We always recommend having a few extra seats for the ceremony to give your gues…" at bounding box center [614, 204] width 862 height 74
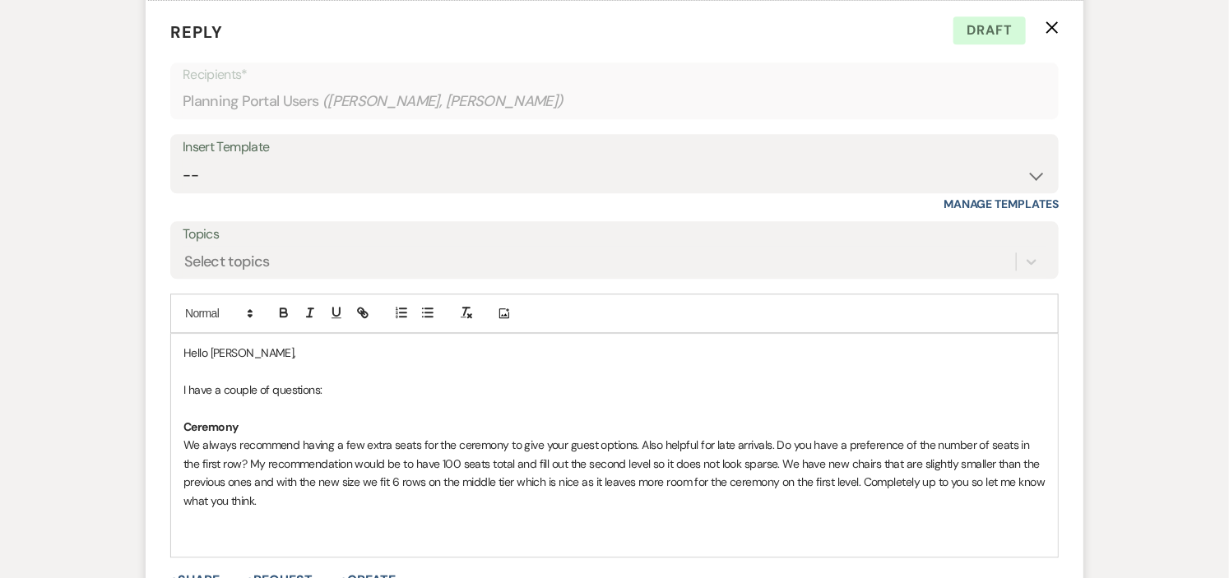
scroll to position [4674, 0]
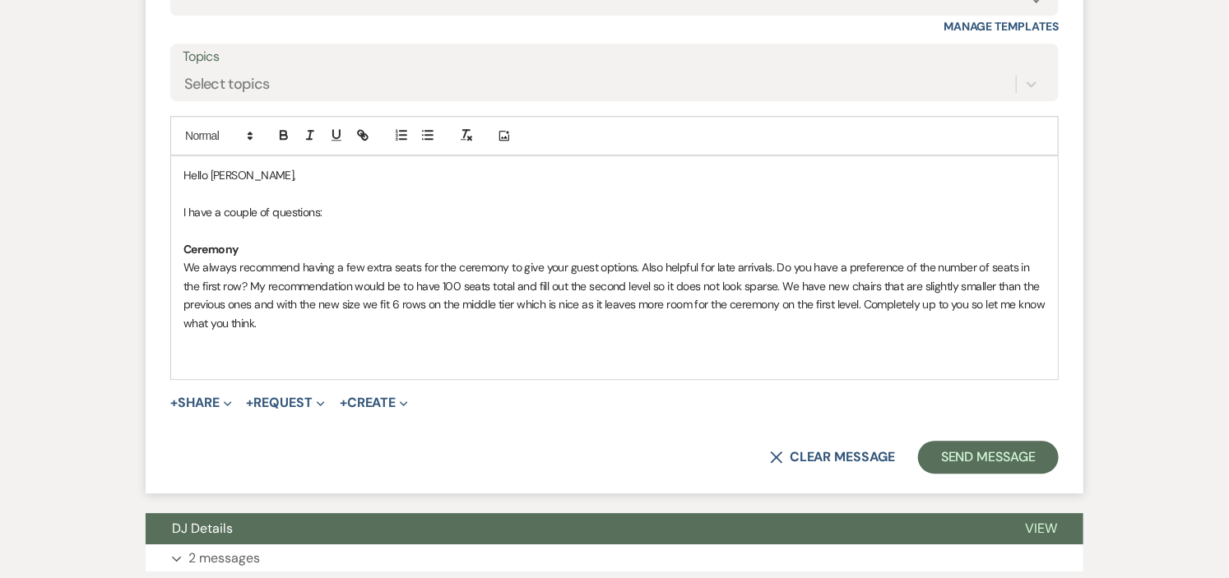
click at [408, 221] on p "I have a couple of questions:" at bounding box center [614, 212] width 862 height 18
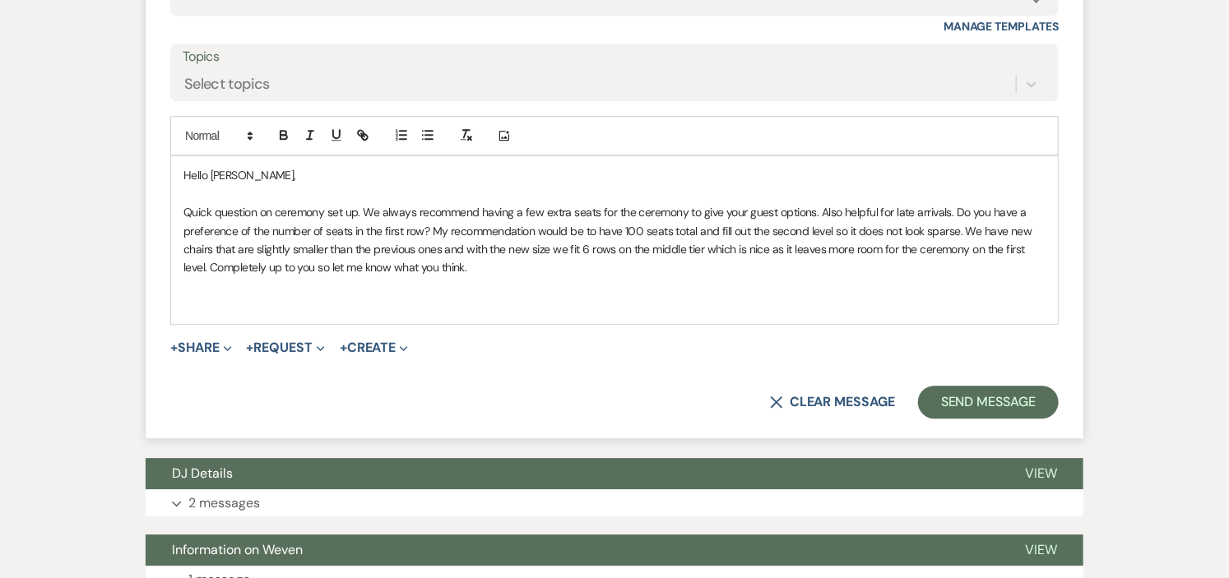
click at [226, 313] on p at bounding box center [614, 304] width 862 height 18
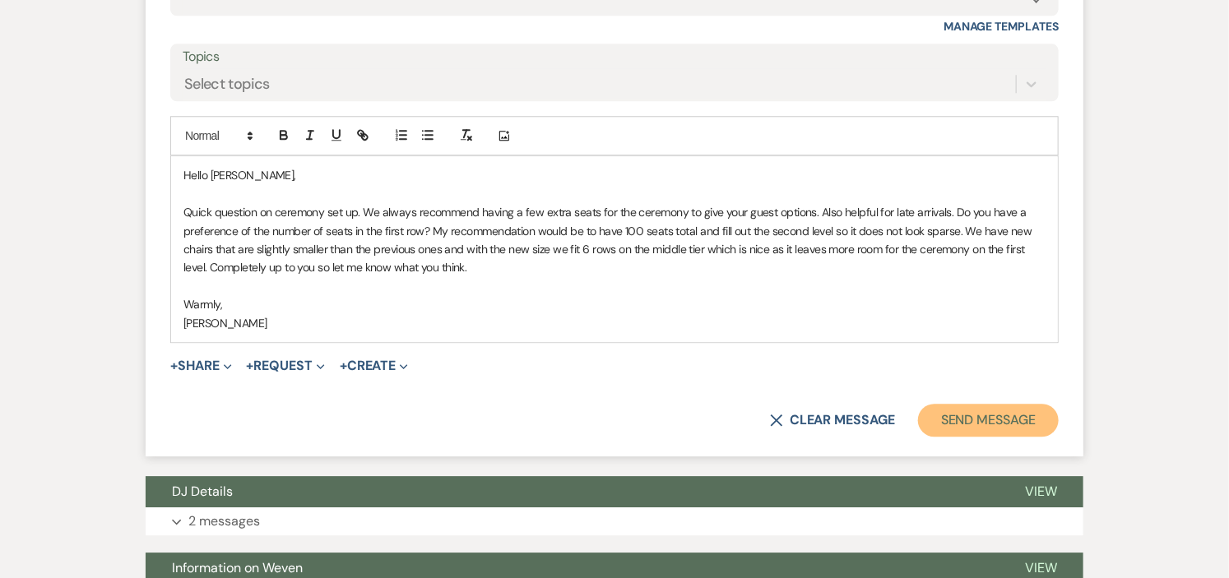
click at [976, 437] on button "Send Message" at bounding box center [988, 420] width 141 height 33
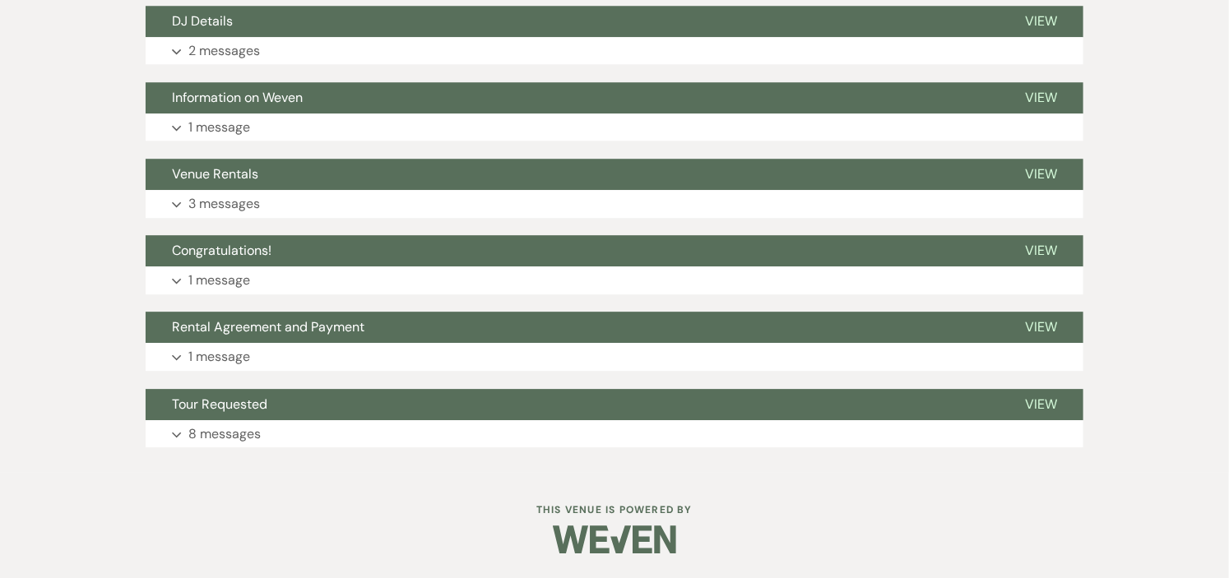
scroll to position [0, 0]
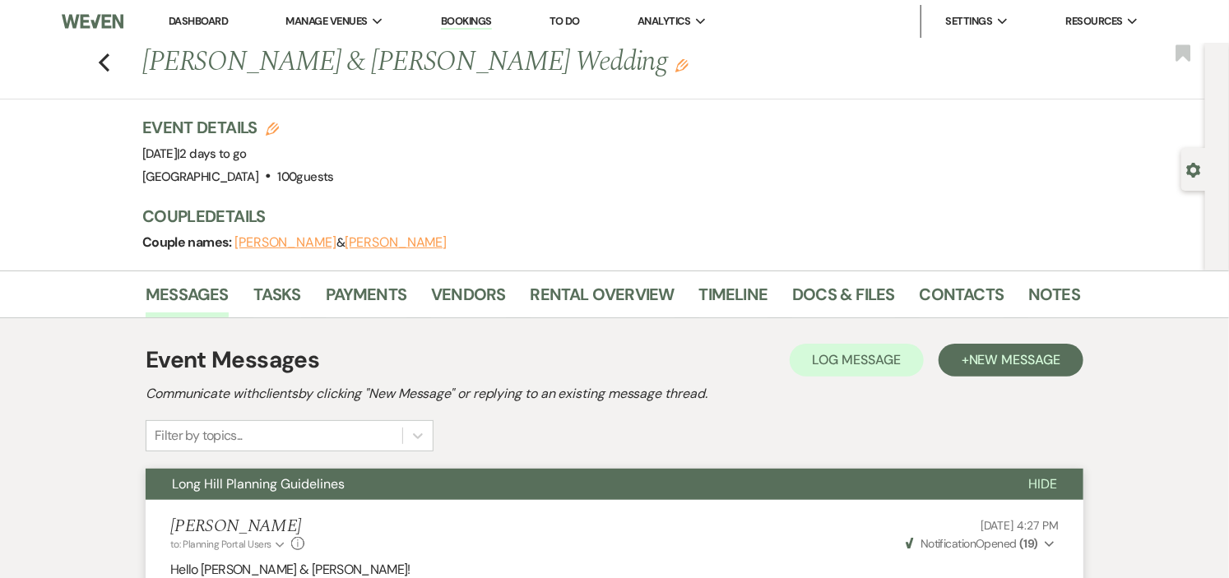
click at [207, 20] on link "Dashboard" at bounding box center [198, 21] width 59 height 14
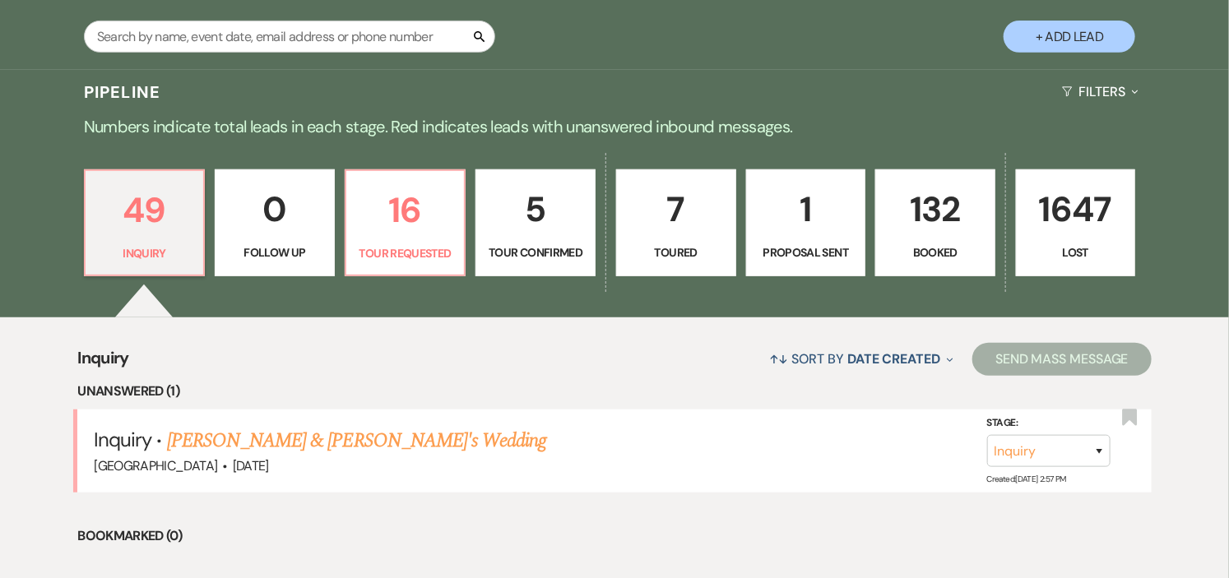
scroll to position [365, 0]
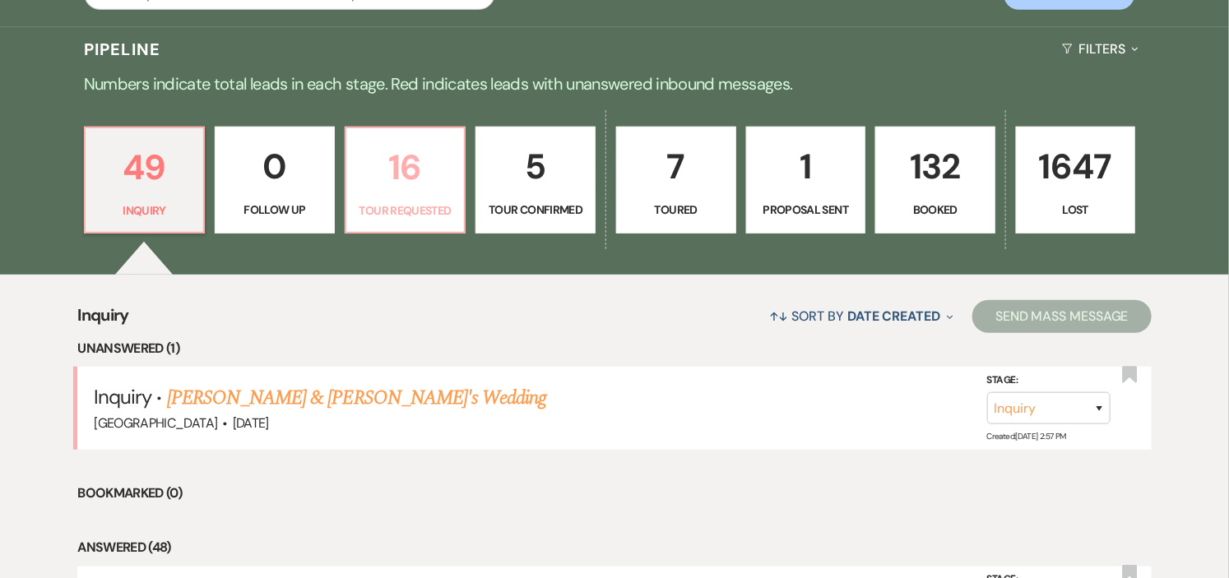
click at [428, 193] on p "16" at bounding box center [405, 167] width 99 height 55
select select "2"
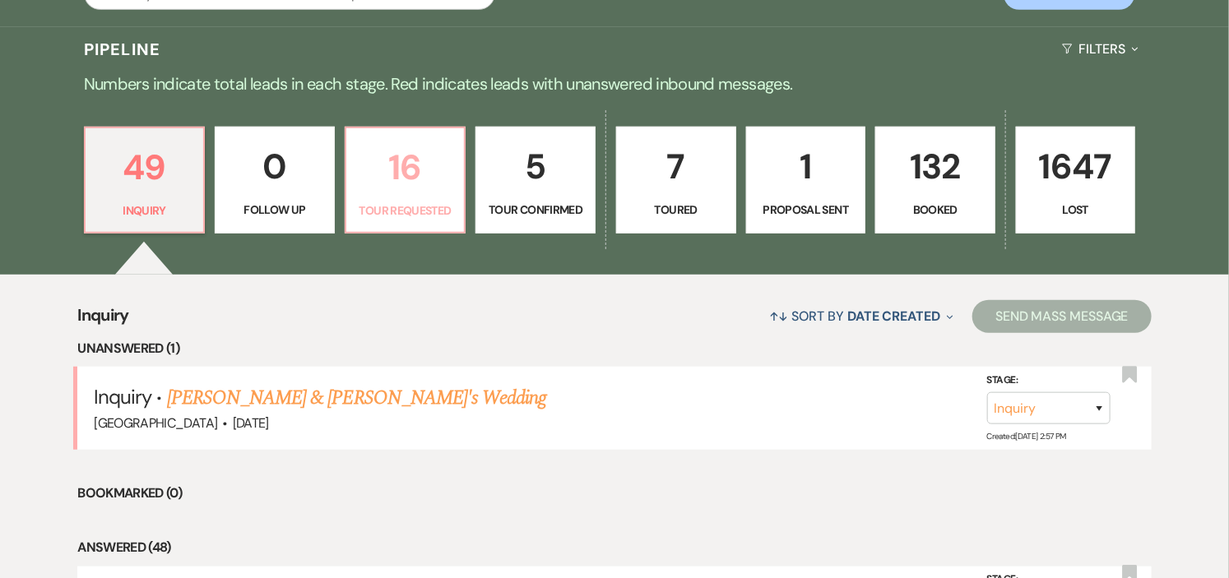
select select "2"
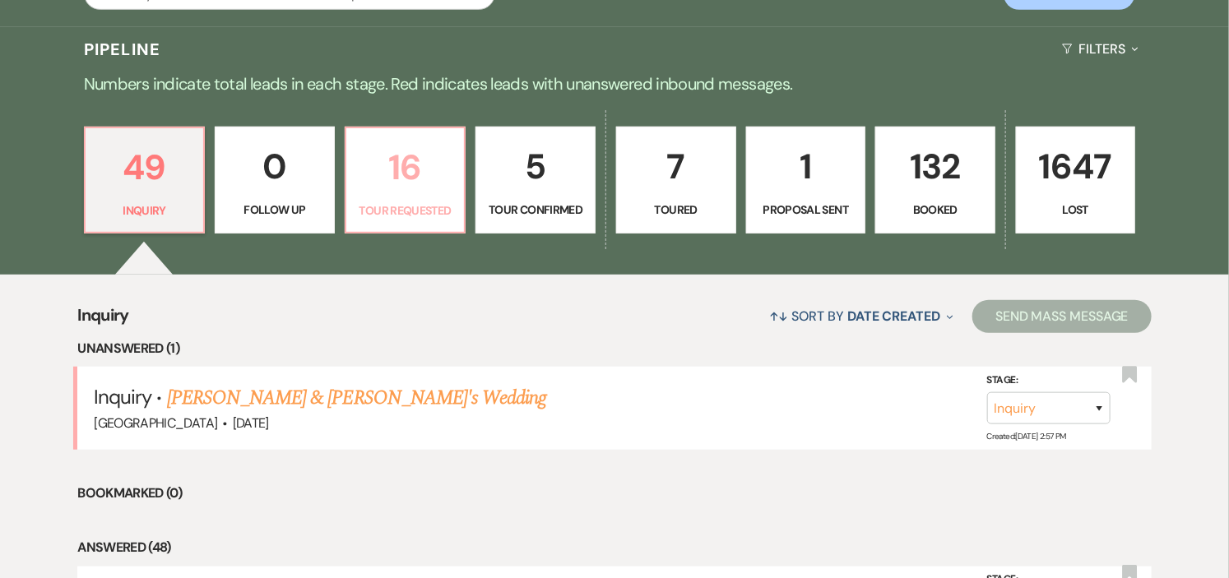
select select "2"
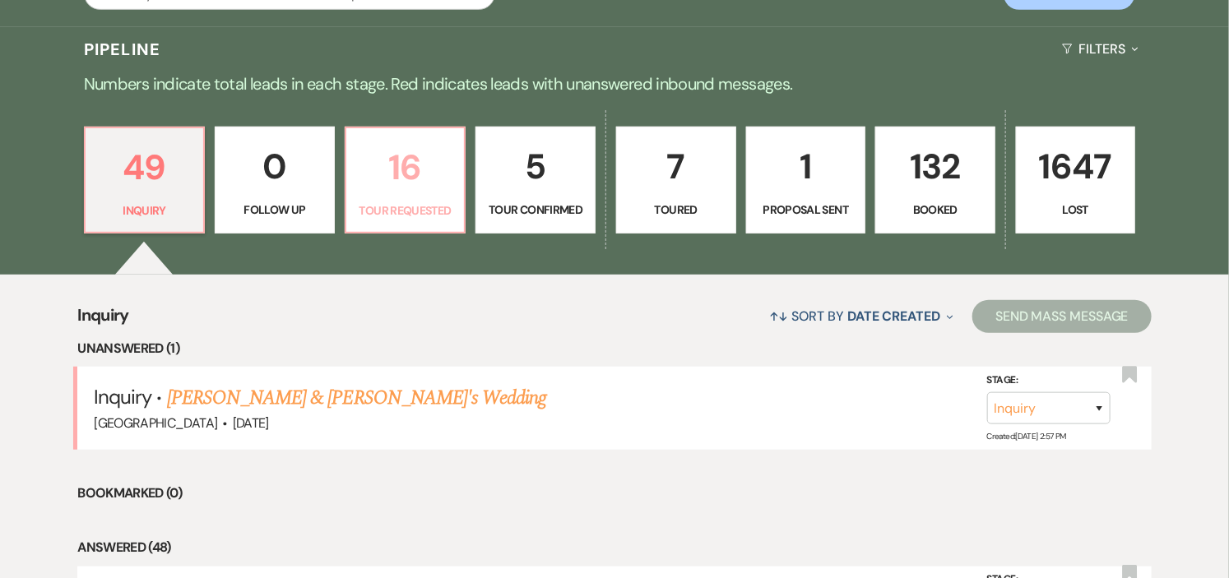
select select "2"
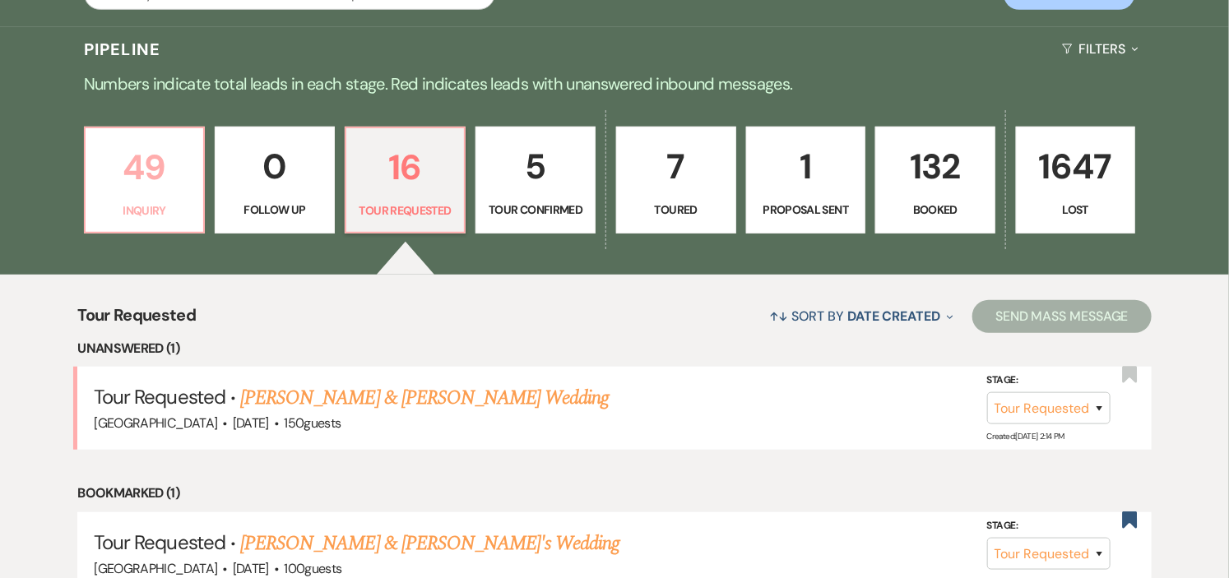
click at [160, 178] on p "49" at bounding box center [144, 167] width 99 height 55
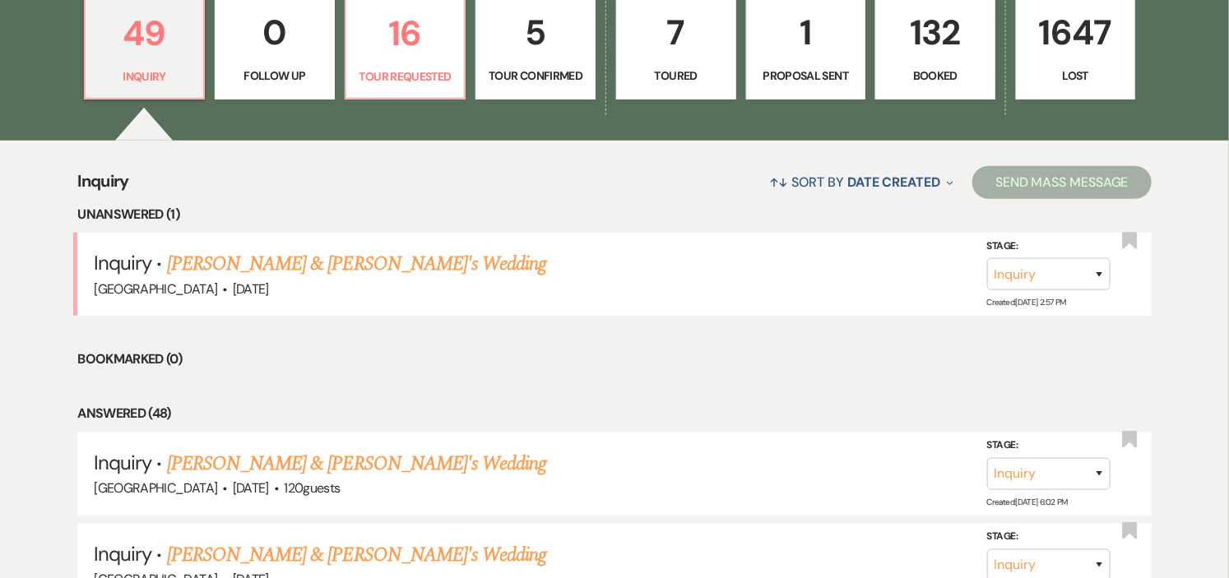
scroll to position [548, 0]
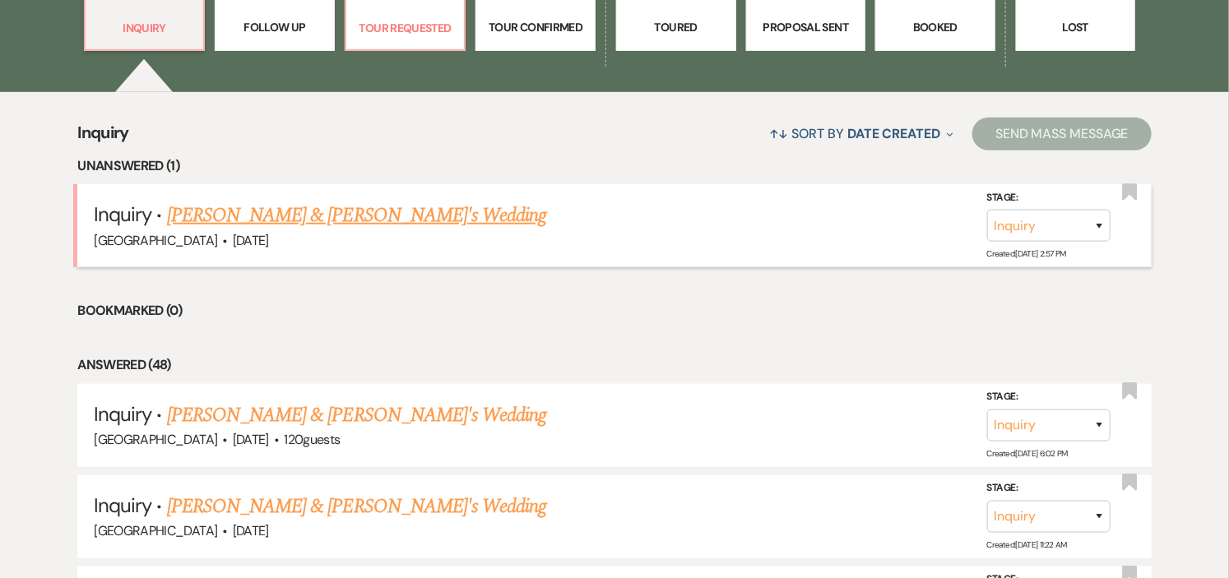
click at [269, 211] on link "[PERSON_NAME] & [PERSON_NAME]'s Wedding" at bounding box center [357, 216] width 380 height 30
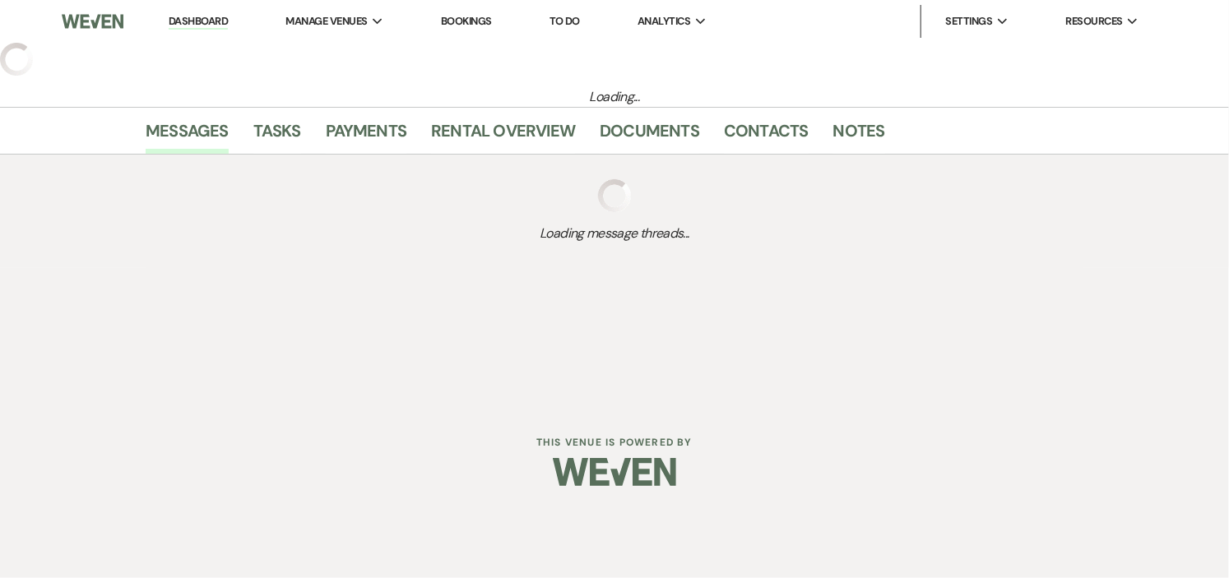
select select "5"
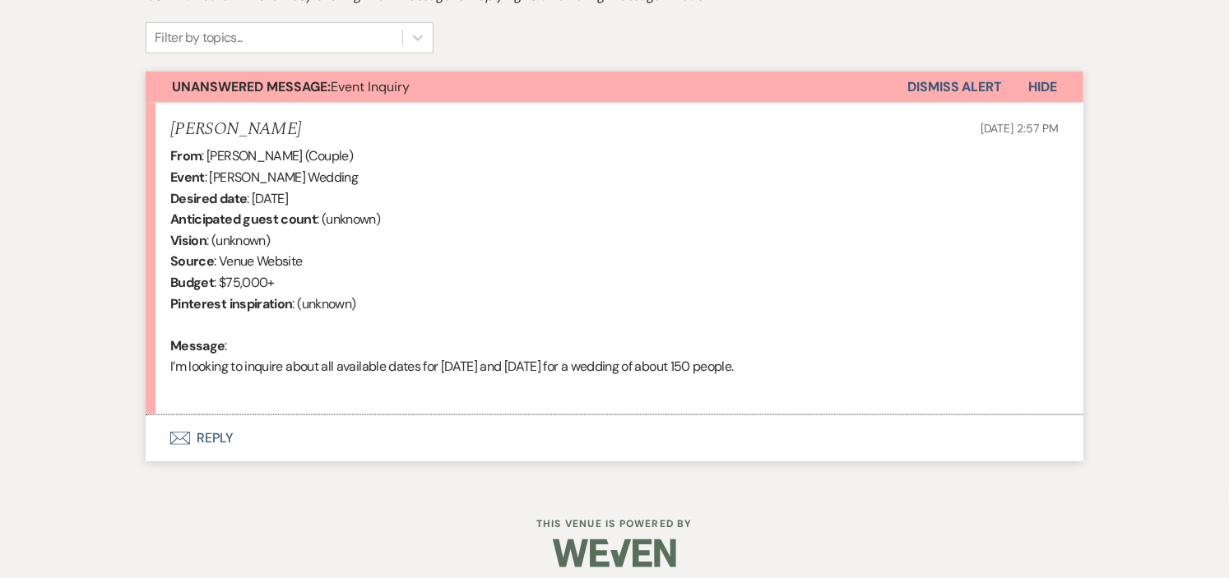
scroll to position [548, 0]
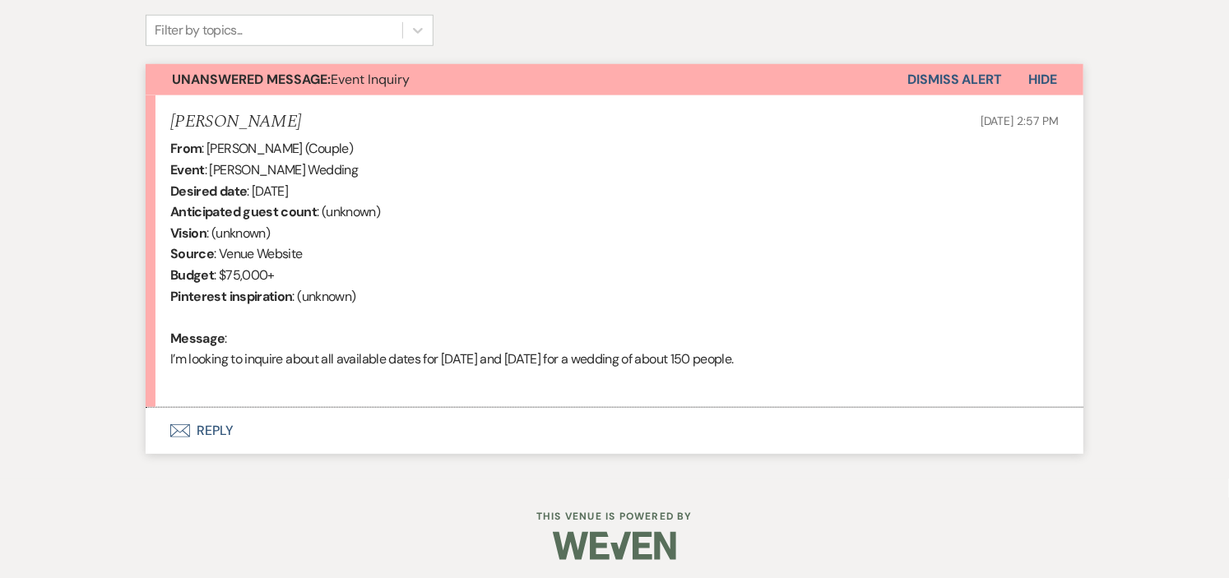
click at [219, 428] on button "Envelope Reply" at bounding box center [615, 431] width 938 height 46
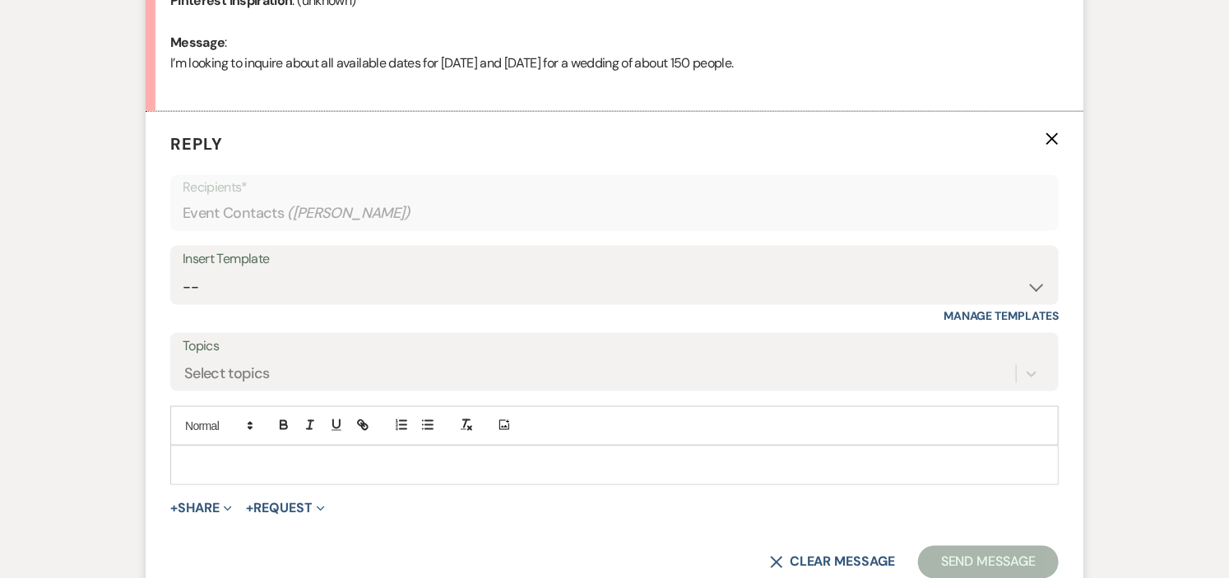
scroll to position [910, 0]
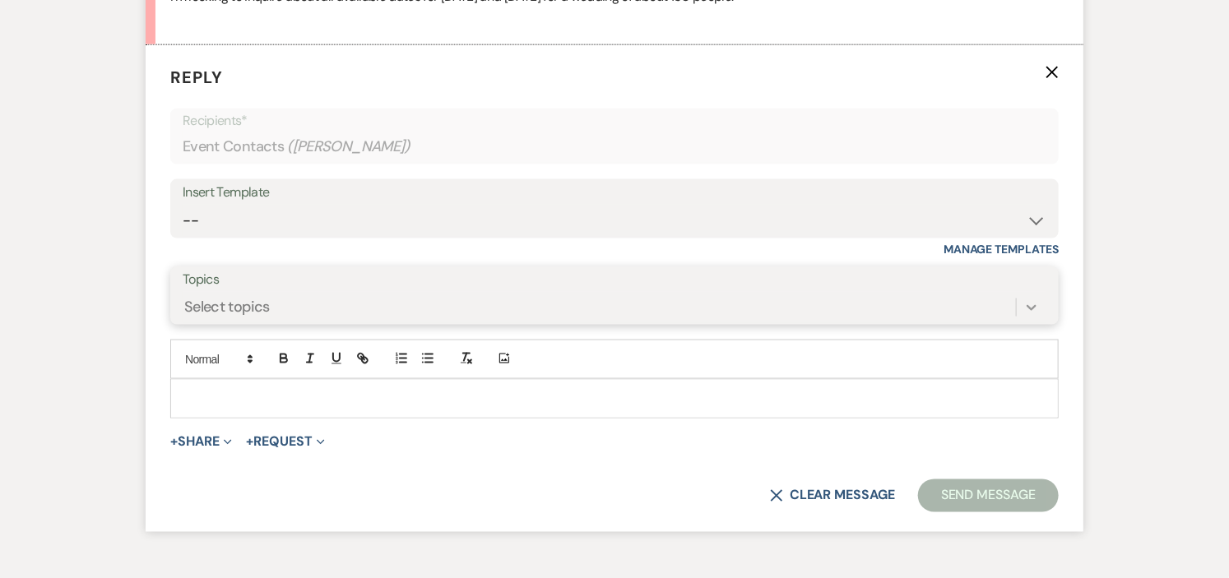
click at [1021, 304] on div at bounding box center [1031, 308] width 30 height 30
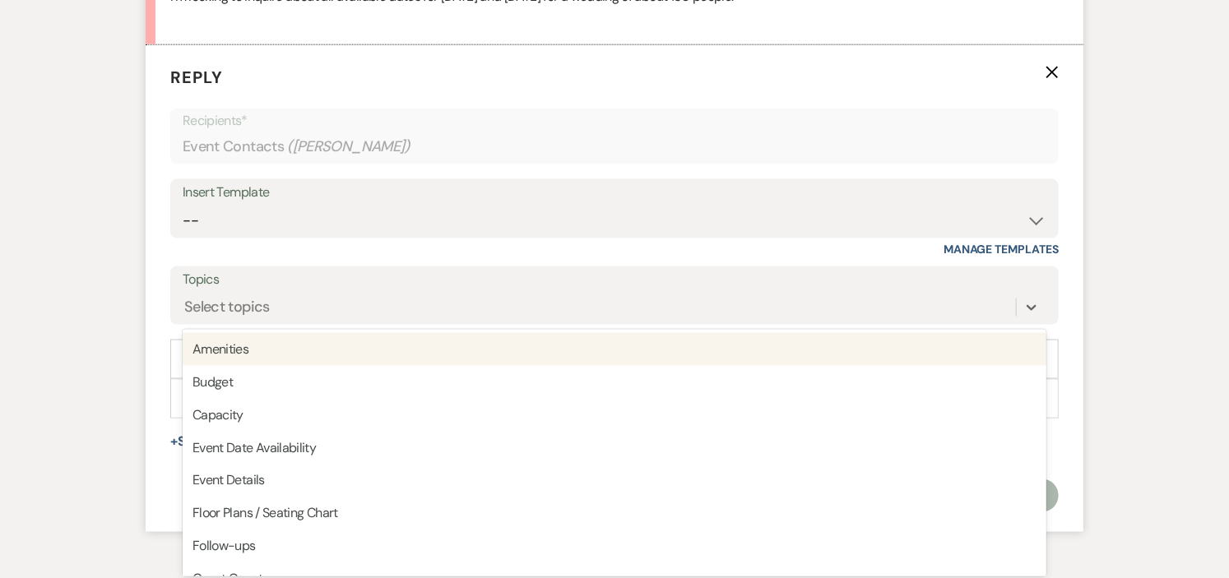
click at [831, 193] on div "Insert Template" at bounding box center [615, 193] width 864 height 24
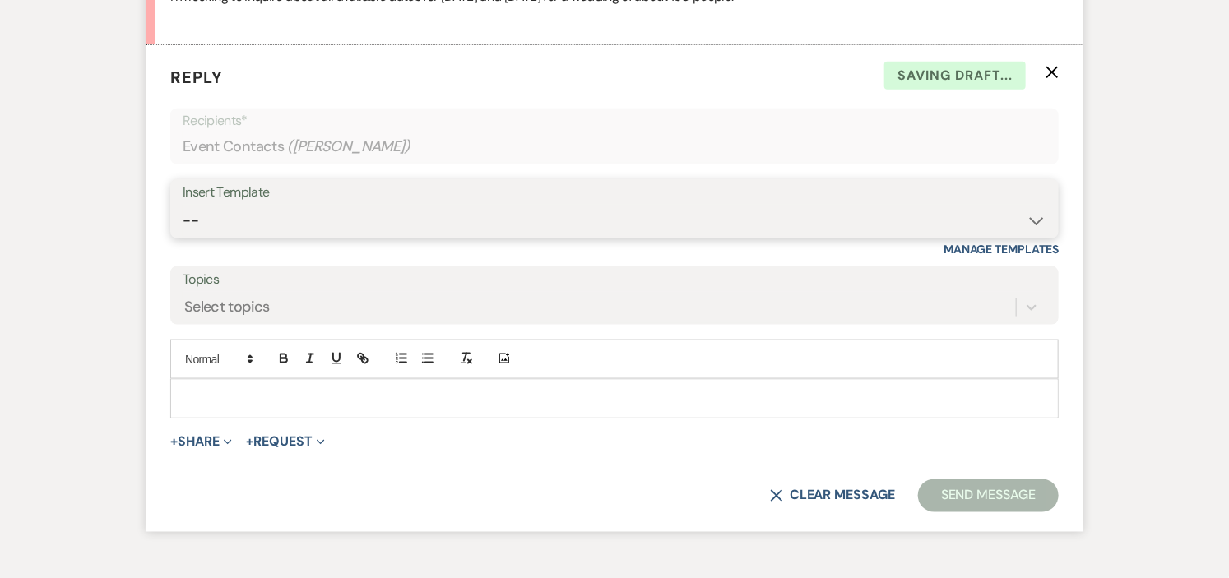
click at [1036, 218] on select "-- Weven Planning Portal Introduction (Booked Events) Initial Inquiry Response …" at bounding box center [615, 221] width 864 height 32
select select "600"
click at [183, 205] on select "-- Weven Planning Portal Introduction (Booked Events) Initial Inquiry Response …" at bounding box center [615, 221] width 864 height 32
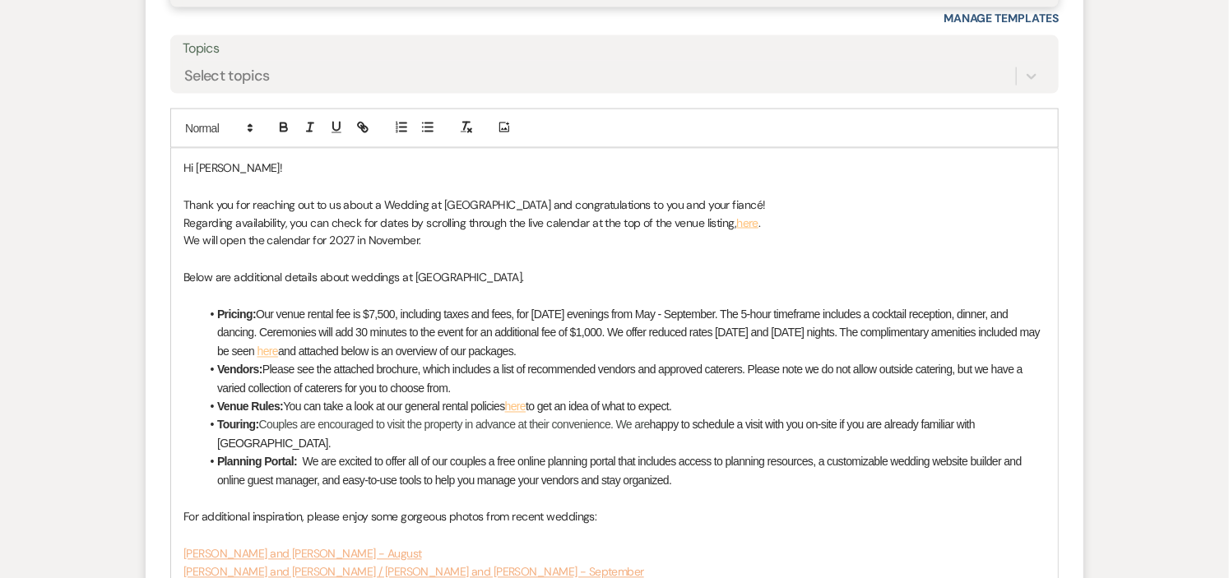
scroll to position [1550, 0]
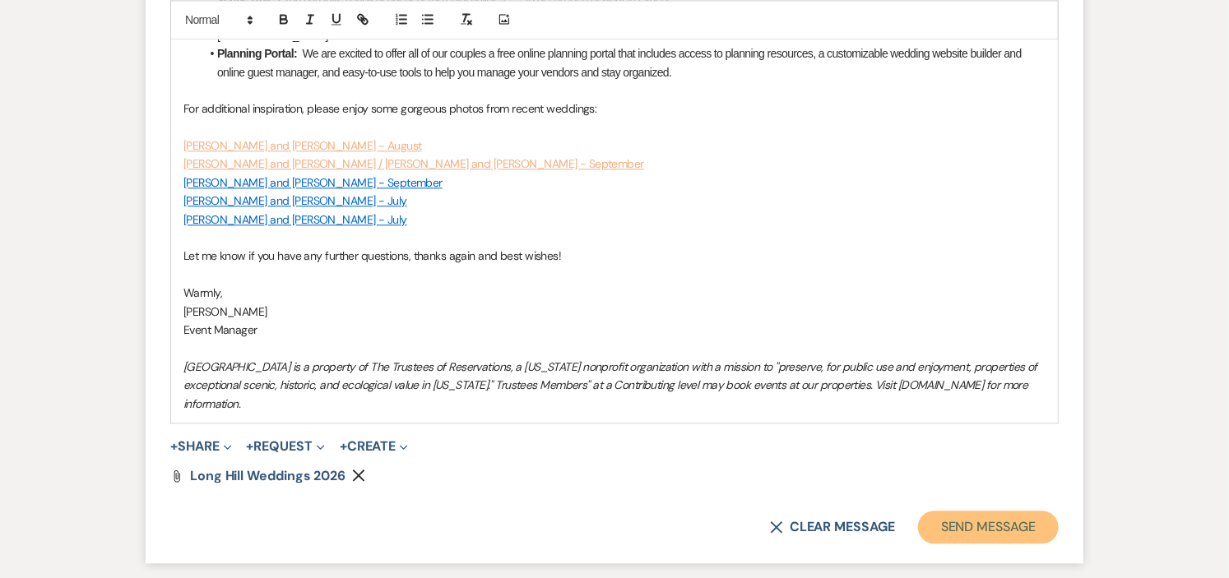
click at [956, 511] on button "Send Message" at bounding box center [988, 527] width 141 height 33
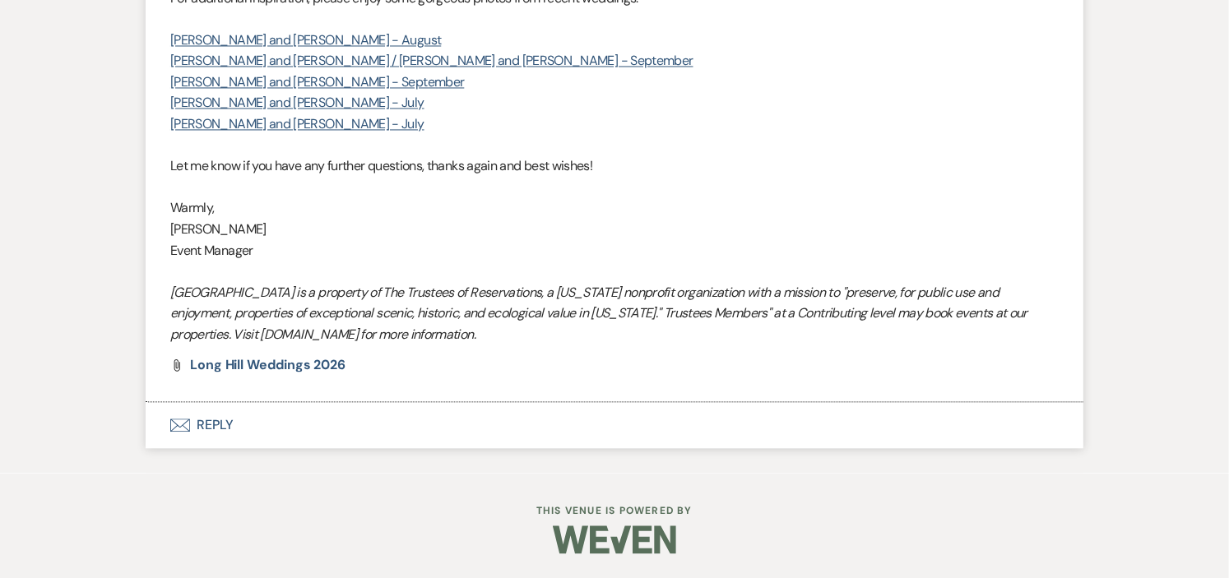
scroll to position [0, 0]
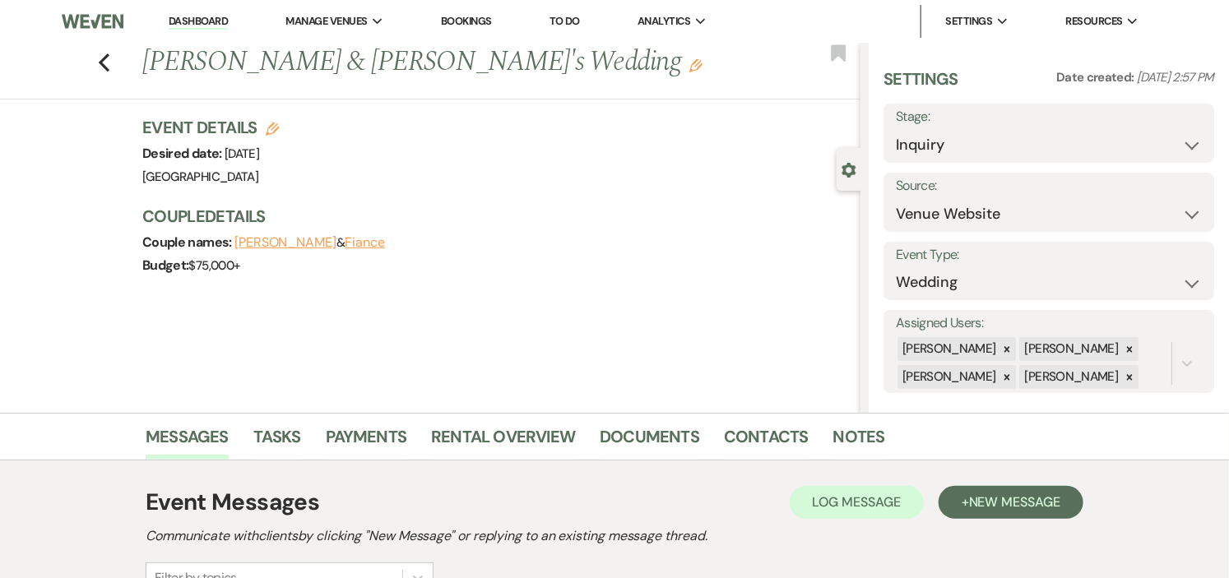
click at [198, 18] on link "Dashboard" at bounding box center [198, 22] width 59 height 16
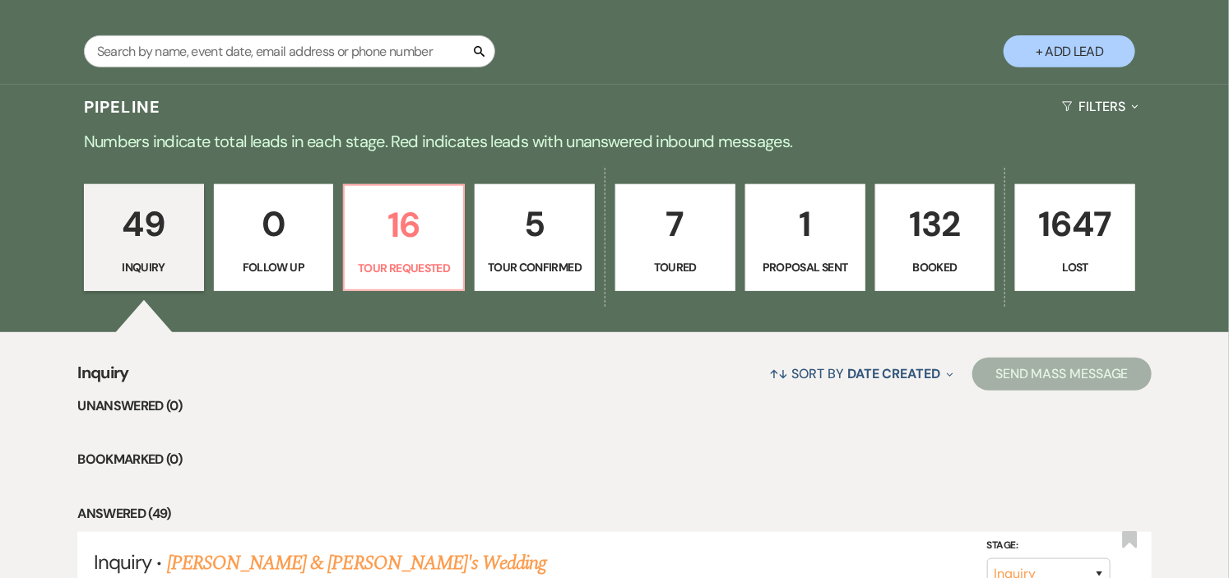
scroll to position [365, 0]
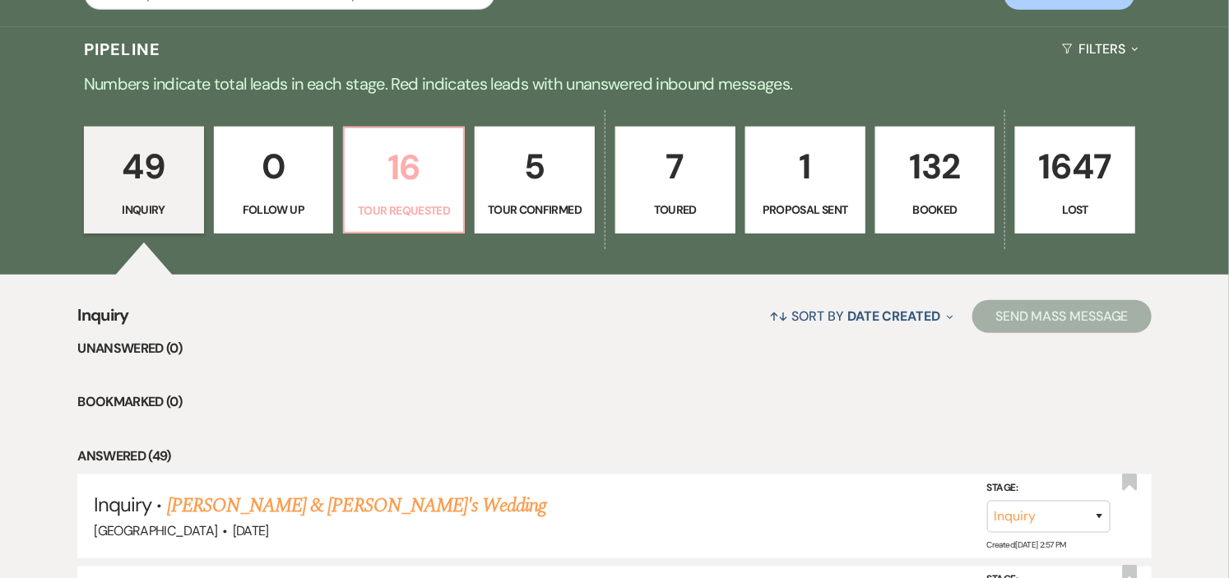
click at [437, 210] on p "Tour Requested" at bounding box center [403, 210] width 99 height 18
select select "2"
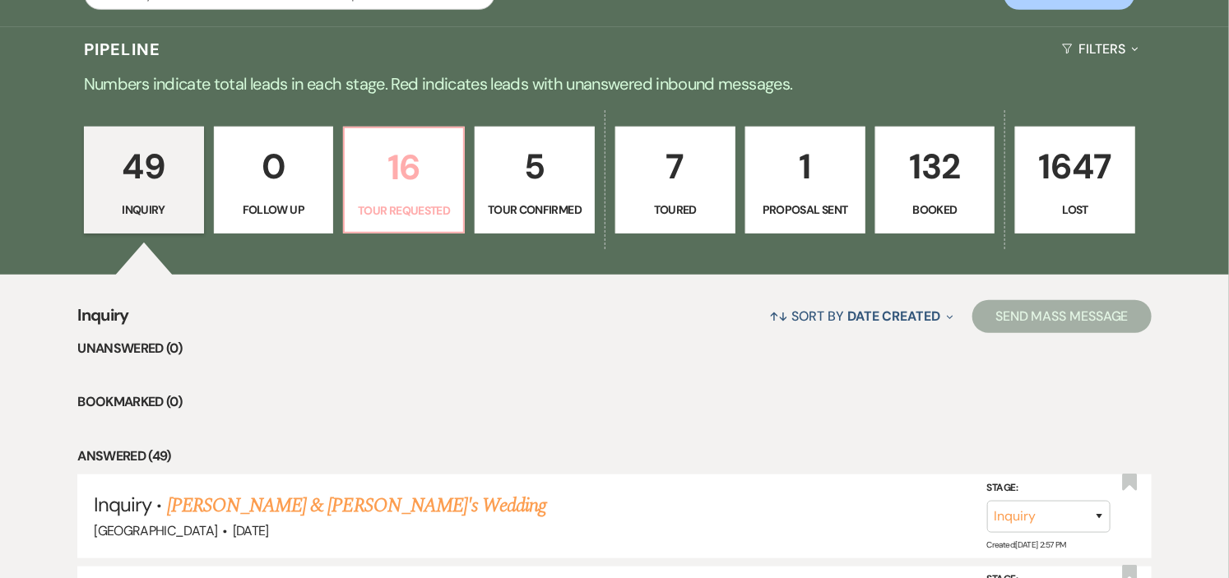
select select "2"
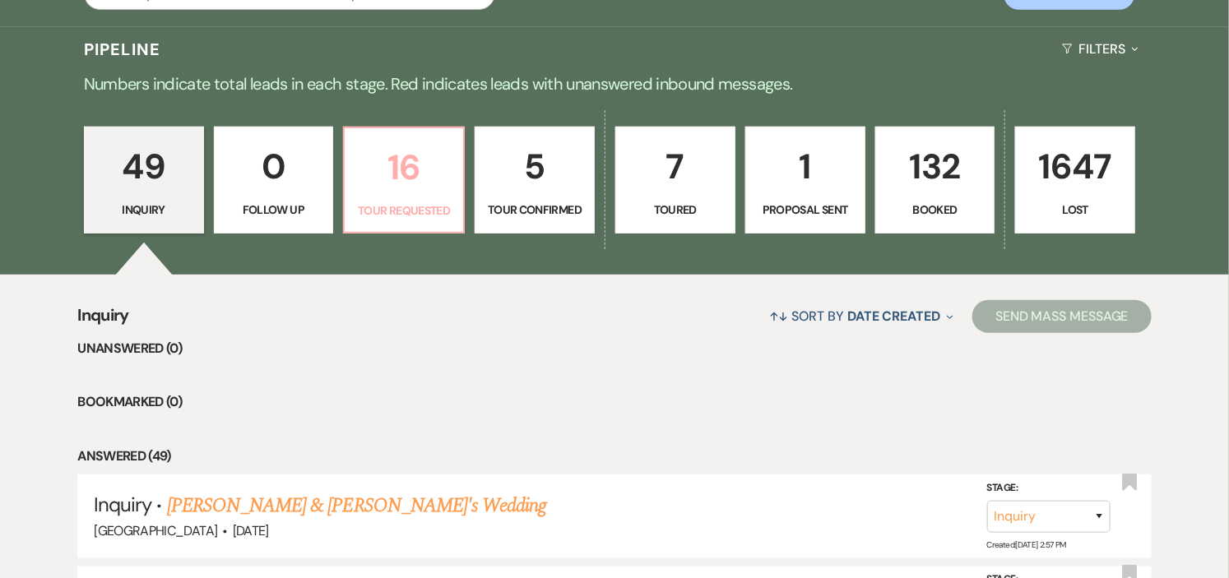
select select "2"
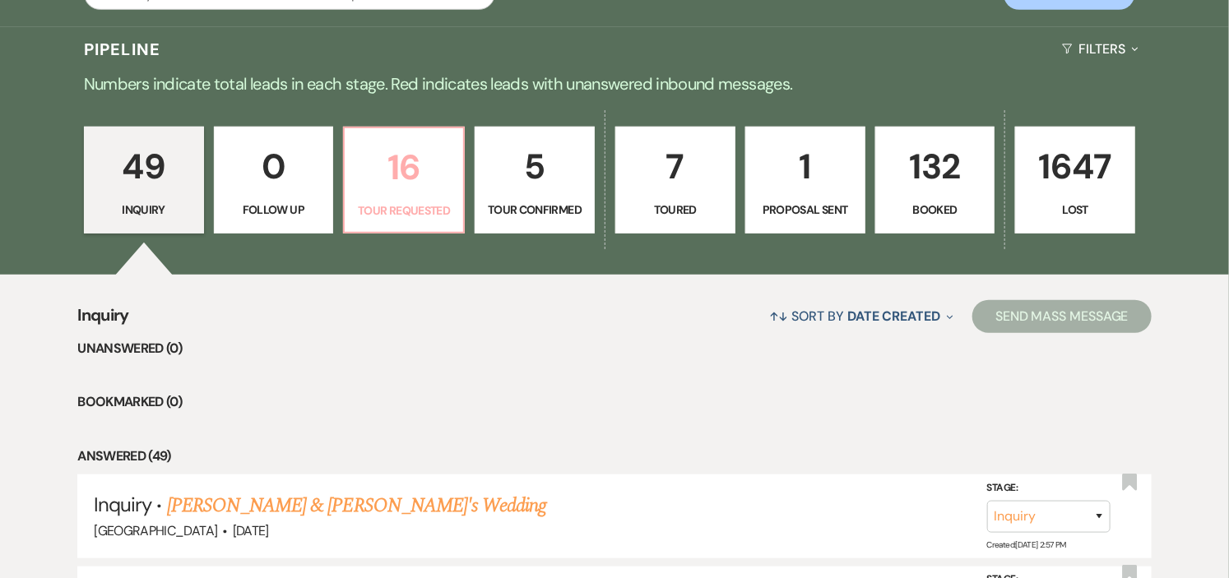
select select "2"
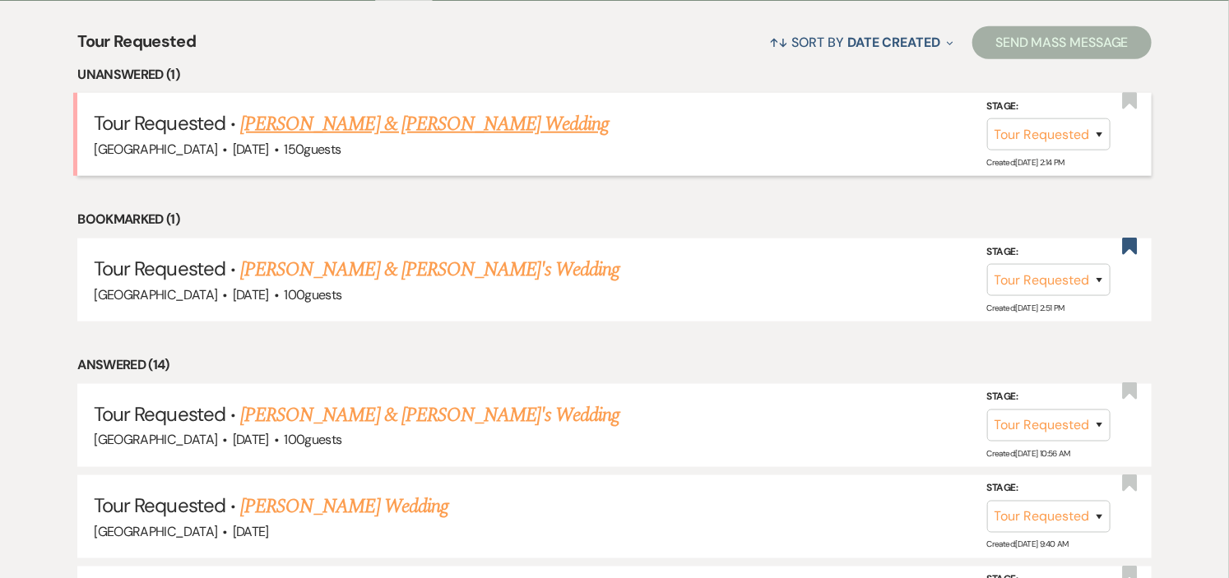
click at [438, 122] on link "[PERSON_NAME] & [PERSON_NAME] Wedding" at bounding box center [424, 124] width 368 height 30
select select "2"
select select "1"
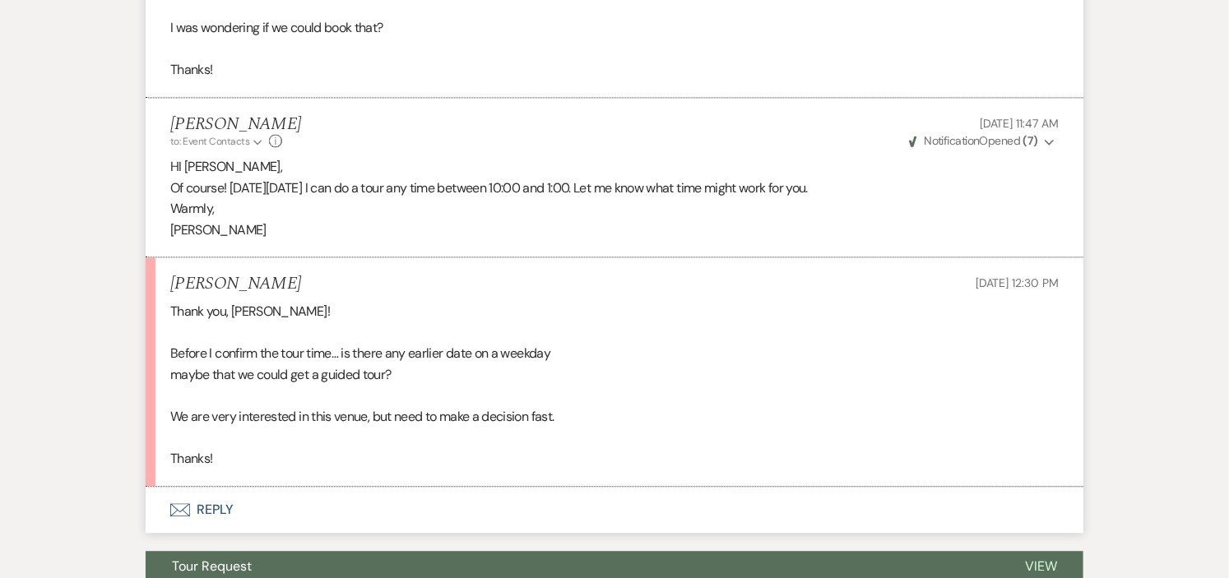
scroll to position [1725, 0]
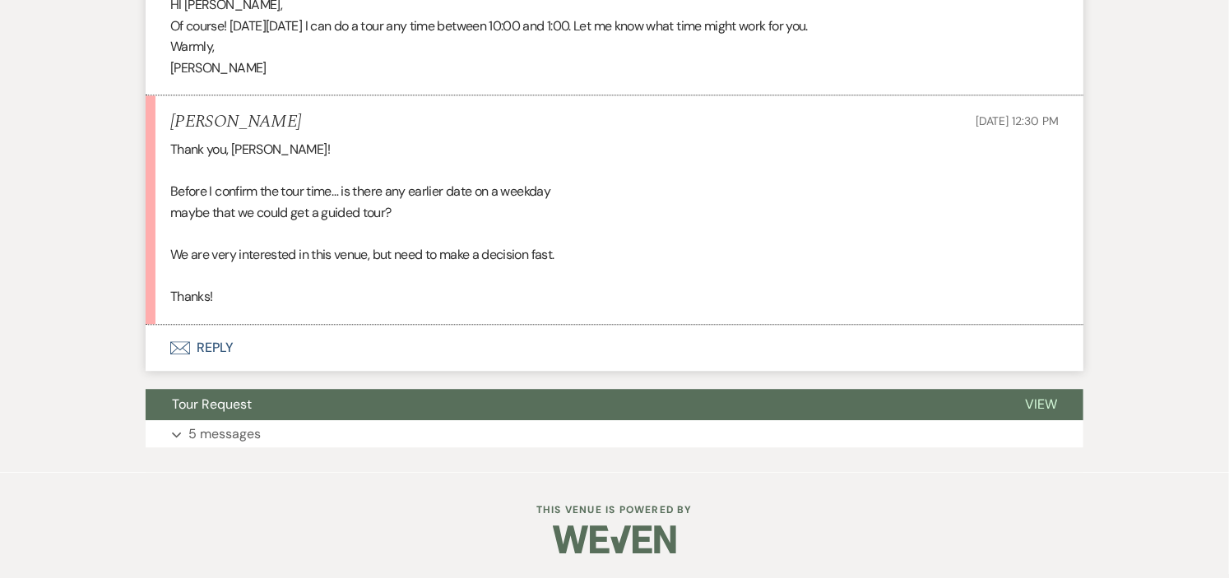
click at [211, 352] on button "Envelope Reply" at bounding box center [615, 348] width 938 height 46
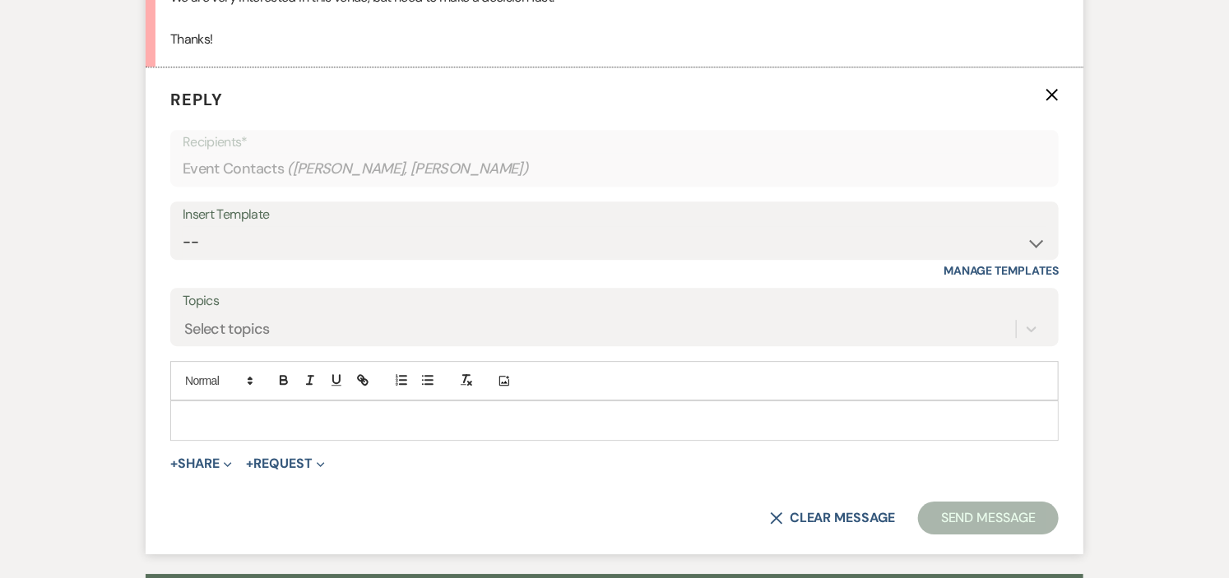
scroll to position [2005, 0]
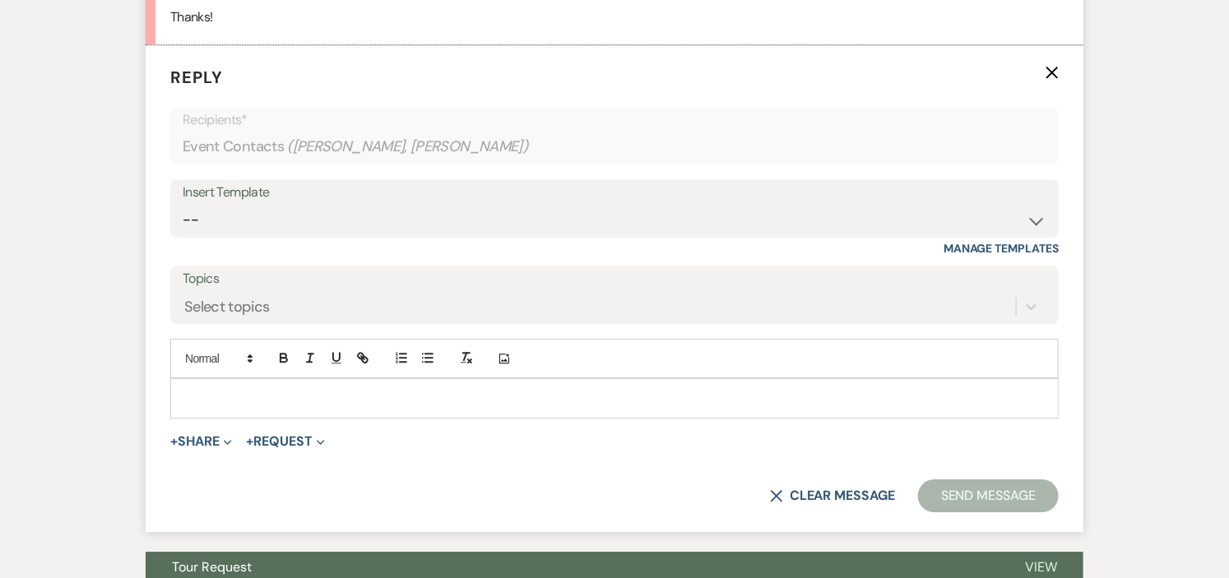
click at [322, 389] on div at bounding box center [614, 398] width 887 height 38
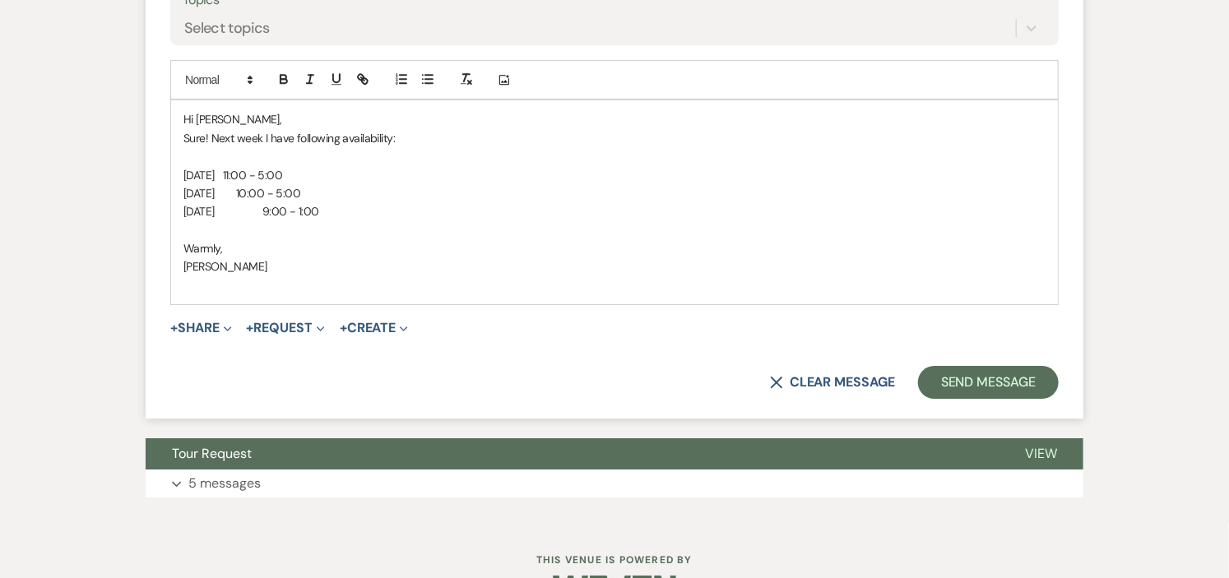
scroll to position [2334, 0]
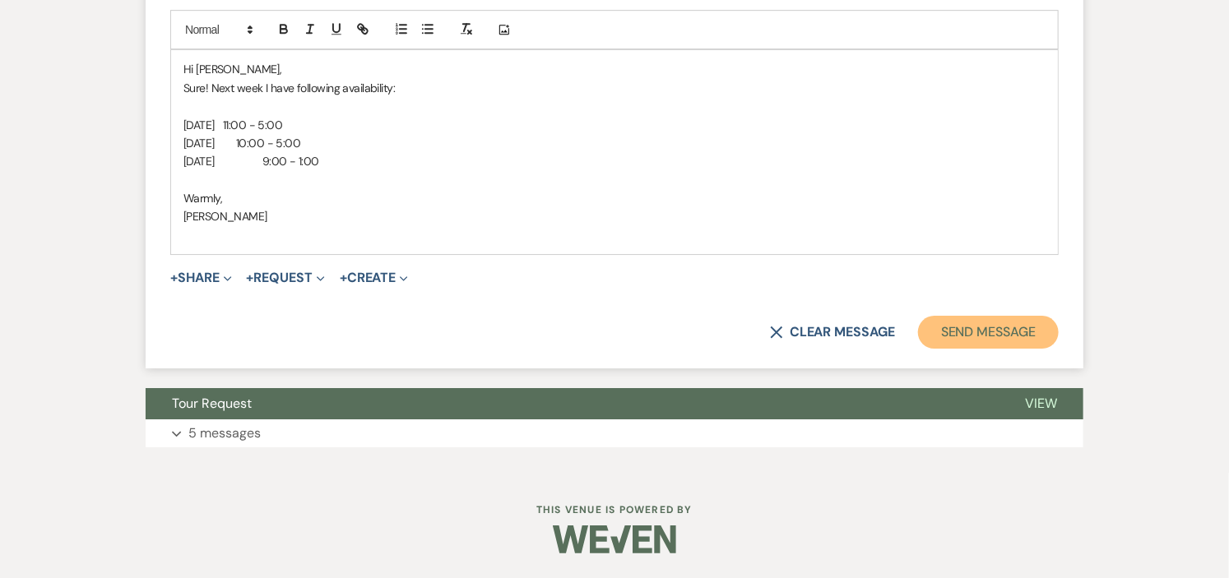
click at [947, 329] on button "Send Message" at bounding box center [988, 332] width 141 height 33
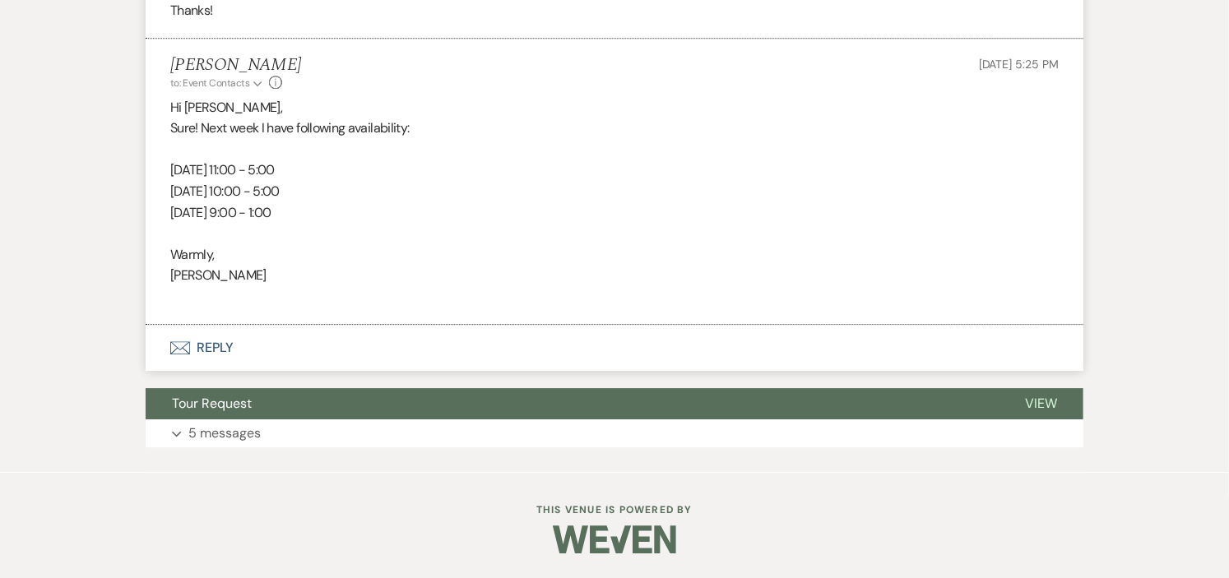
scroll to position [0, 0]
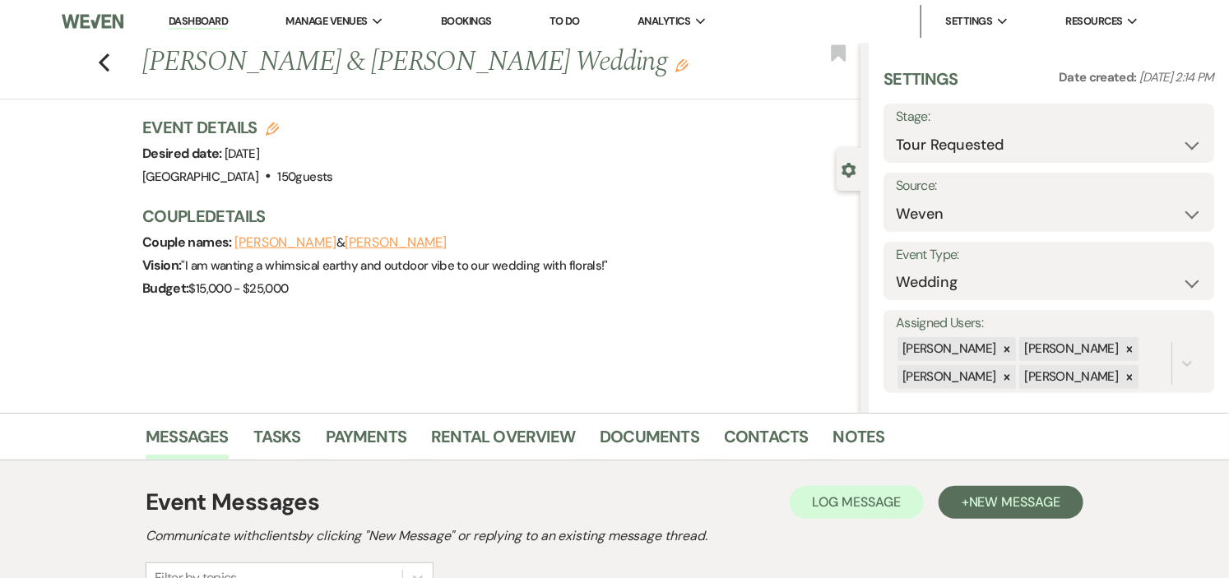
click at [183, 18] on link "Dashboard" at bounding box center [198, 22] width 59 height 16
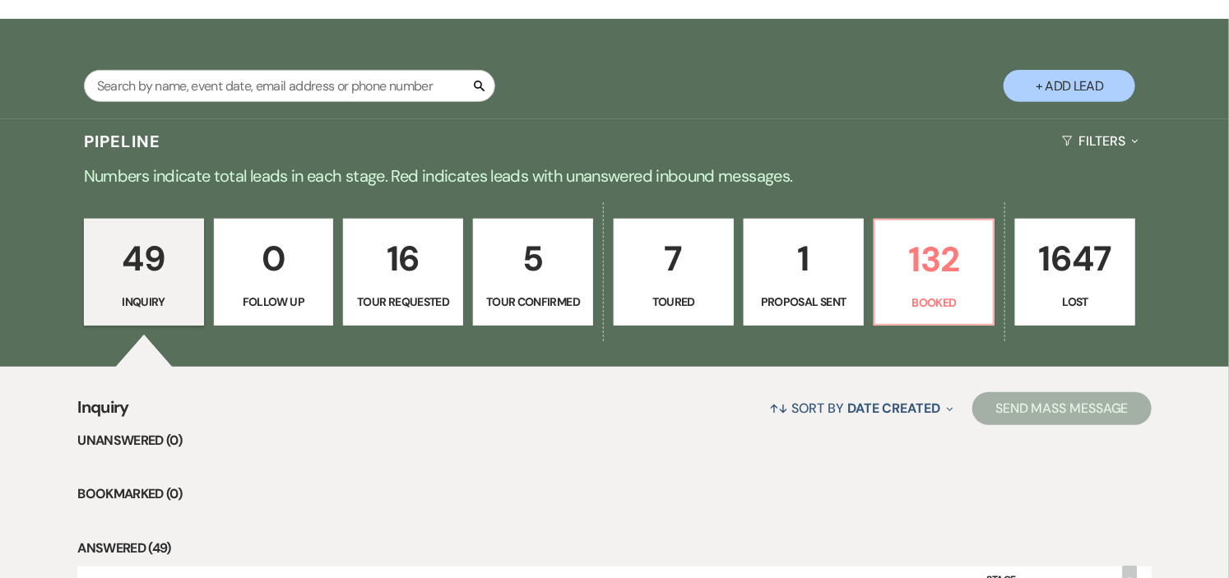
scroll to position [365, 0]
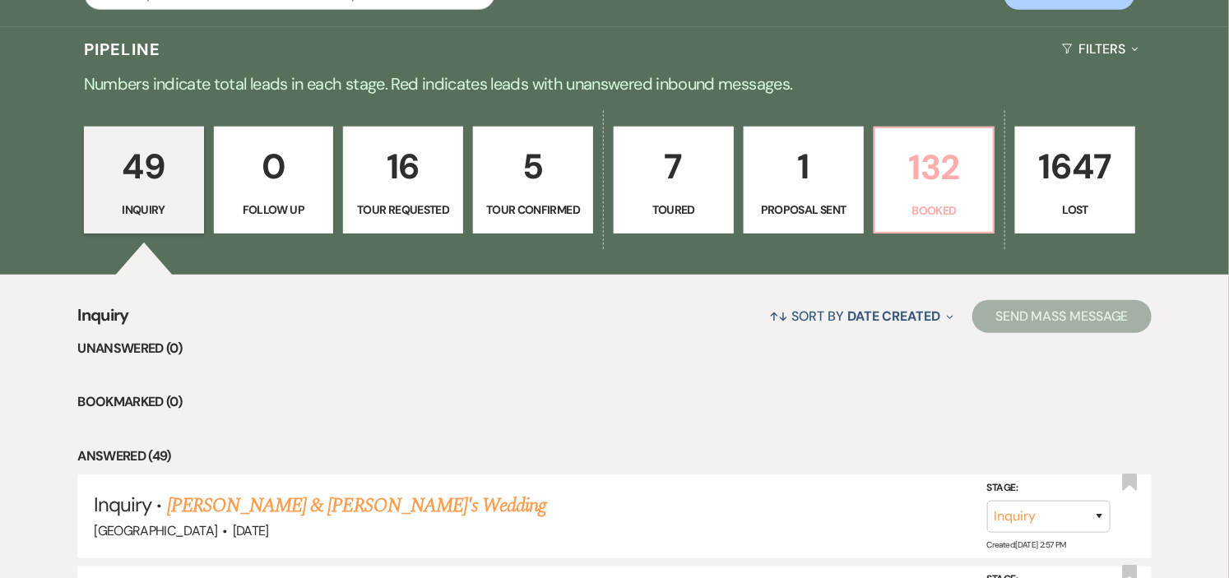
click at [941, 195] on link "132 Booked" at bounding box center [934, 180] width 122 height 107
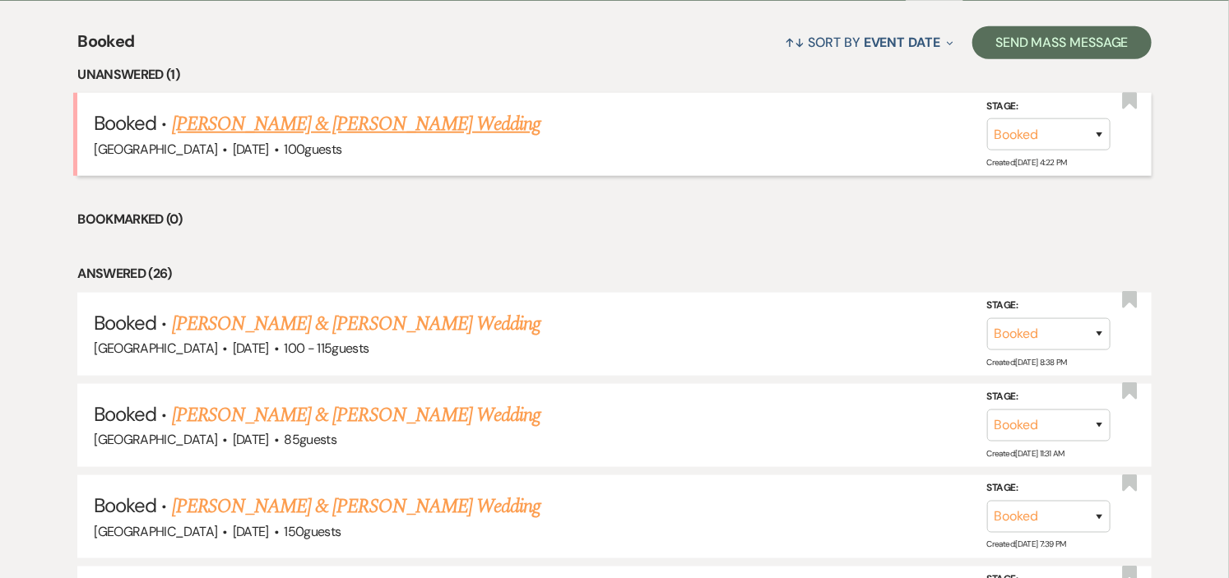
click at [442, 125] on link "[PERSON_NAME] & [PERSON_NAME] Wedding" at bounding box center [356, 124] width 368 height 30
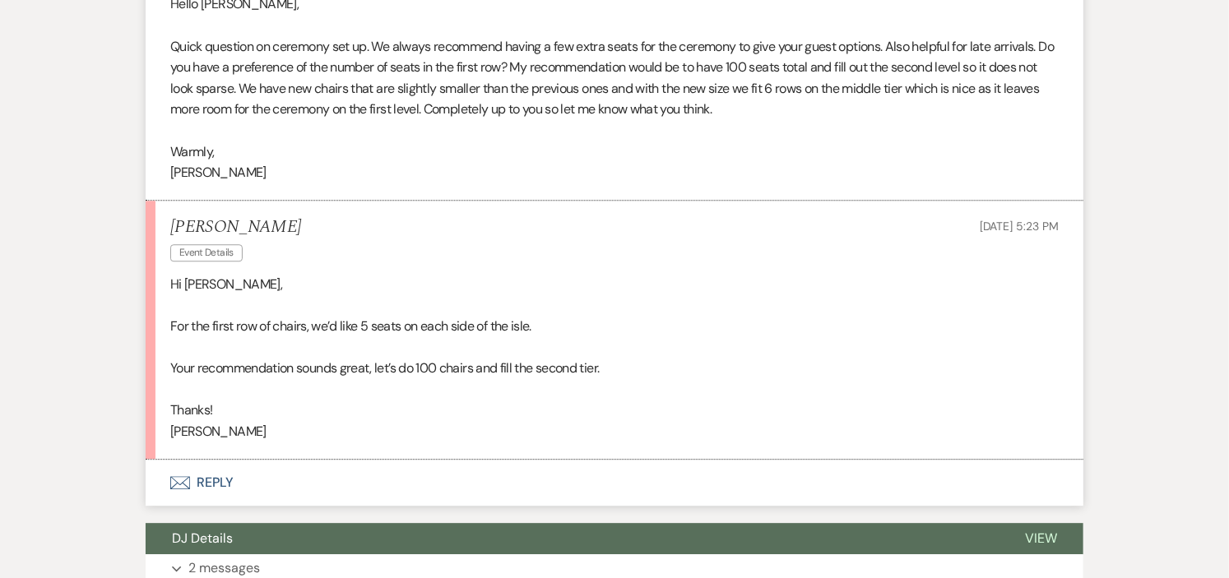
scroll to position [4554, 0]
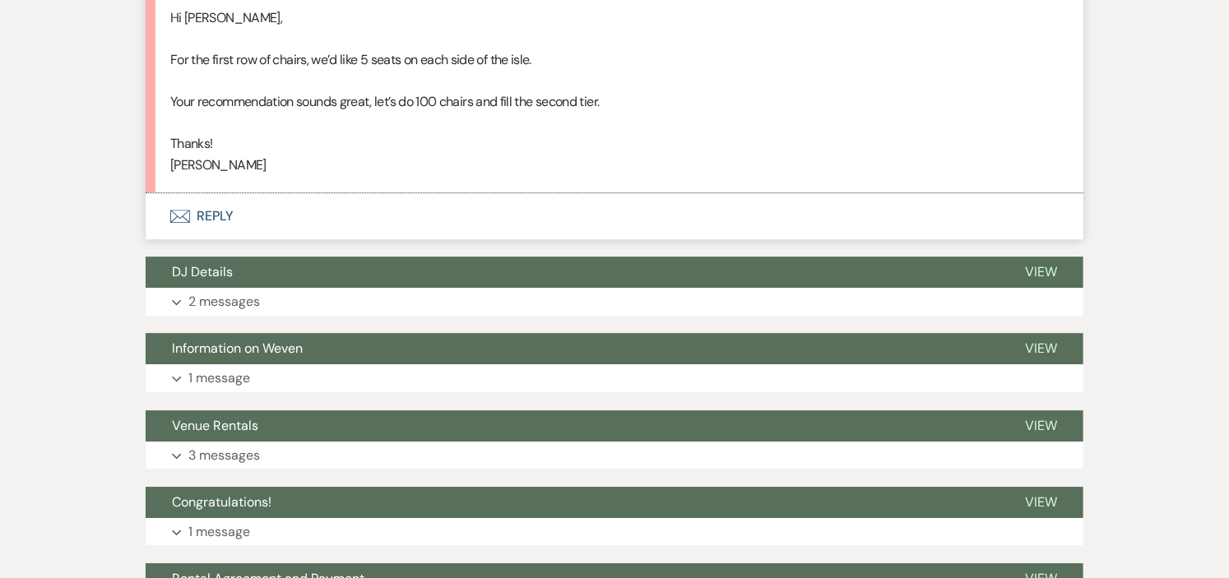
click at [217, 231] on button "Envelope Reply" at bounding box center [615, 216] width 938 height 46
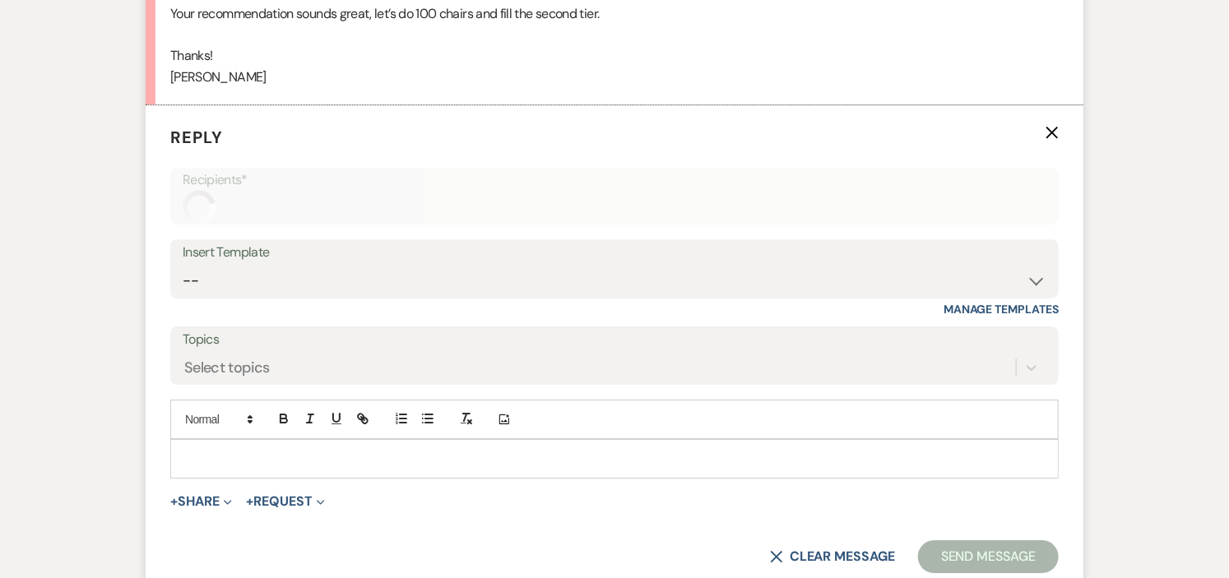
scroll to position [4998, 0]
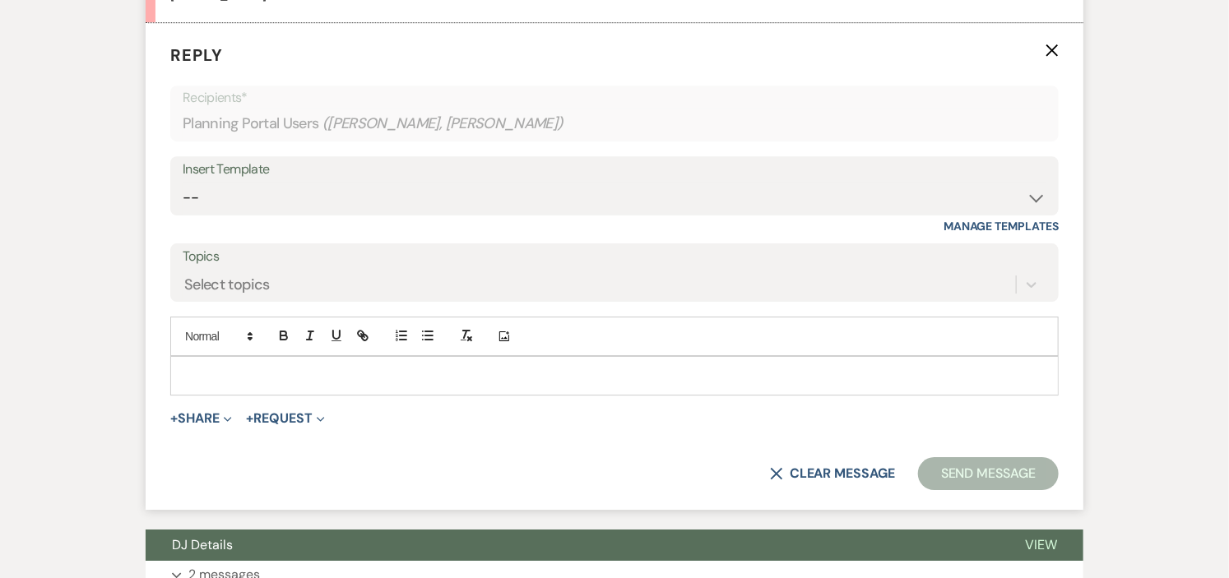
click at [545, 395] on div at bounding box center [614, 376] width 887 height 38
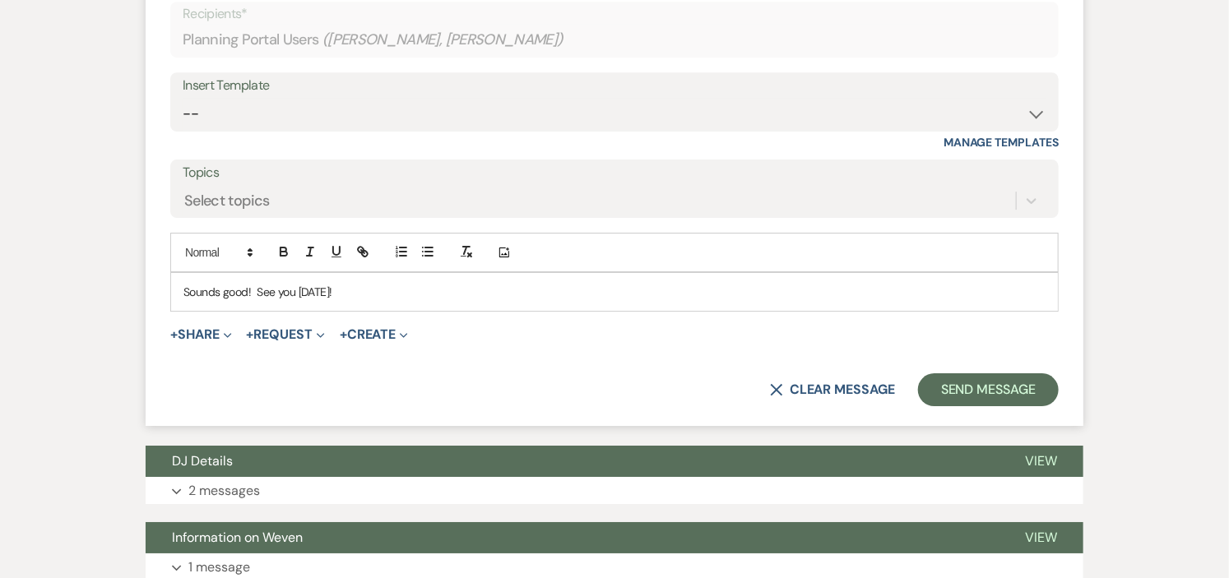
scroll to position [5091, 0]
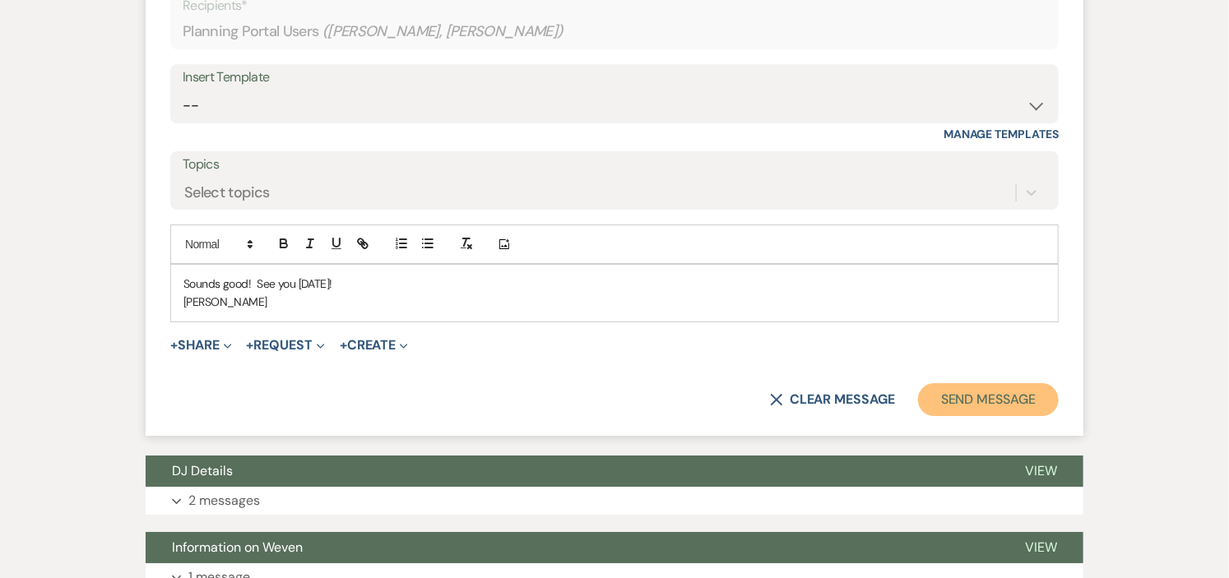
click at [975, 415] on button "Send Message" at bounding box center [988, 399] width 141 height 33
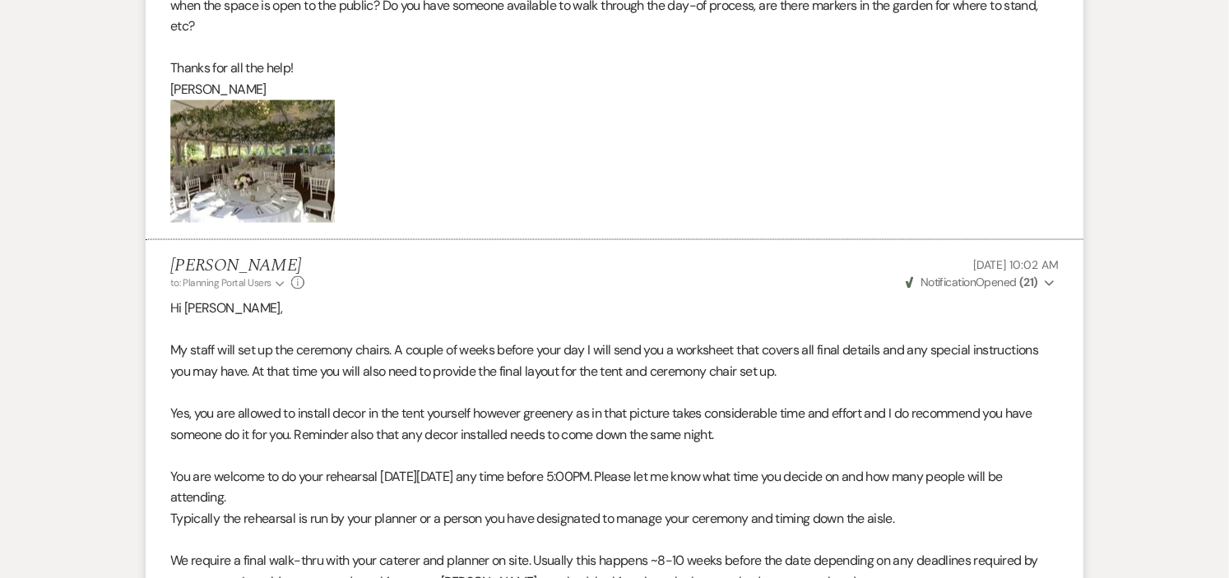
scroll to position [0, 0]
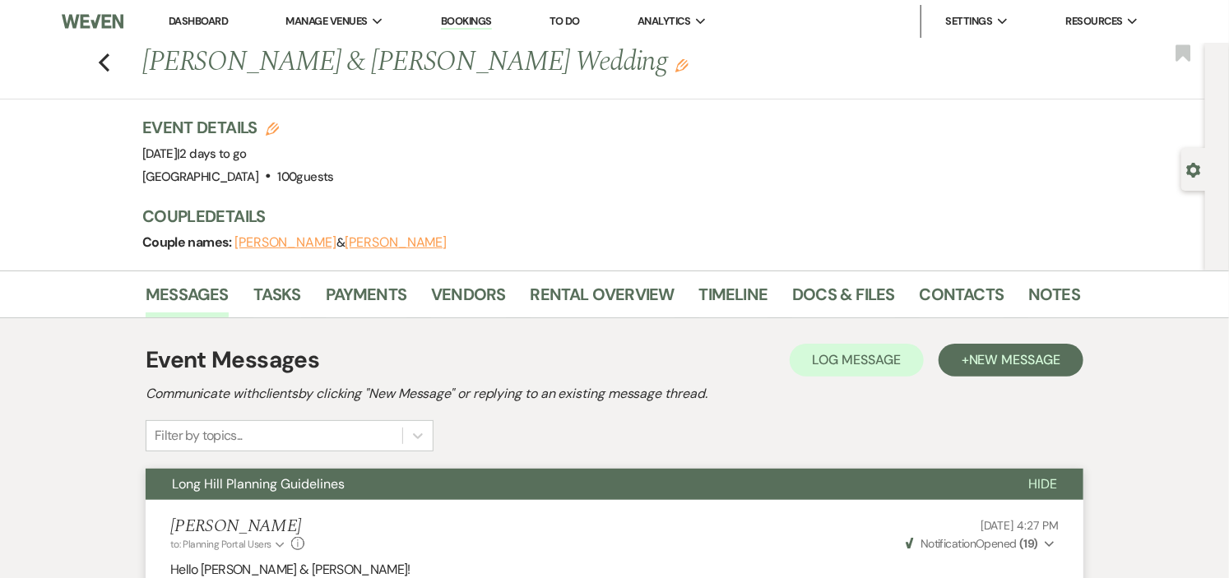
click at [209, 15] on link "Dashboard" at bounding box center [198, 21] width 59 height 14
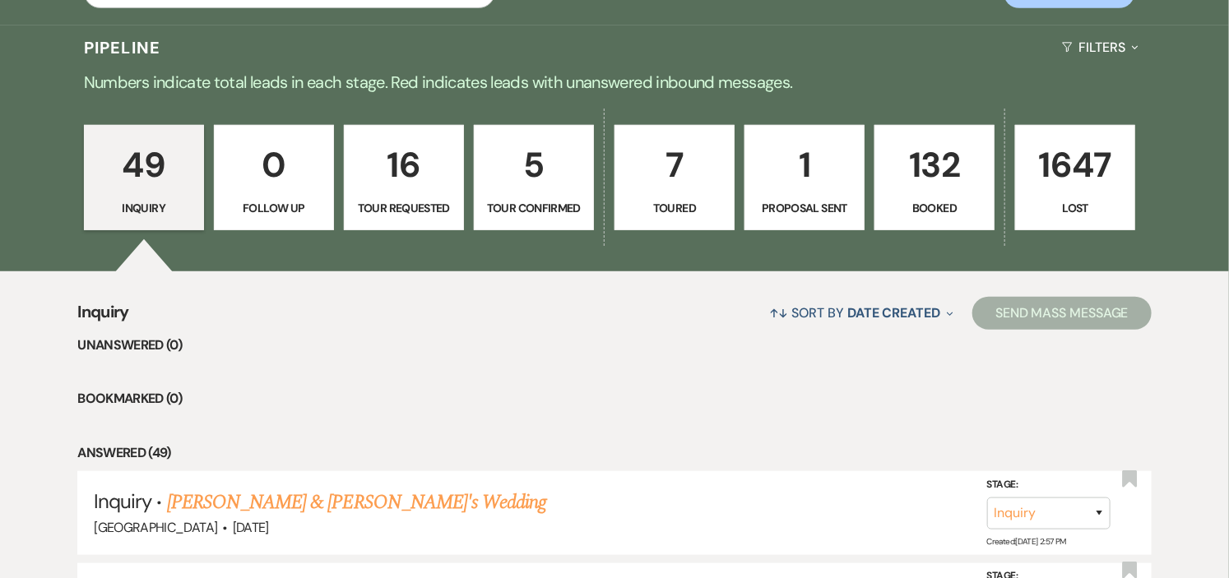
scroll to position [365, 0]
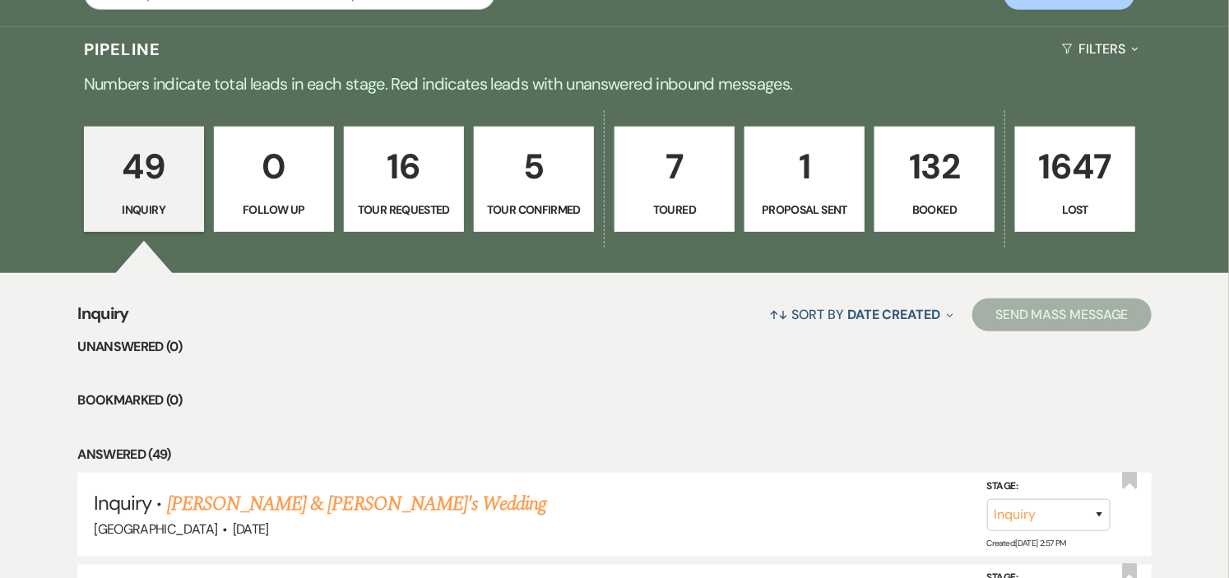
click at [922, 186] on p "132" at bounding box center [934, 166] width 99 height 55
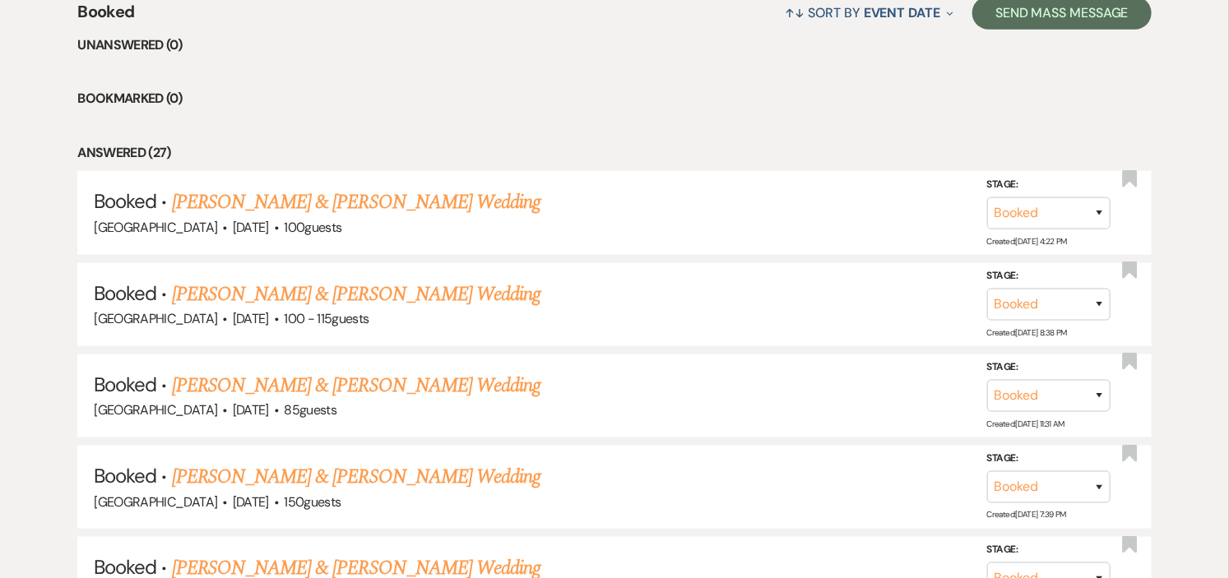
scroll to position [730, 0]
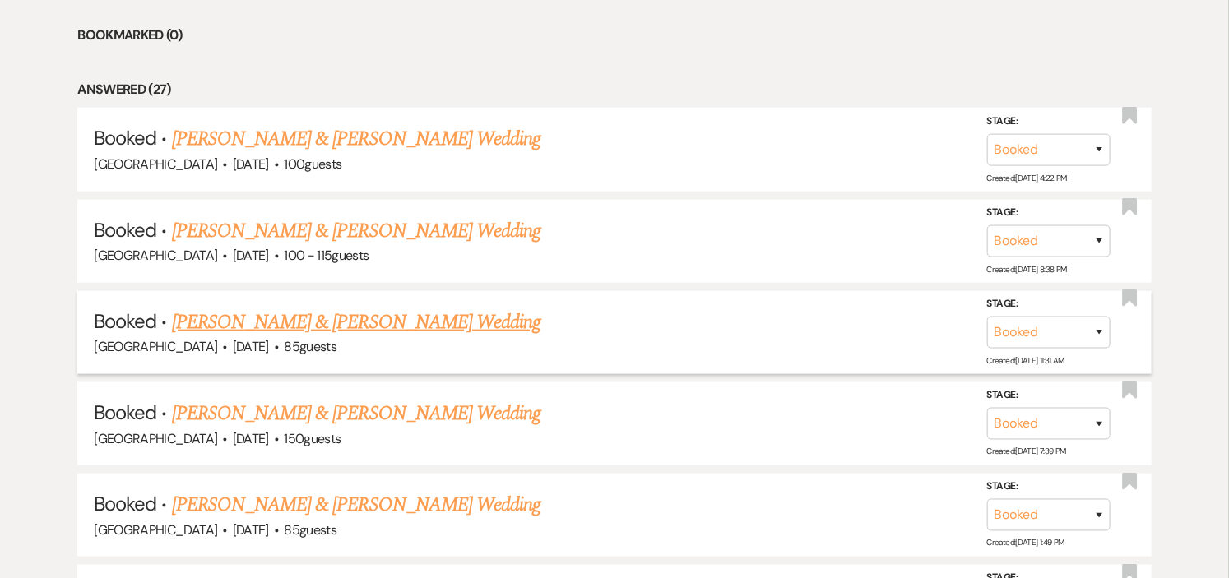
click at [275, 319] on link "[PERSON_NAME] & [PERSON_NAME] Wedding" at bounding box center [356, 323] width 368 height 30
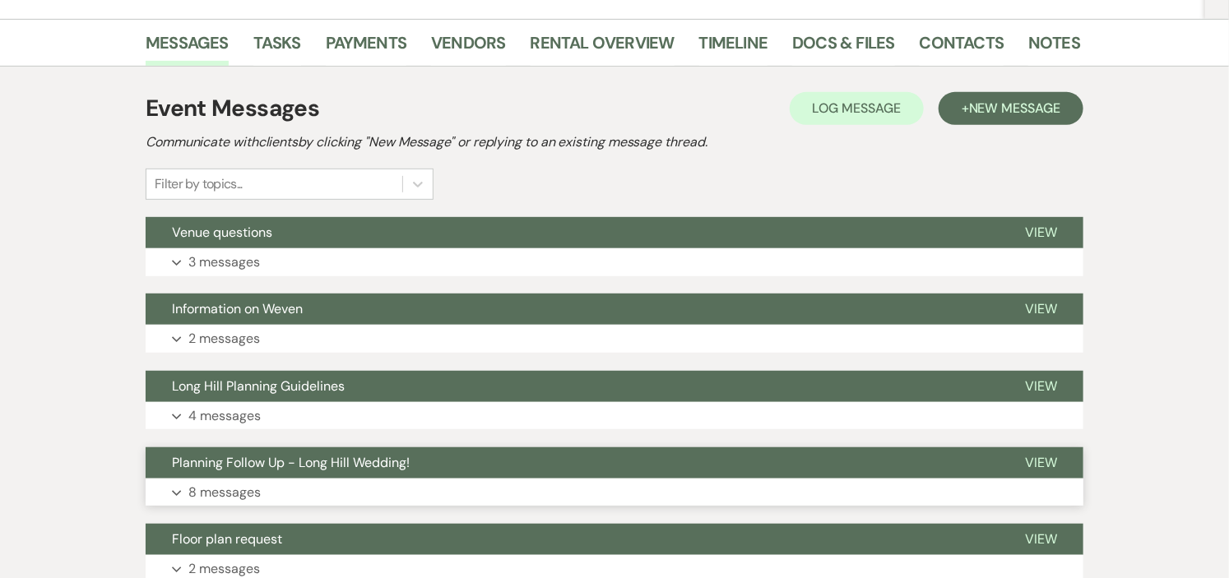
scroll to position [274, 0]
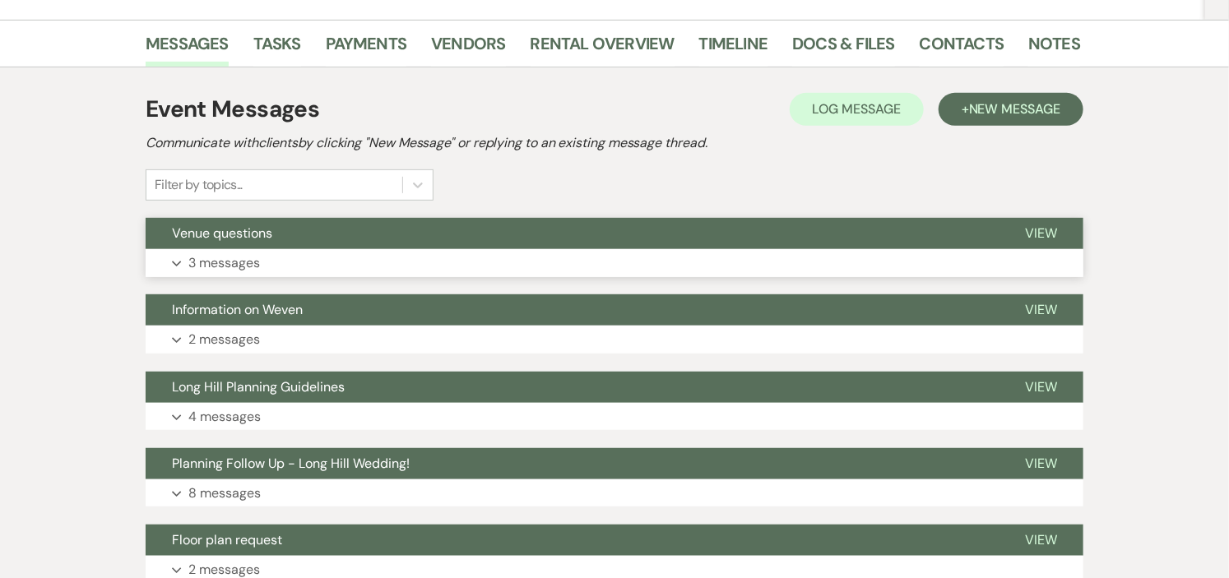
click at [592, 252] on button "Expand 3 messages" at bounding box center [615, 263] width 938 height 28
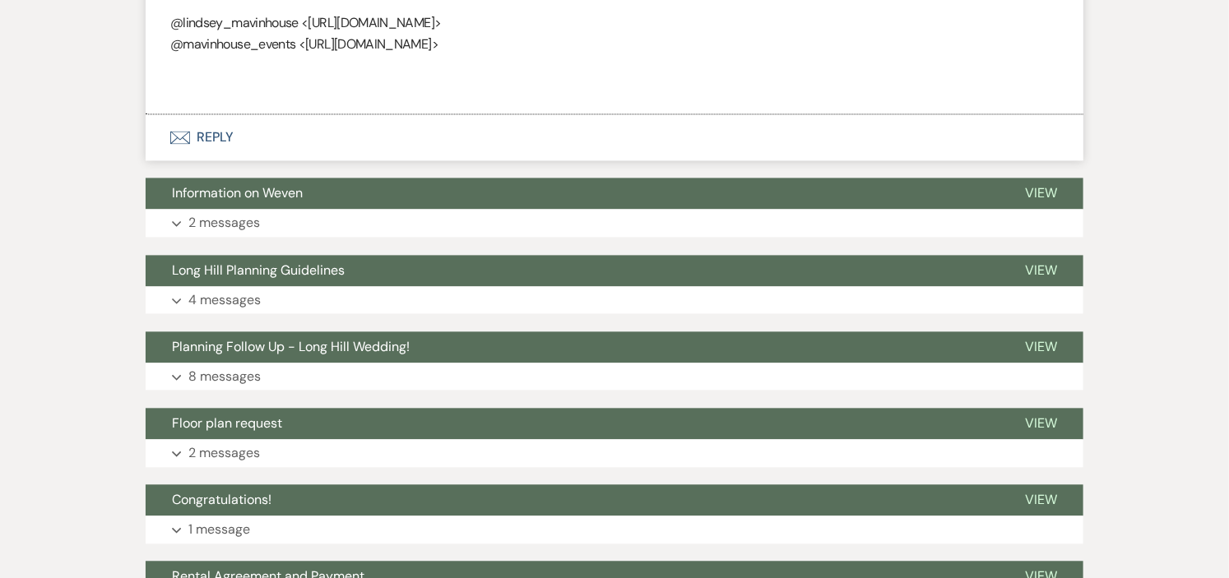
scroll to position [1461, 0]
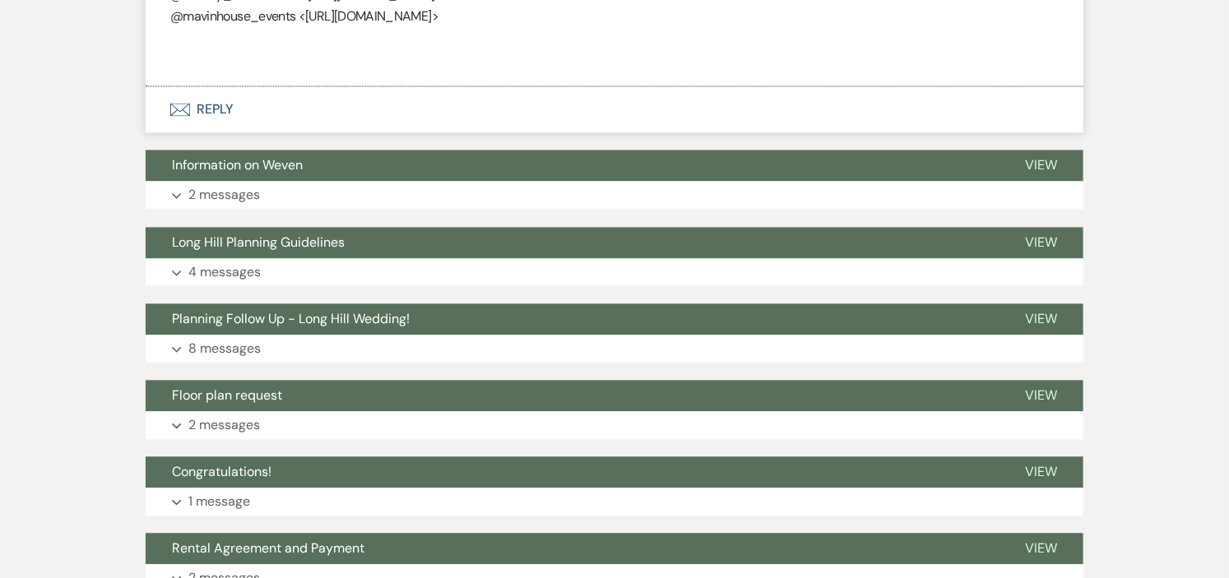
click at [590, 252] on button "Long Hill Planning Guidelines" at bounding box center [572, 242] width 853 height 31
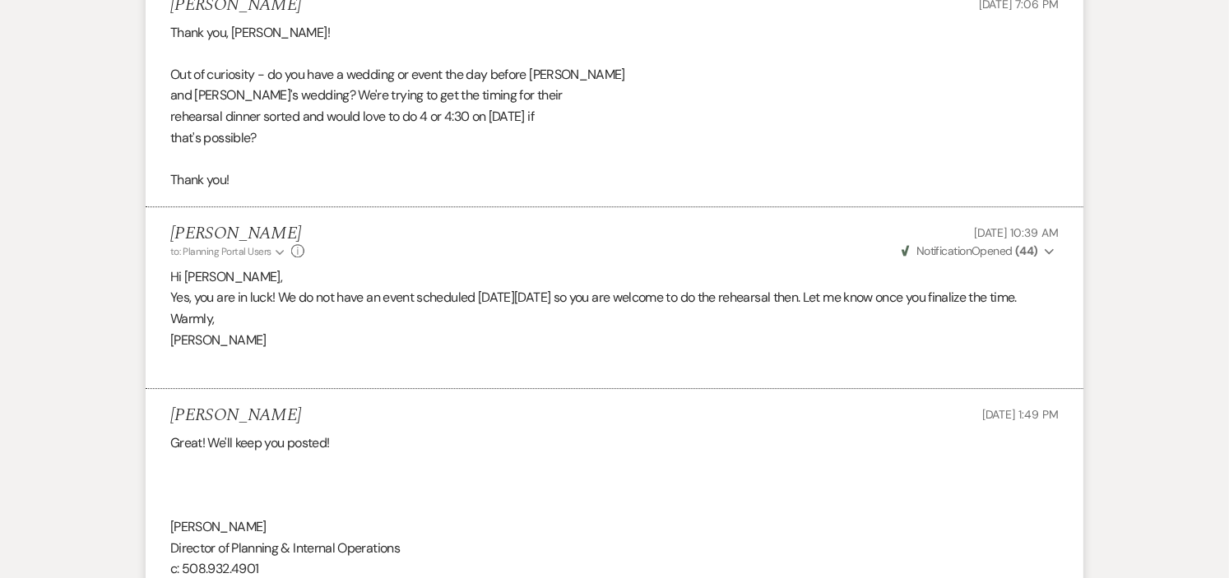
scroll to position [1828, 0]
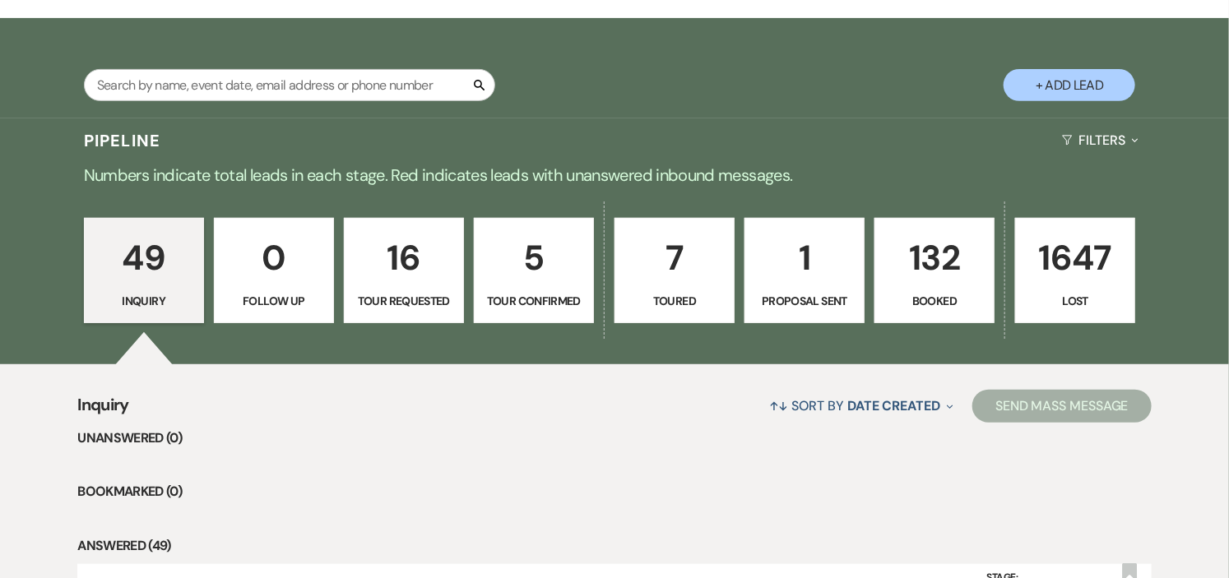
click at [907, 288] on link "132 Booked" at bounding box center [934, 270] width 120 height 105
click at [965, 274] on p "132" at bounding box center [934, 257] width 99 height 55
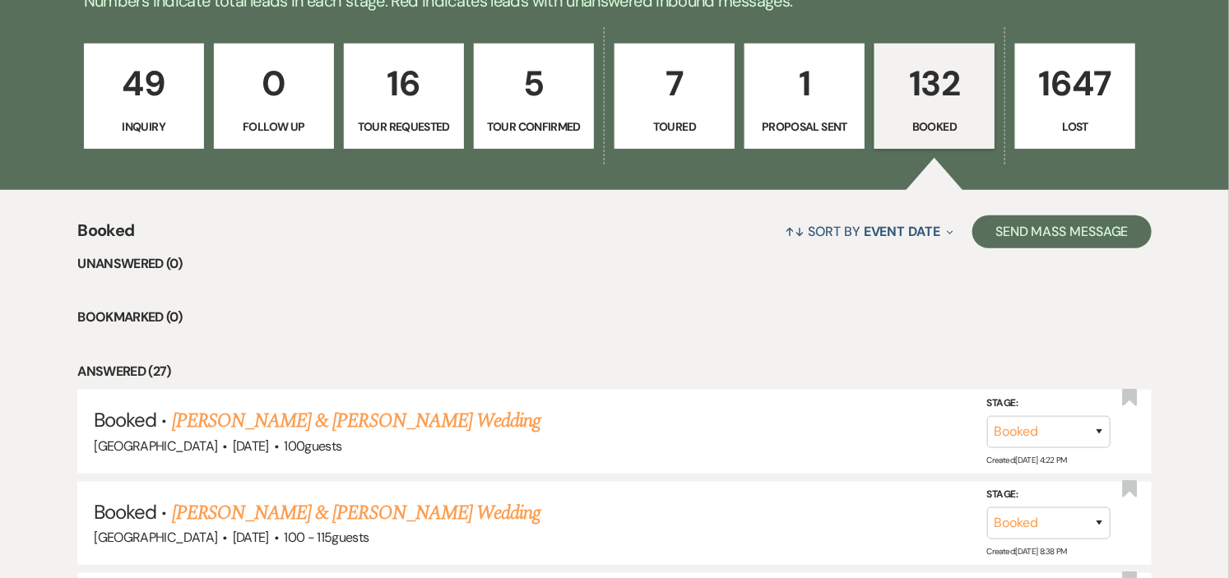
scroll to position [456, 0]
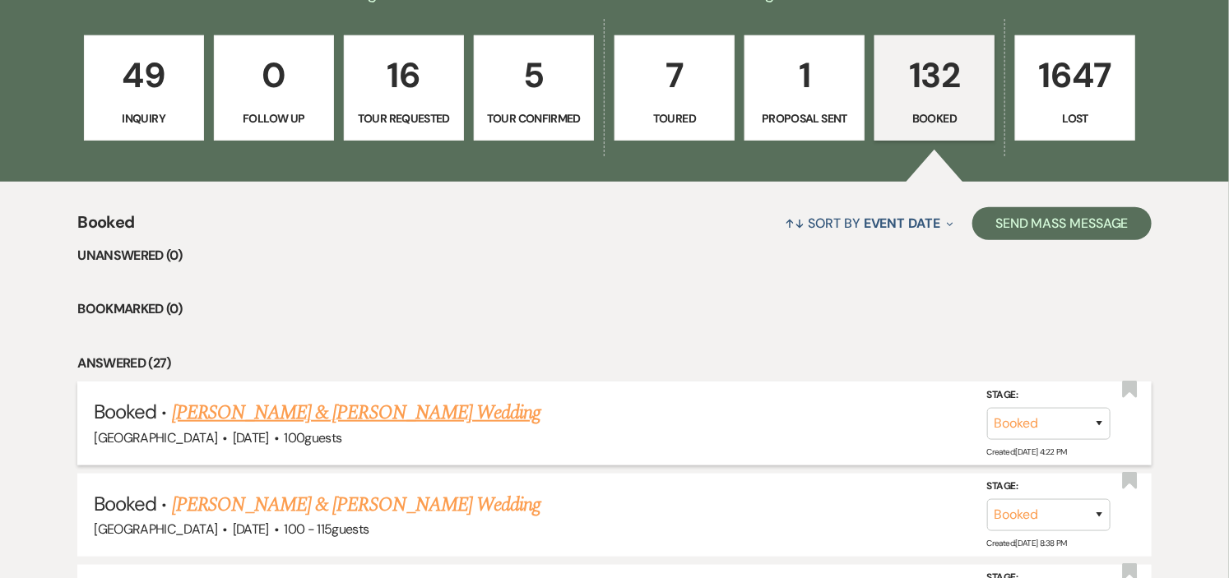
click at [478, 413] on link "[PERSON_NAME] & [PERSON_NAME] Wedding" at bounding box center [356, 413] width 368 height 30
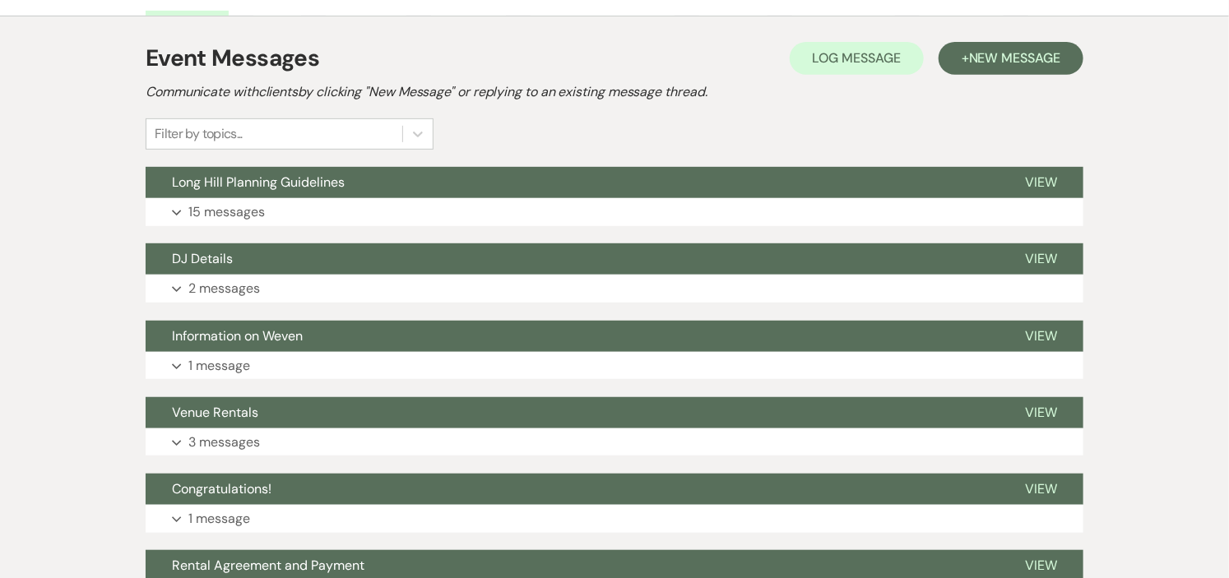
scroll to position [365, 0]
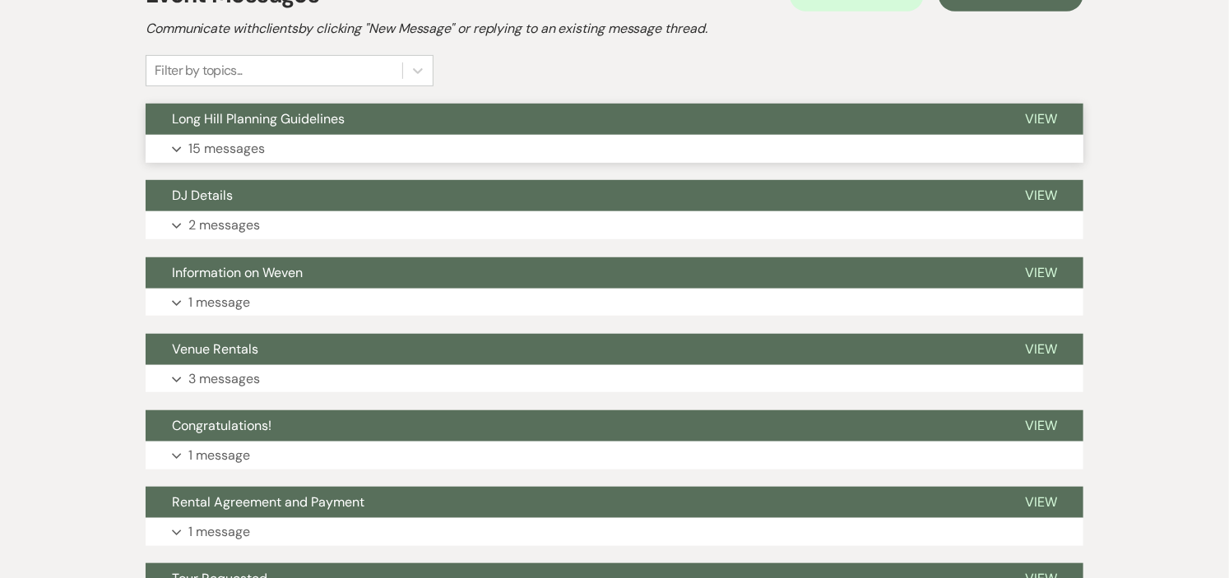
click at [512, 144] on button "Expand 15 messages" at bounding box center [615, 149] width 938 height 28
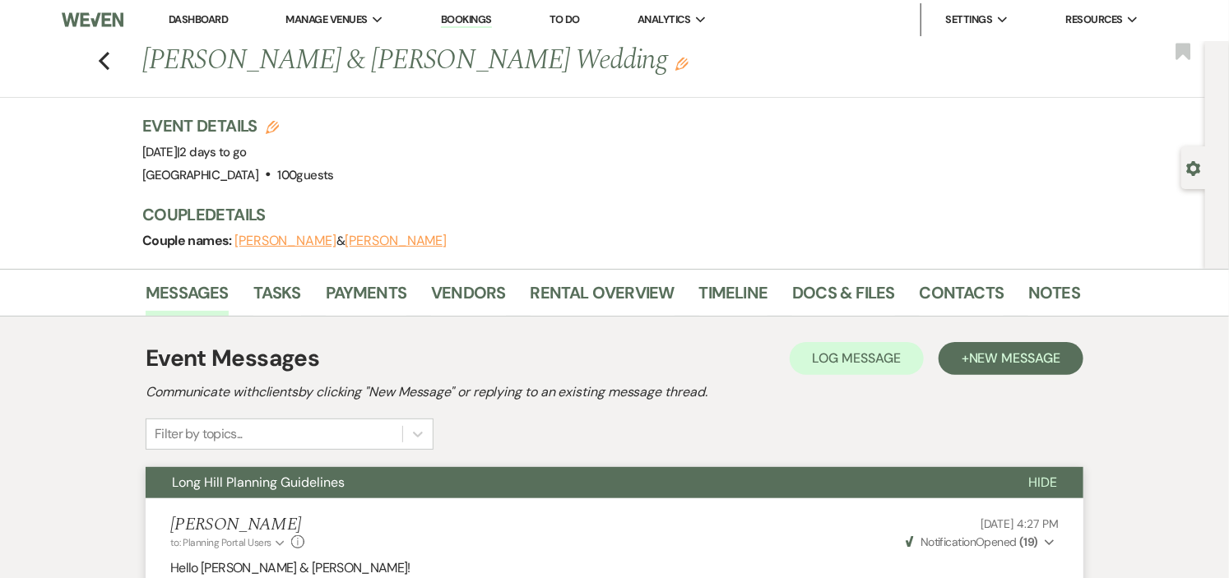
scroll to position [0, 0]
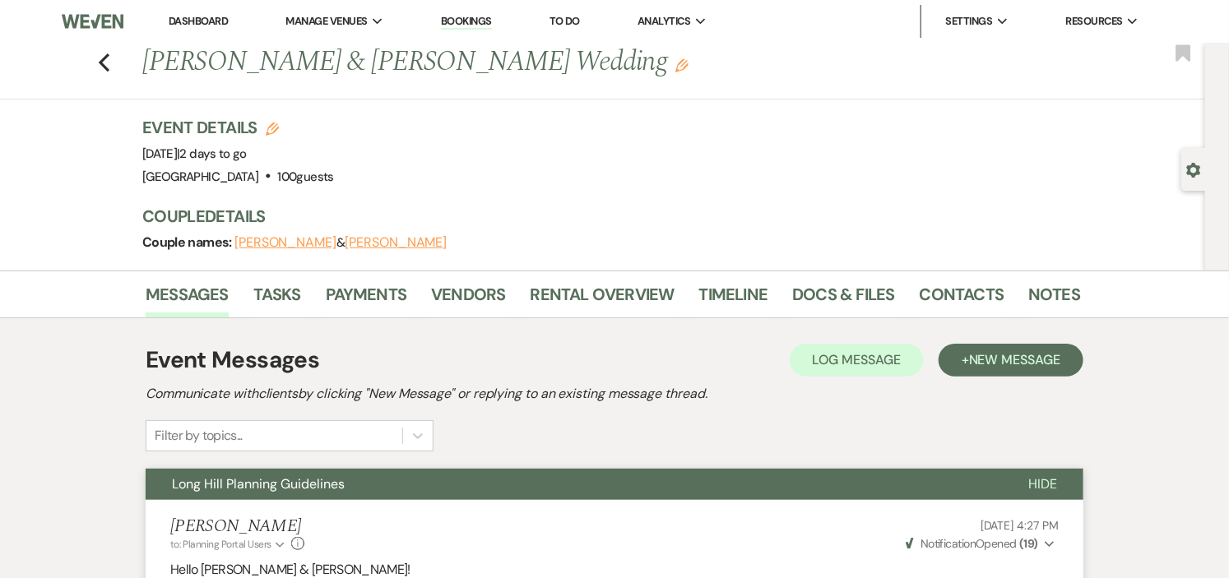
click at [216, 18] on link "Dashboard" at bounding box center [198, 21] width 59 height 14
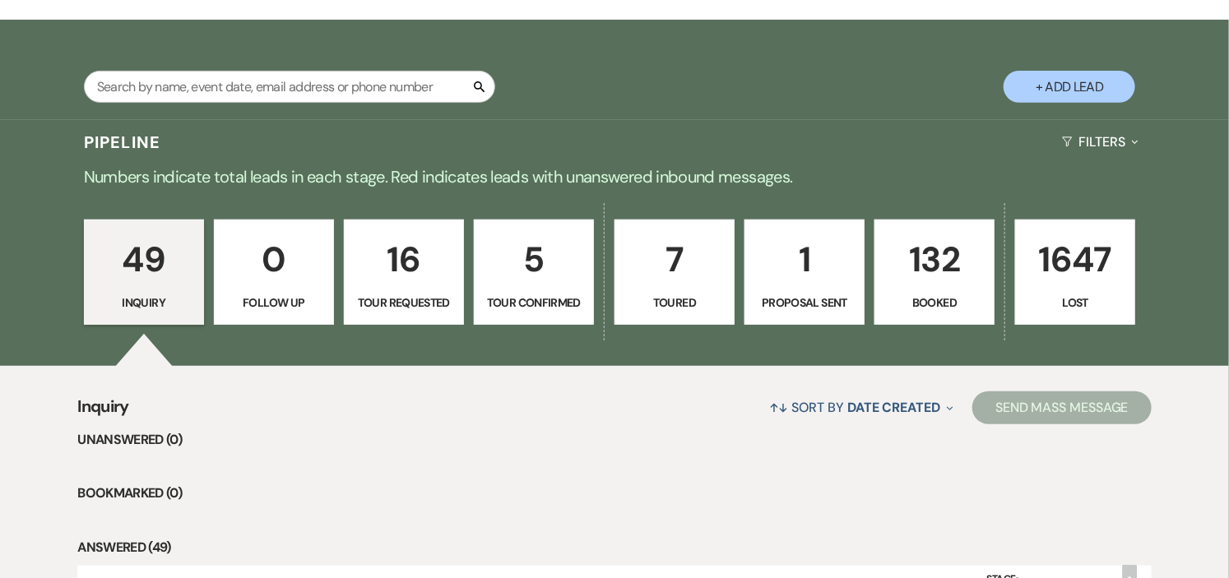
scroll to position [274, 0]
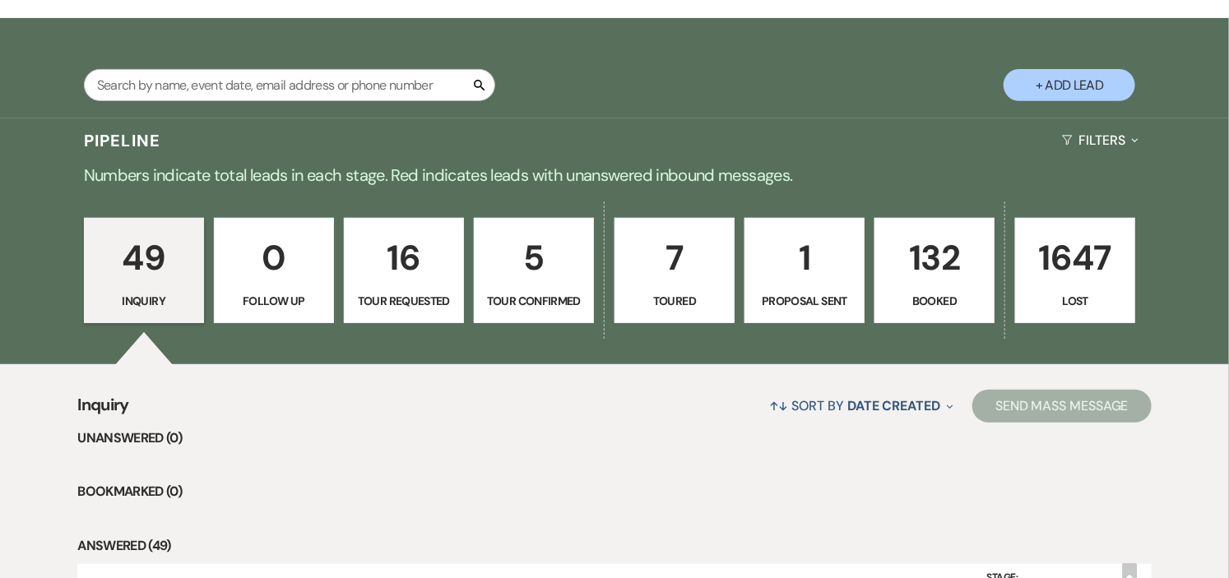
click at [941, 260] on p "132" at bounding box center [934, 257] width 99 height 55
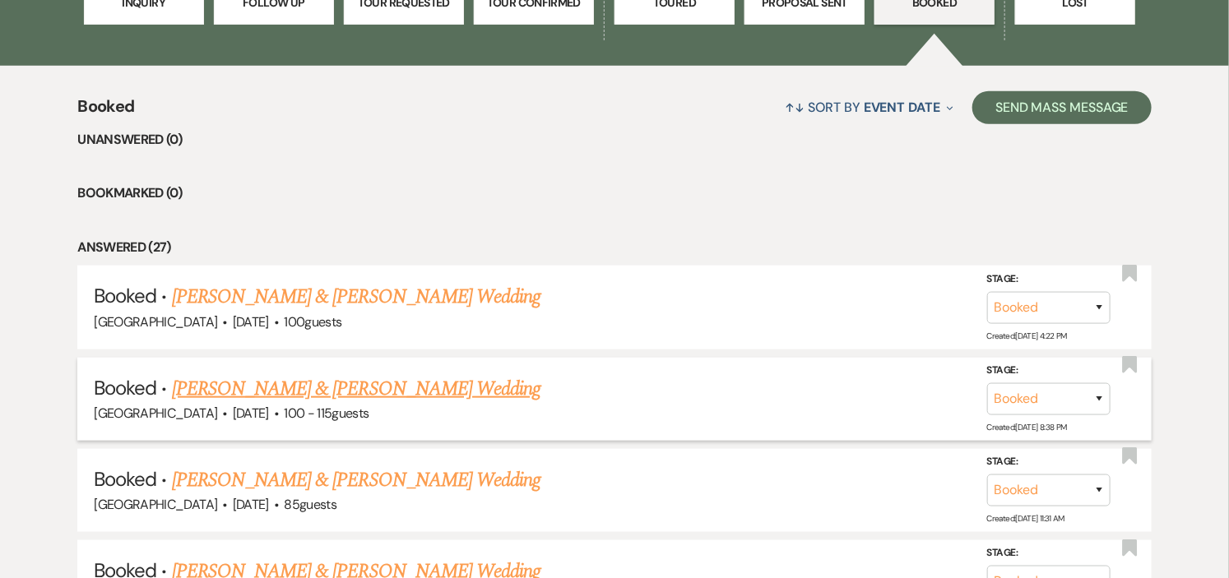
scroll to position [639, 0]
